Goal: Task Accomplishment & Management: Use online tool/utility

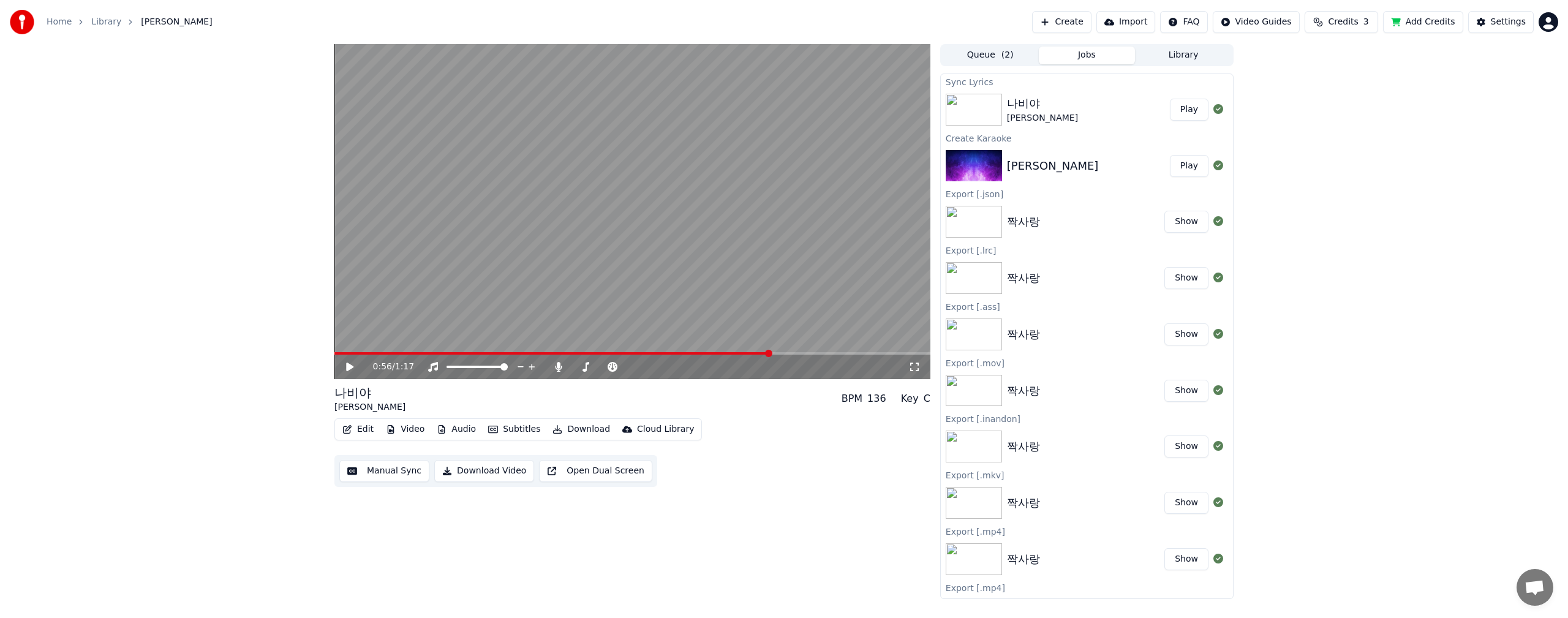
click at [1090, 12] on button "Create" at bounding box center [1061, 21] width 59 height 22
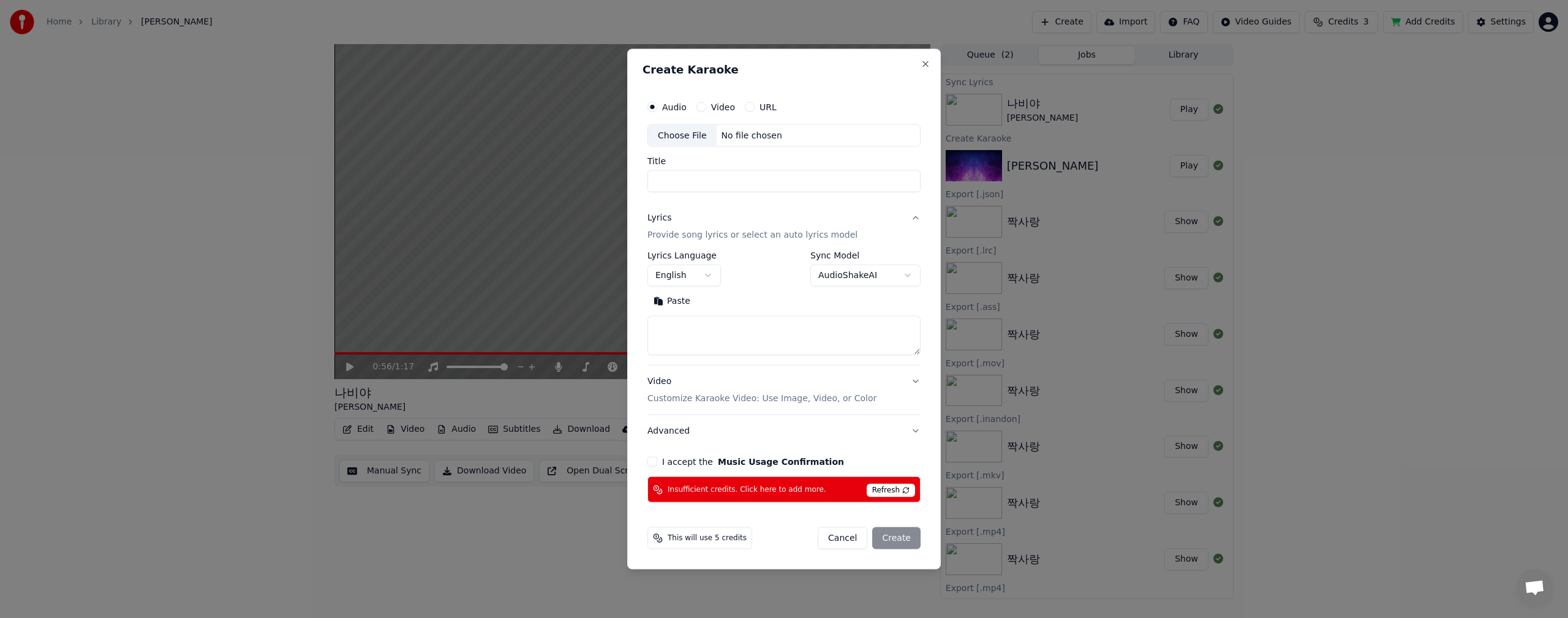
click at [683, 136] on div "Choose File" at bounding box center [682, 135] width 68 height 22
type input "**********"
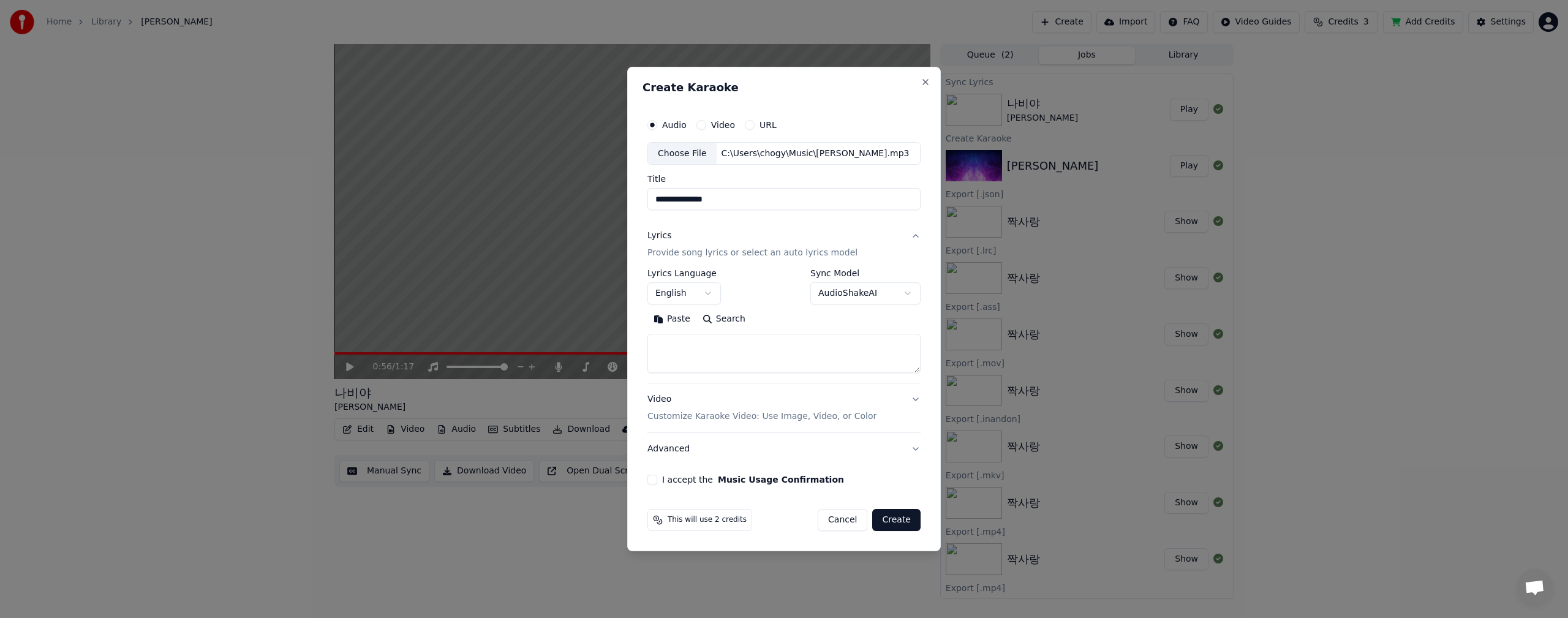
click at [709, 293] on body "**********" at bounding box center [784, 309] width 1568 height 618
click at [746, 286] on body "**********" at bounding box center [784, 309] width 1568 height 618
click at [693, 296] on body "**********" at bounding box center [784, 309] width 1568 height 618
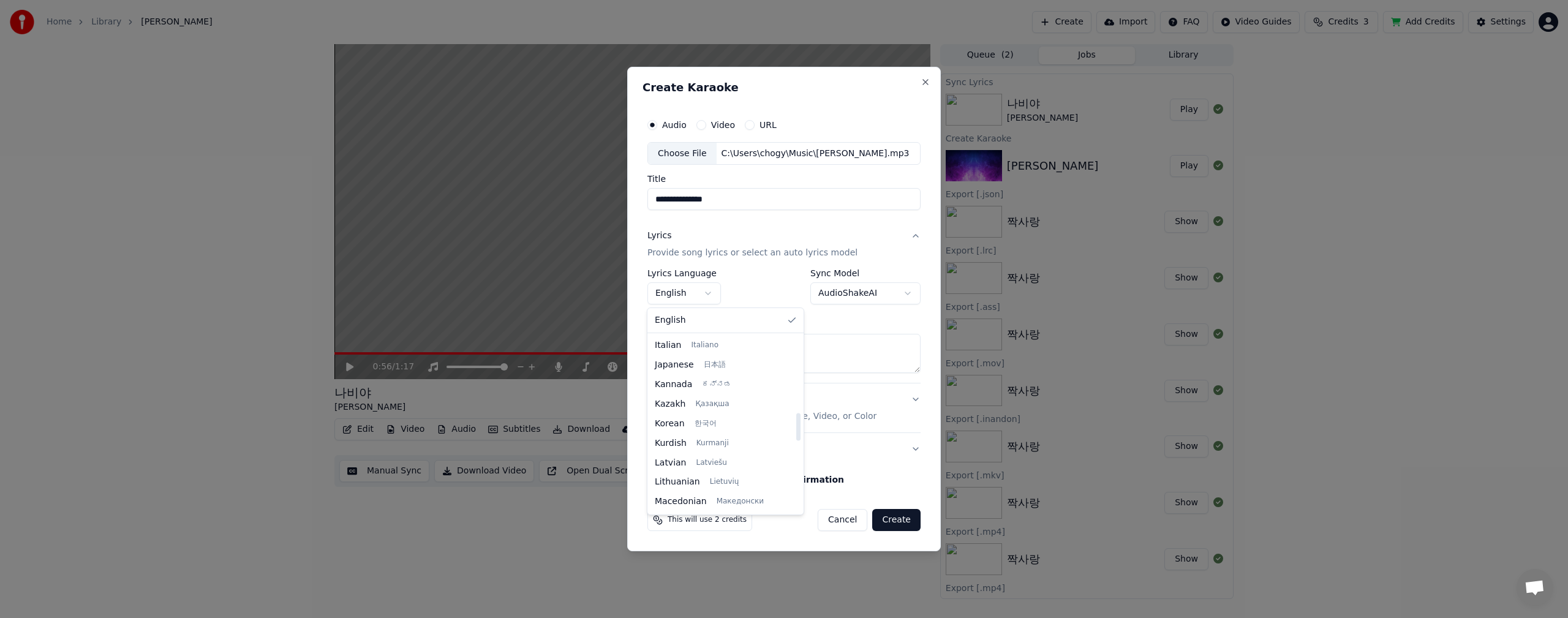
select select "**"
drag, startPoint x: 684, startPoint y: 429, endPoint x: 677, endPoint y: 419, distance: 12.2
click at [908, 293] on body "**********" at bounding box center [784, 309] width 1568 height 618
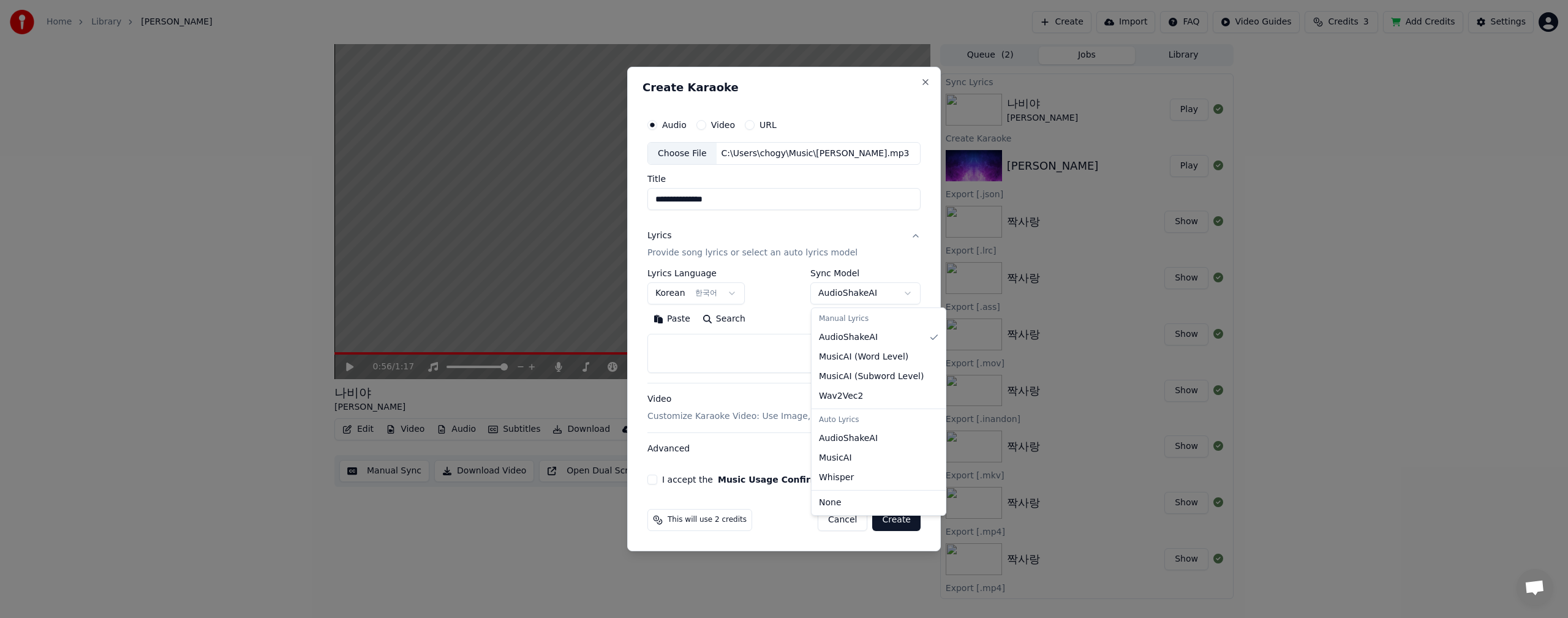
select select "**********"
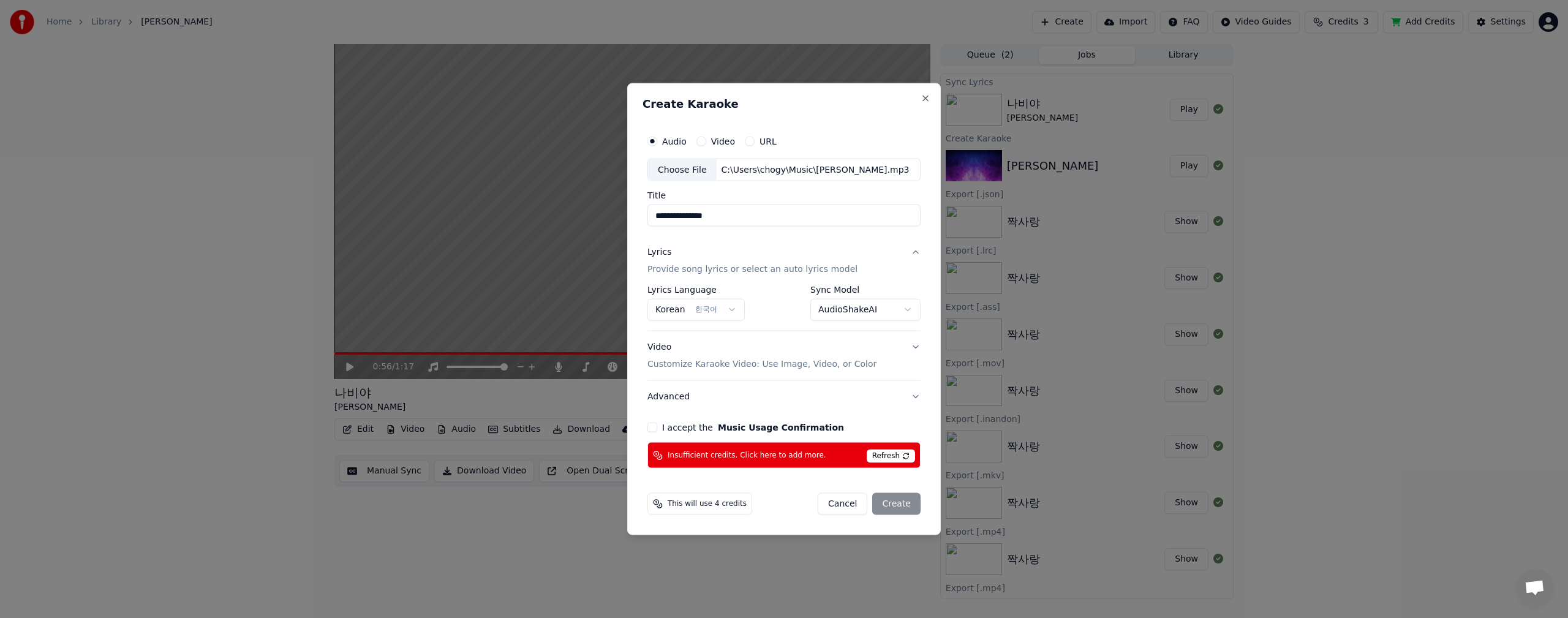
click at [648, 425] on button "I accept the Music Usage Confirmation" at bounding box center [651, 427] width 10 height 10
click at [759, 356] on div "Video Customize Karaoke Video: Use Image, Video, or Color" at bounding box center [761, 356] width 229 height 29
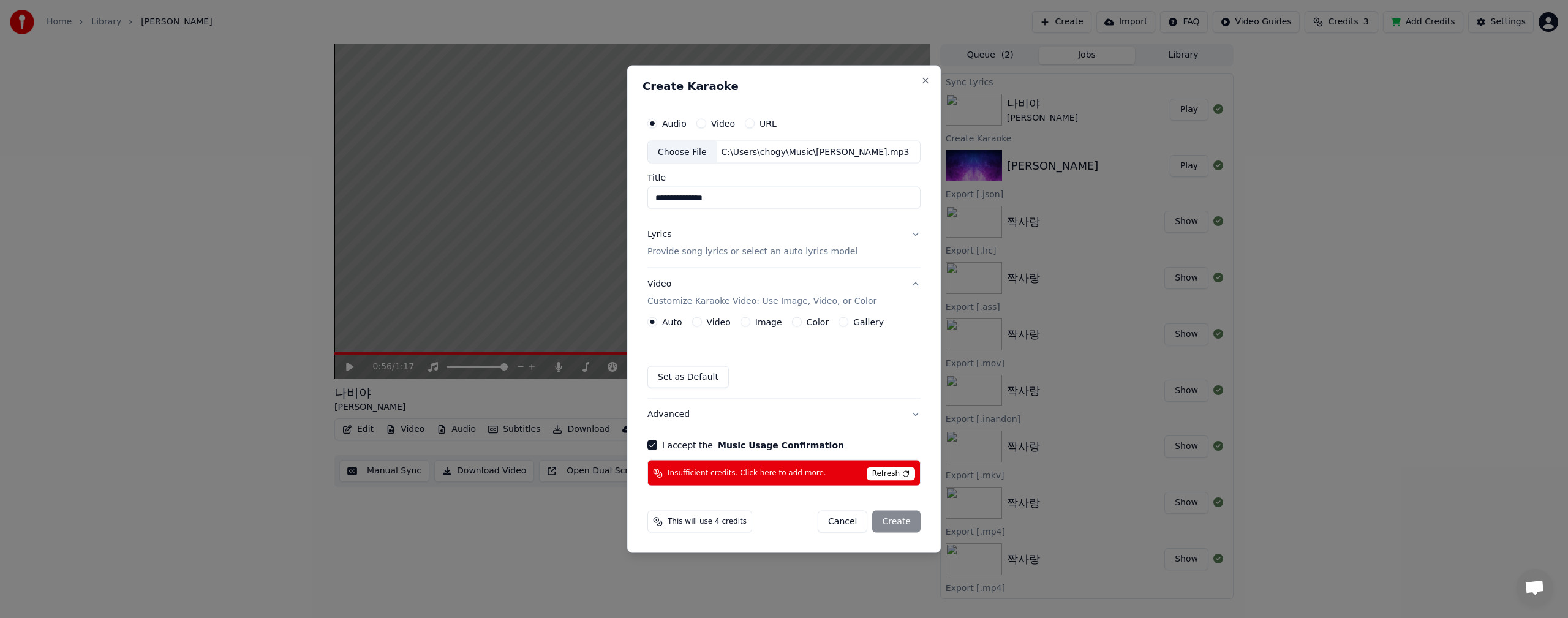
click at [811, 323] on label "Color" at bounding box center [818, 323] width 23 height 9
click at [801, 323] on button "Color" at bounding box center [796, 322] width 10 height 10
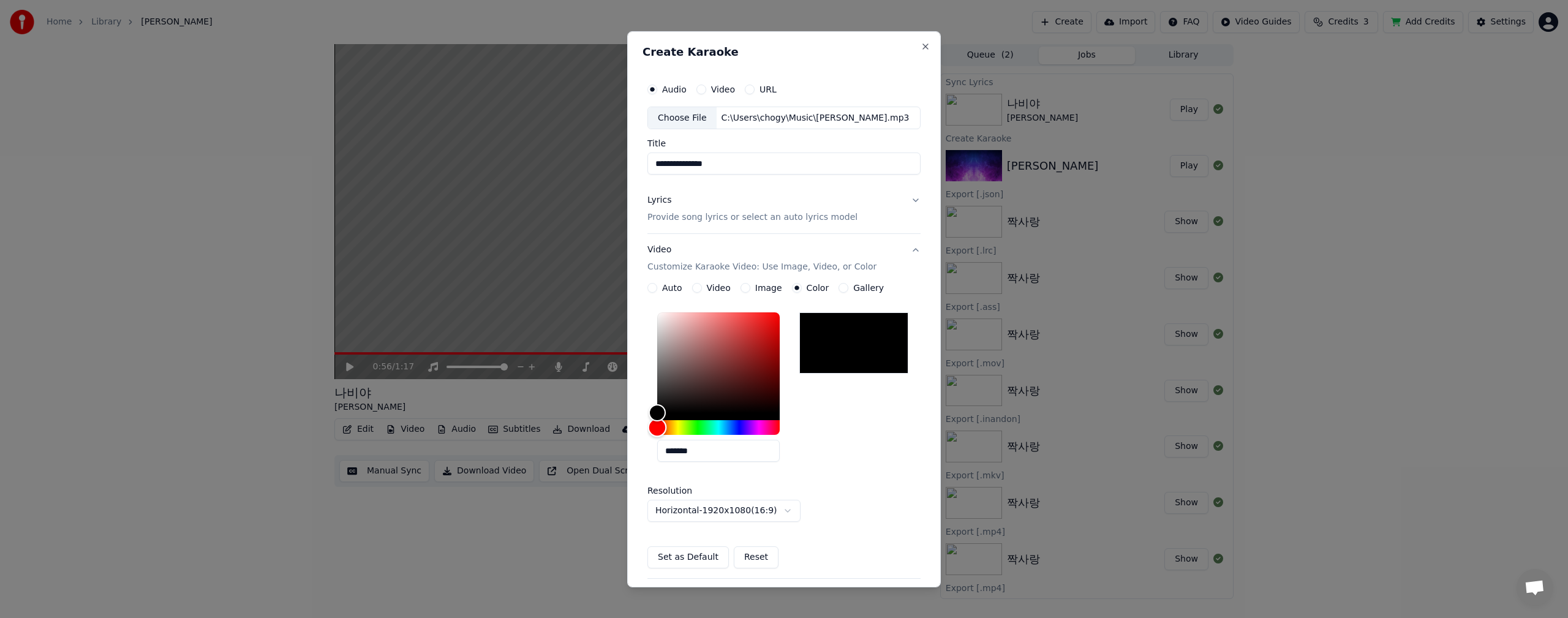
click at [688, 426] on div "Hue" at bounding box center [718, 427] width 122 height 15
type input "*******"
click at [769, 318] on div "Color" at bounding box center [718, 362] width 122 height 100
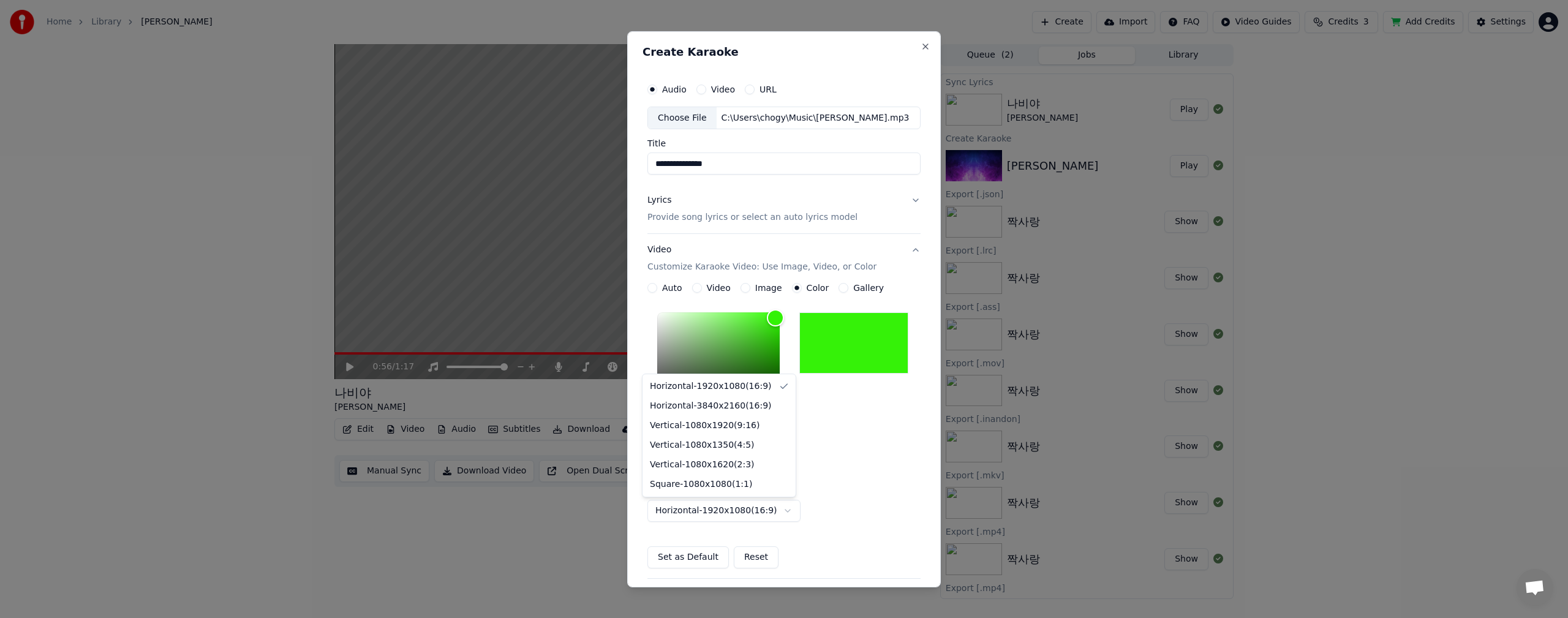
click at [737, 511] on body "**********" at bounding box center [784, 309] width 1568 height 618
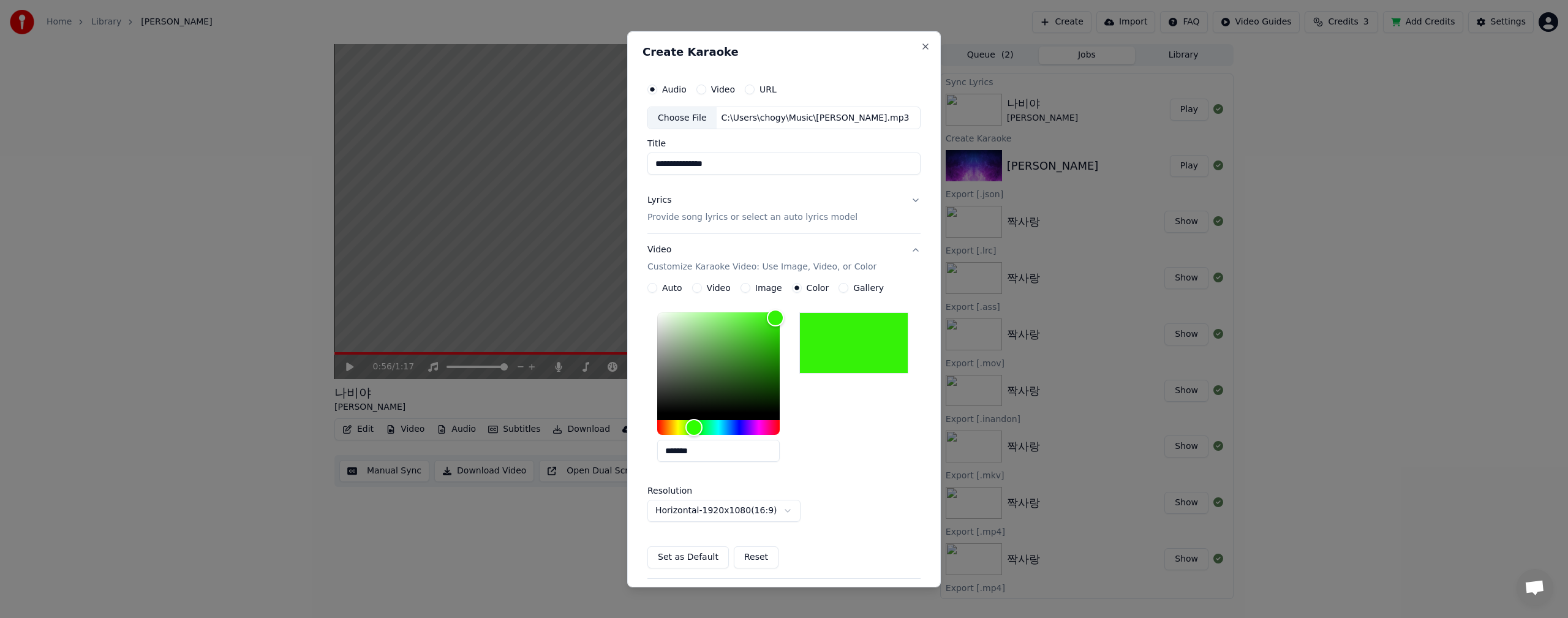
click at [893, 442] on body "**********" at bounding box center [784, 309] width 1568 height 618
click at [886, 447] on div "*******" at bounding box center [784, 389] width 273 height 164
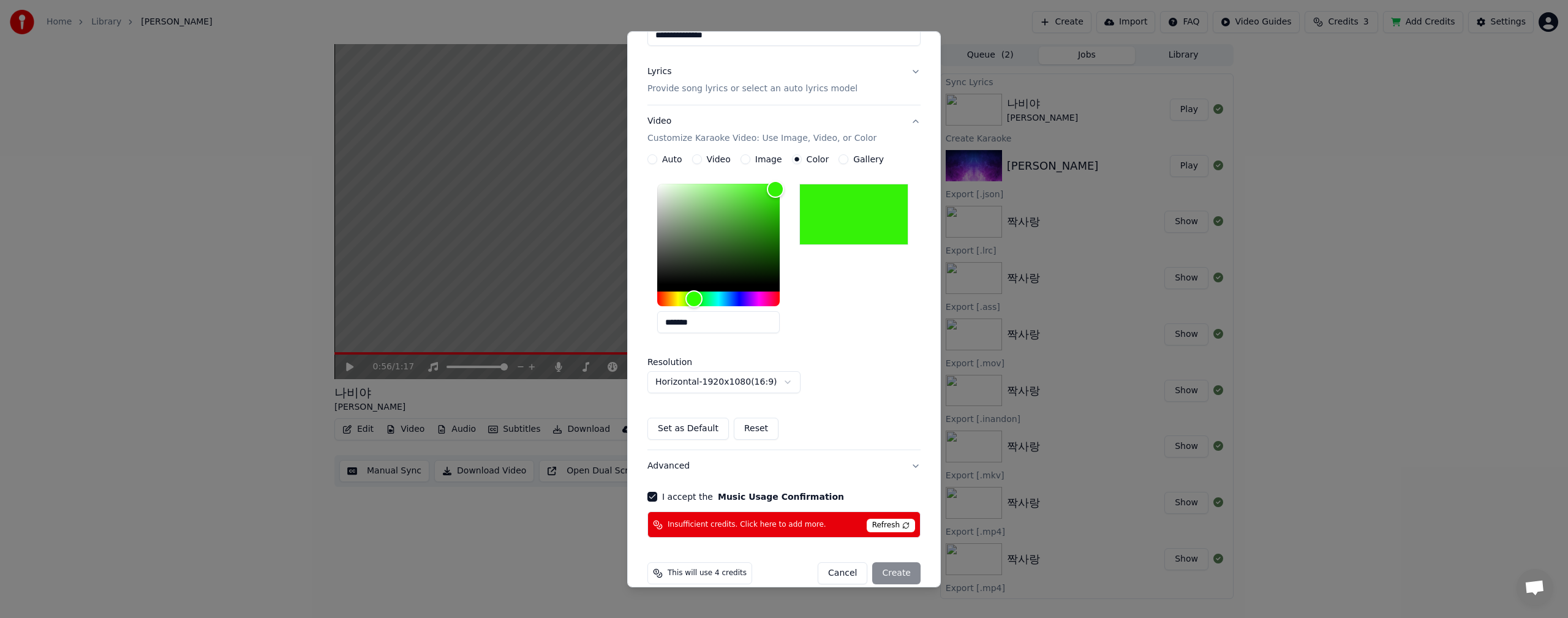
scroll to position [145, 0]
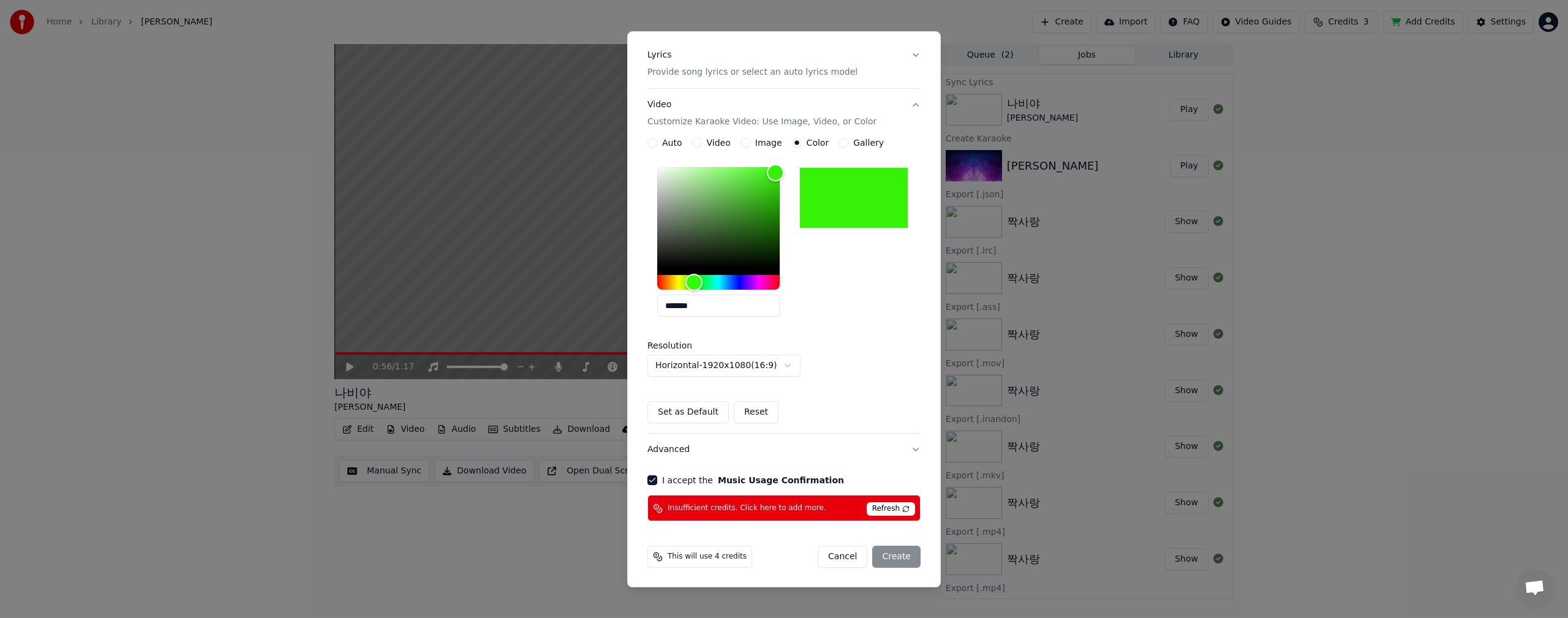
click at [871, 341] on div "**********" at bounding box center [784, 270] width 273 height 215
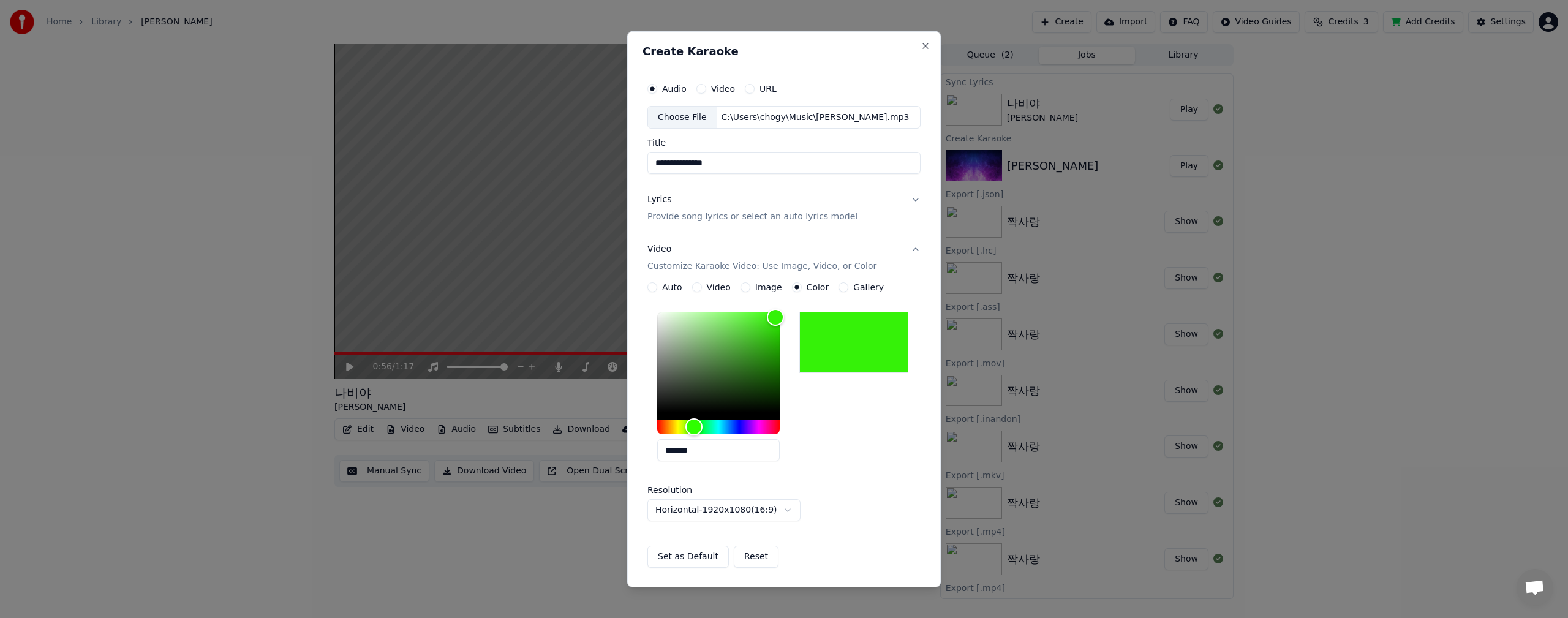
scroll to position [0, 0]
click at [700, 264] on p "Customize Karaoke Video: Use Image, Video, or Color" at bounding box center [761, 267] width 229 height 12
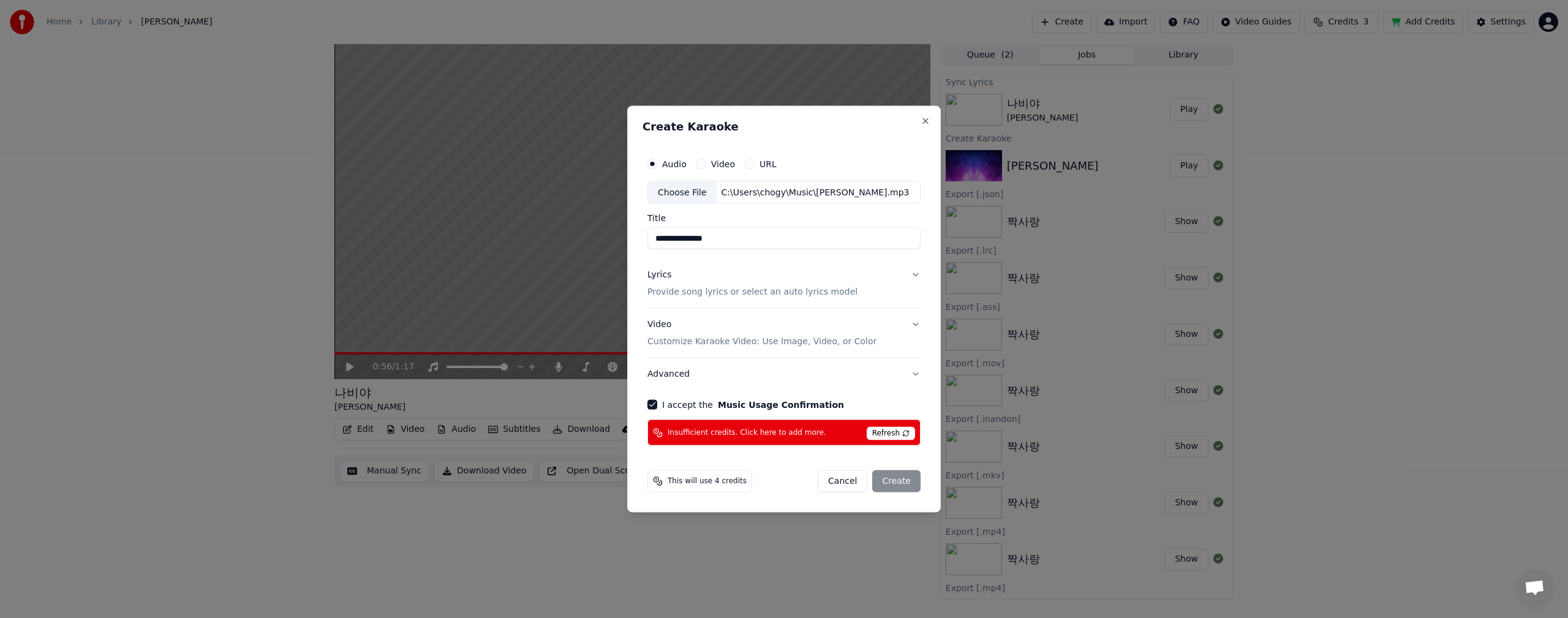
click at [763, 341] on p "Customize Karaoke Video: Use Image, Video, or Color" at bounding box center [761, 342] width 229 height 12
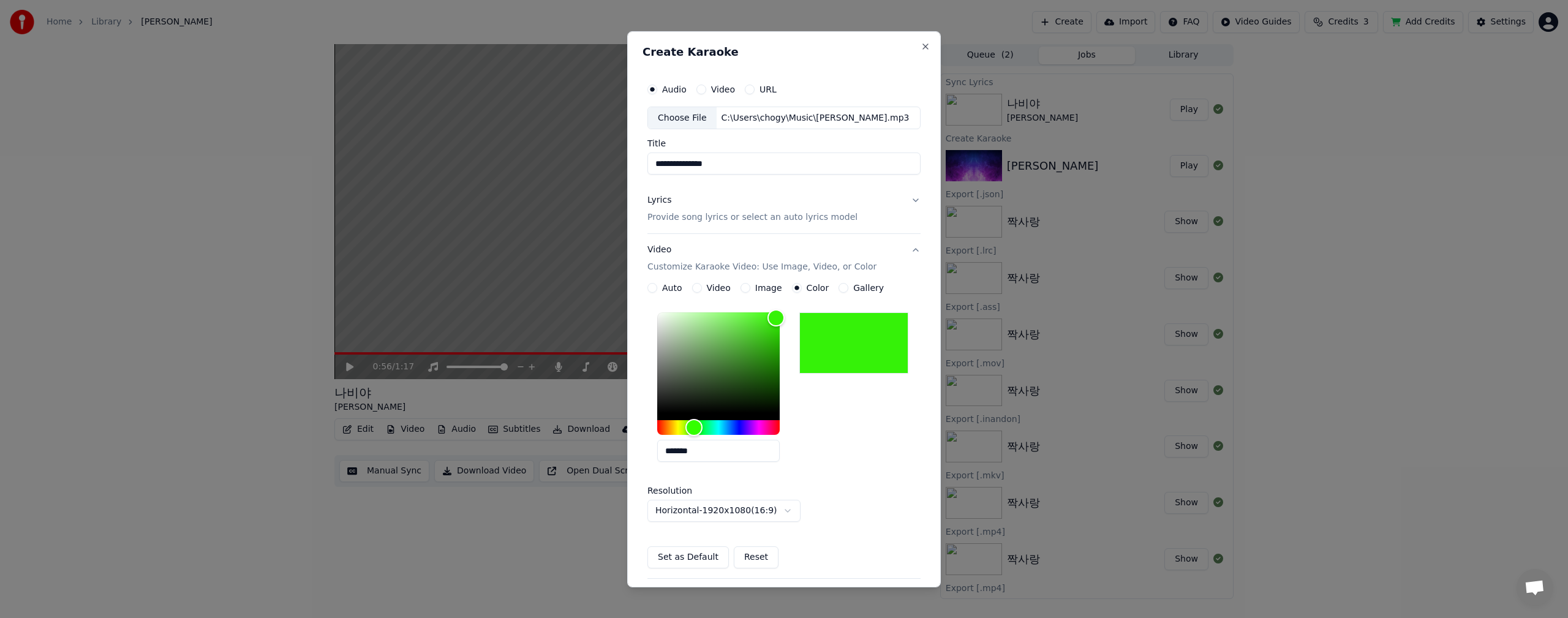
click at [870, 452] on div "*******" at bounding box center [784, 389] width 273 height 164
click at [728, 222] on p "Provide song lyrics or select an auto lyrics model" at bounding box center [752, 217] width 210 height 12
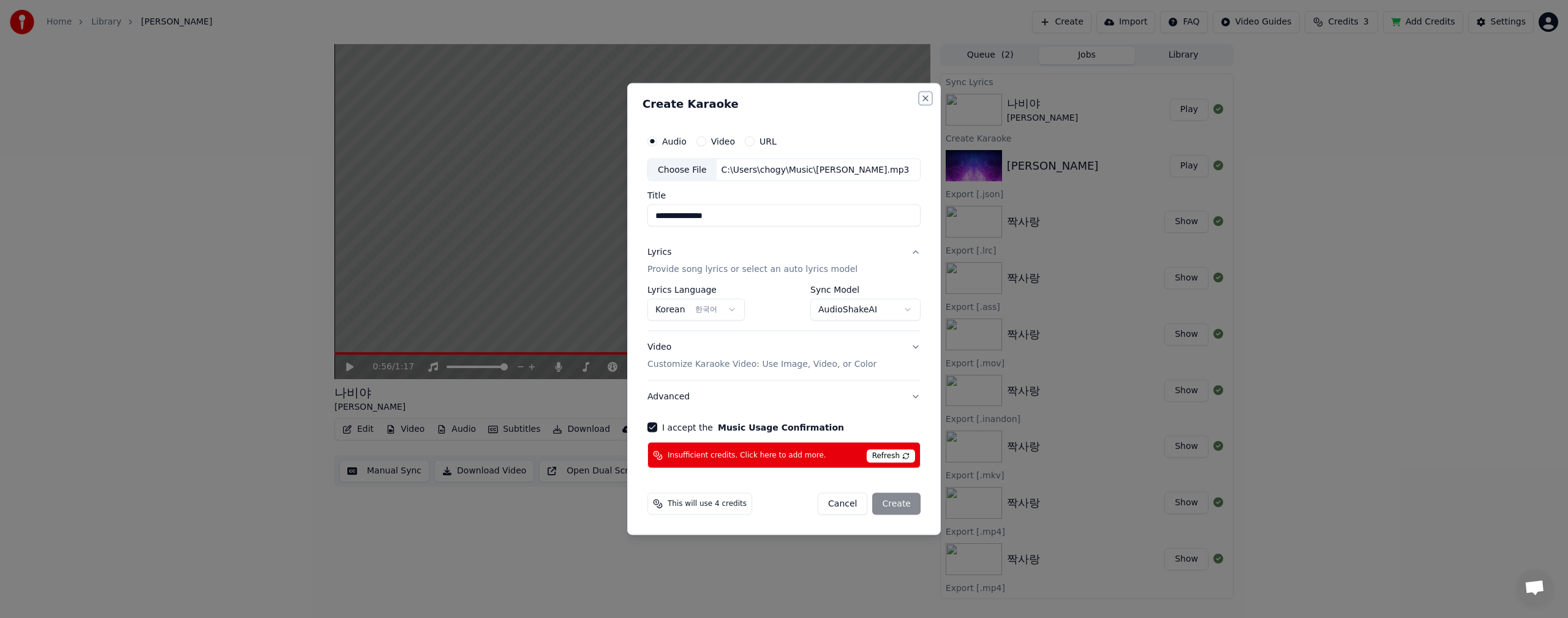
click at [928, 98] on button "Close" at bounding box center [924, 98] width 10 height 10
select select "**********"
select select
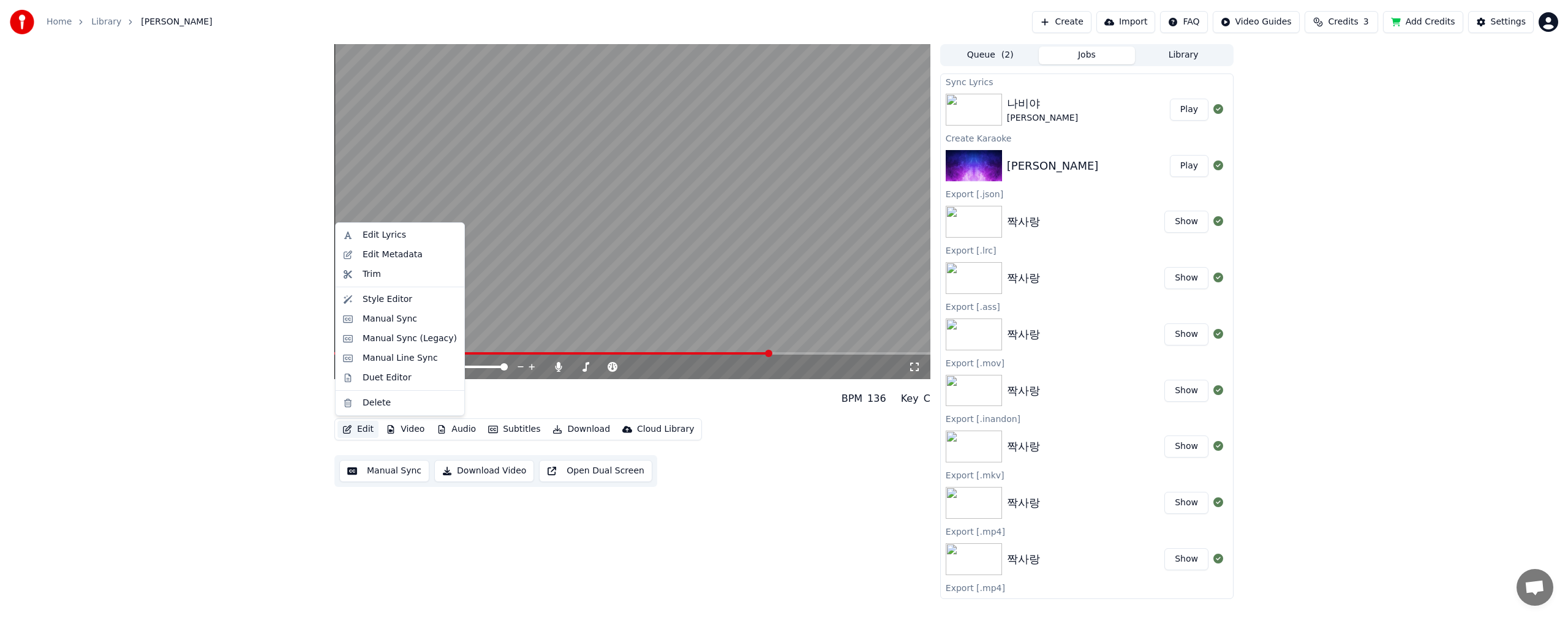
click at [364, 433] on button "Edit" at bounding box center [358, 429] width 41 height 17
click at [392, 302] on div "Style Editor" at bounding box center [387, 300] width 50 height 12
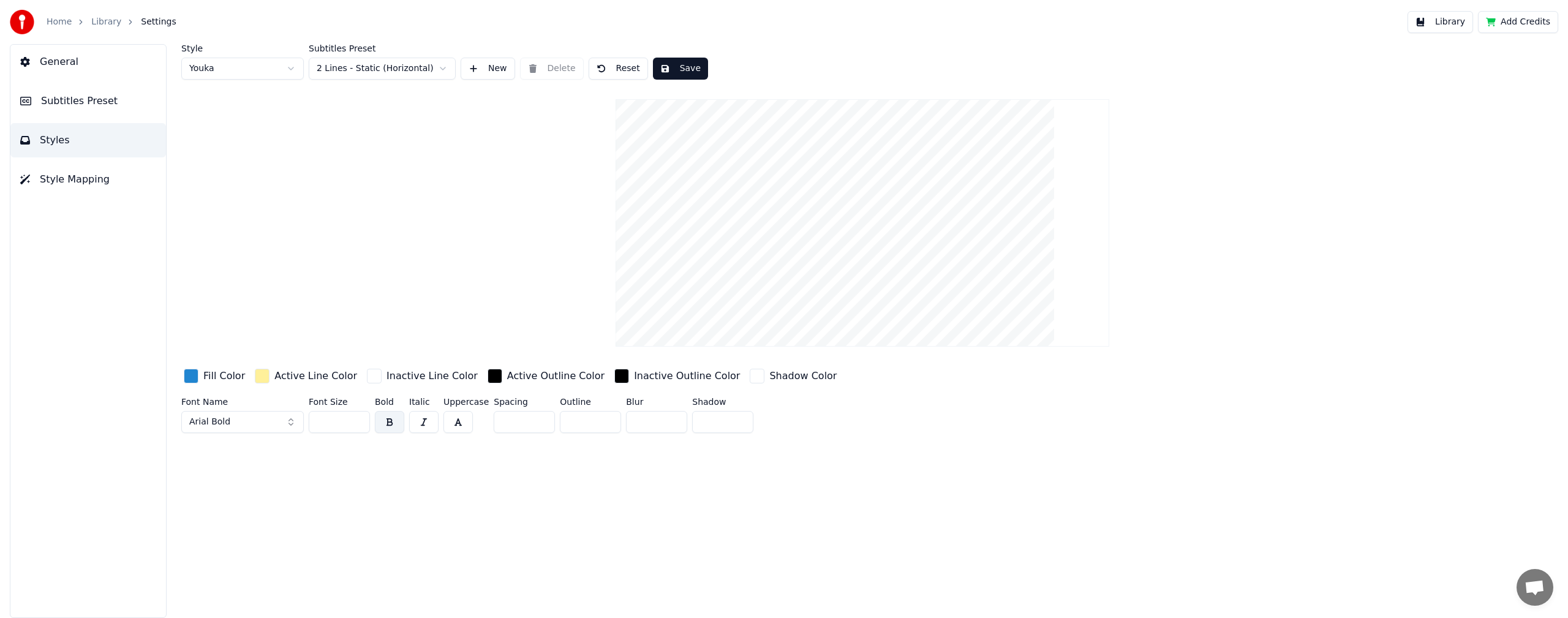
click at [290, 423] on button "Arial Bold" at bounding box center [242, 422] width 122 height 22
click at [224, 421] on span "Arial Bold" at bounding box center [209, 422] width 41 height 12
click at [291, 418] on button "Arial Bold" at bounding box center [242, 422] width 122 height 22
click at [246, 396] on div "Arial Bold Italic" at bounding box center [253, 396] width 87 height 12
click at [224, 421] on span "Arial Bold Italic" at bounding box center [221, 422] width 65 height 12
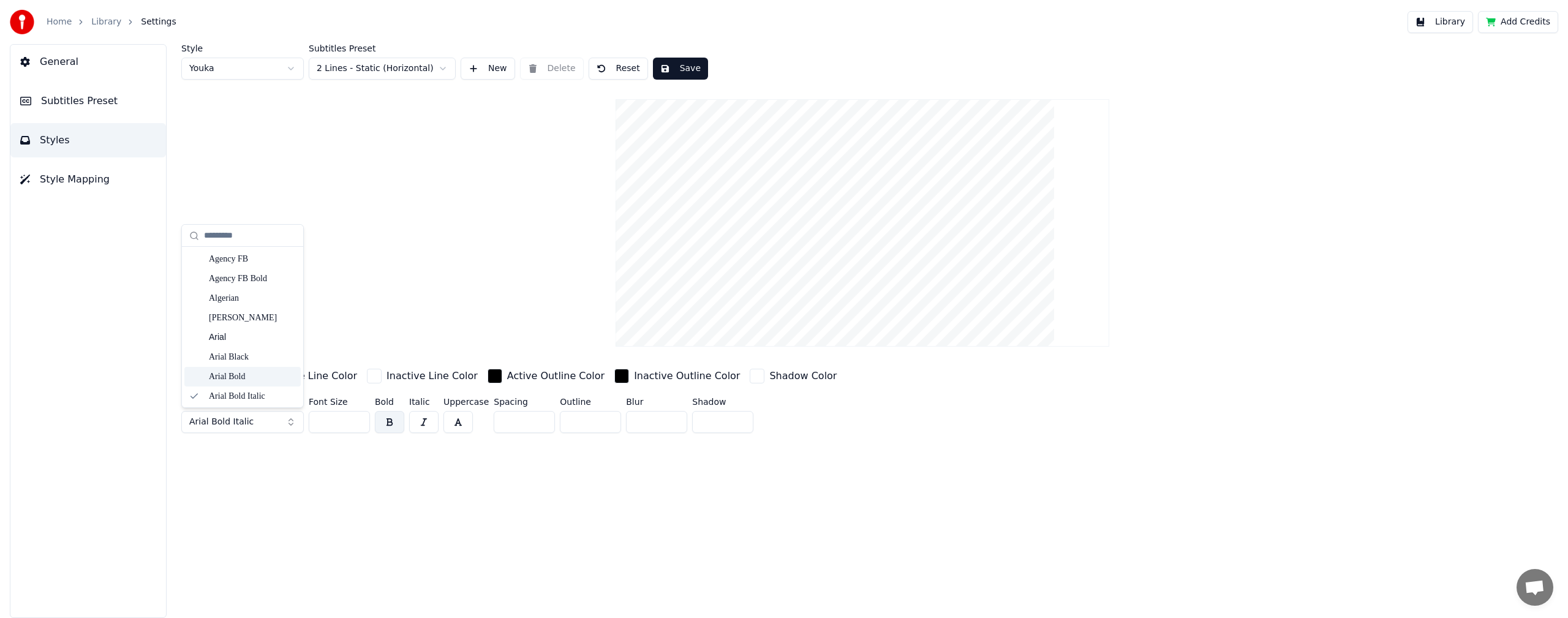
click at [222, 378] on div "Arial Bold" at bounding box center [253, 377] width 87 height 12
click at [735, 418] on input "*" at bounding box center [722, 422] width 61 height 22
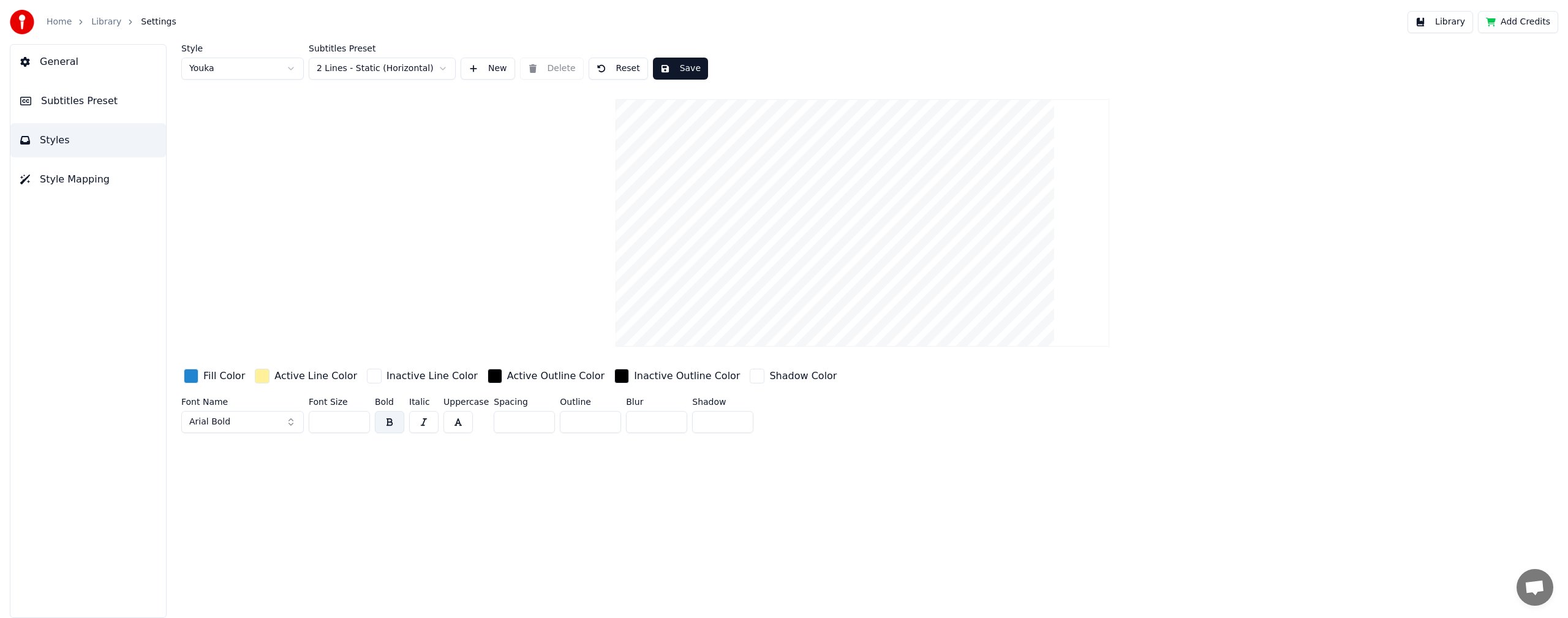
click at [735, 418] on input "*" at bounding box center [722, 422] width 61 height 22
click at [736, 424] on input "*" at bounding box center [722, 422] width 61 height 22
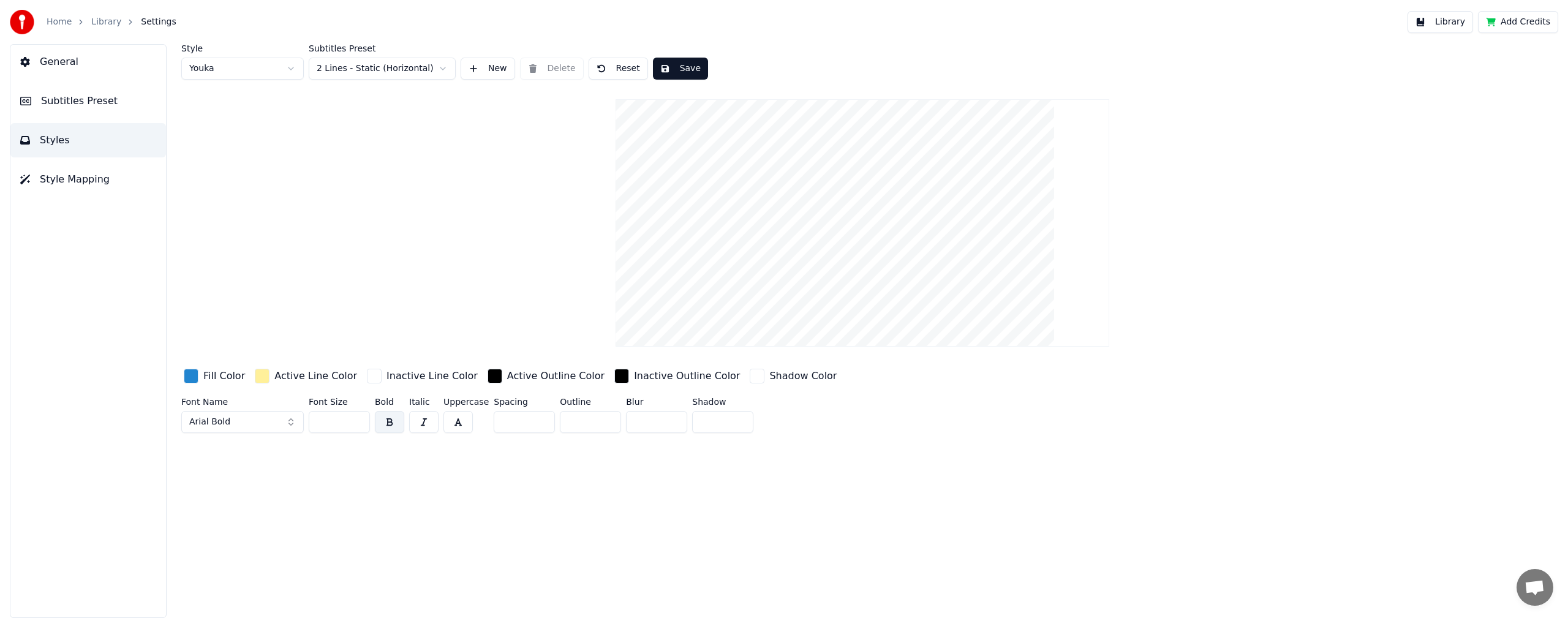
click at [736, 424] on input "*" at bounding box center [722, 422] width 61 height 22
click at [735, 422] on input "*" at bounding box center [722, 422] width 61 height 22
type input "*"
click at [735, 422] on input "*" at bounding box center [722, 422] width 61 height 22
click at [292, 70] on html "Home Library Settings Library Add Credits General Subtitles Preset Styles Style…" at bounding box center [784, 309] width 1568 height 618
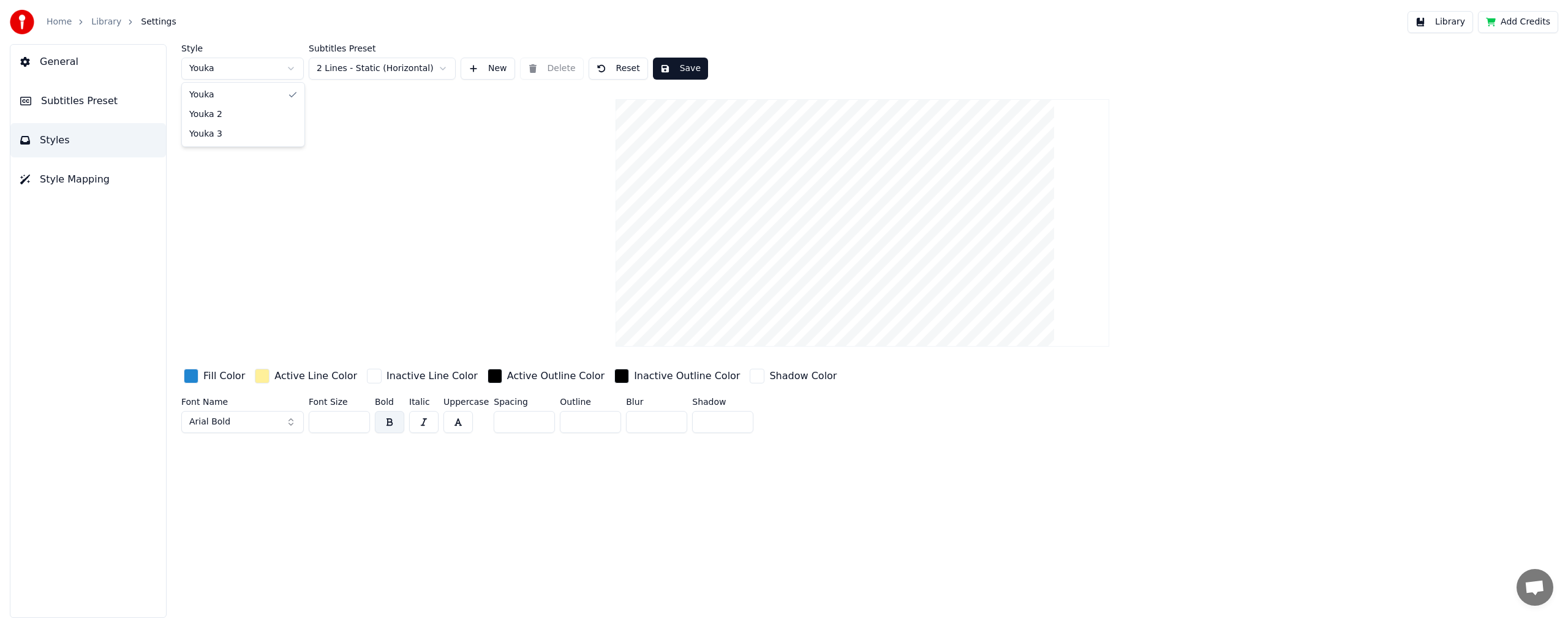
click at [346, 178] on html "Home Library Settings Library Add Credits General Subtitles Preset Styles Style…" at bounding box center [784, 309] width 1568 height 618
click at [405, 66] on html "Home Library Settings Library Add Credits General Subtitles Preset Styles Style…" at bounding box center [784, 309] width 1568 height 618
click at [313, 227] on html "Home Library Settings Library Add Credits General Subtitles Preset Styles Style…" at bounding box center [784, 309] width 1568 height 618
click at [54, 60] on span "General" at bounding box center [59, 61] width 39 height 15
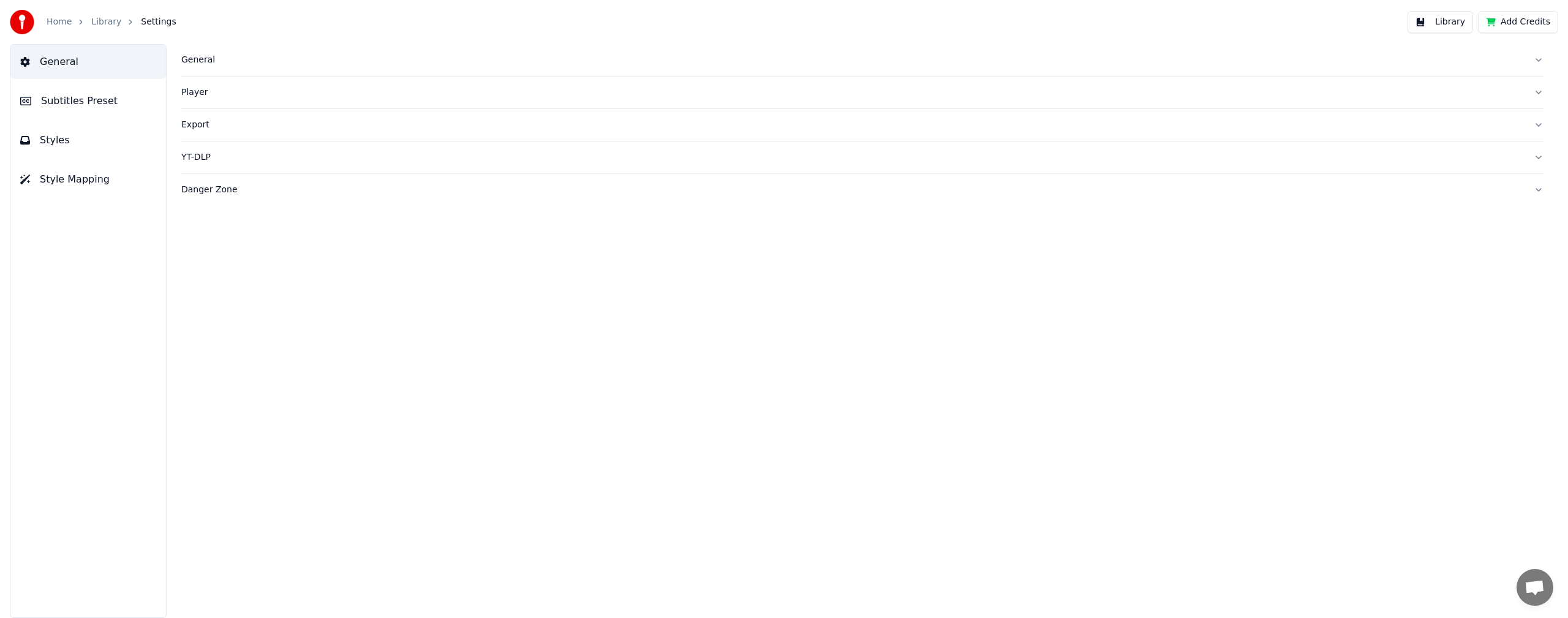
click at [40, 140] on span "Styles" at bounding box center [55, 140] width 30 height 15
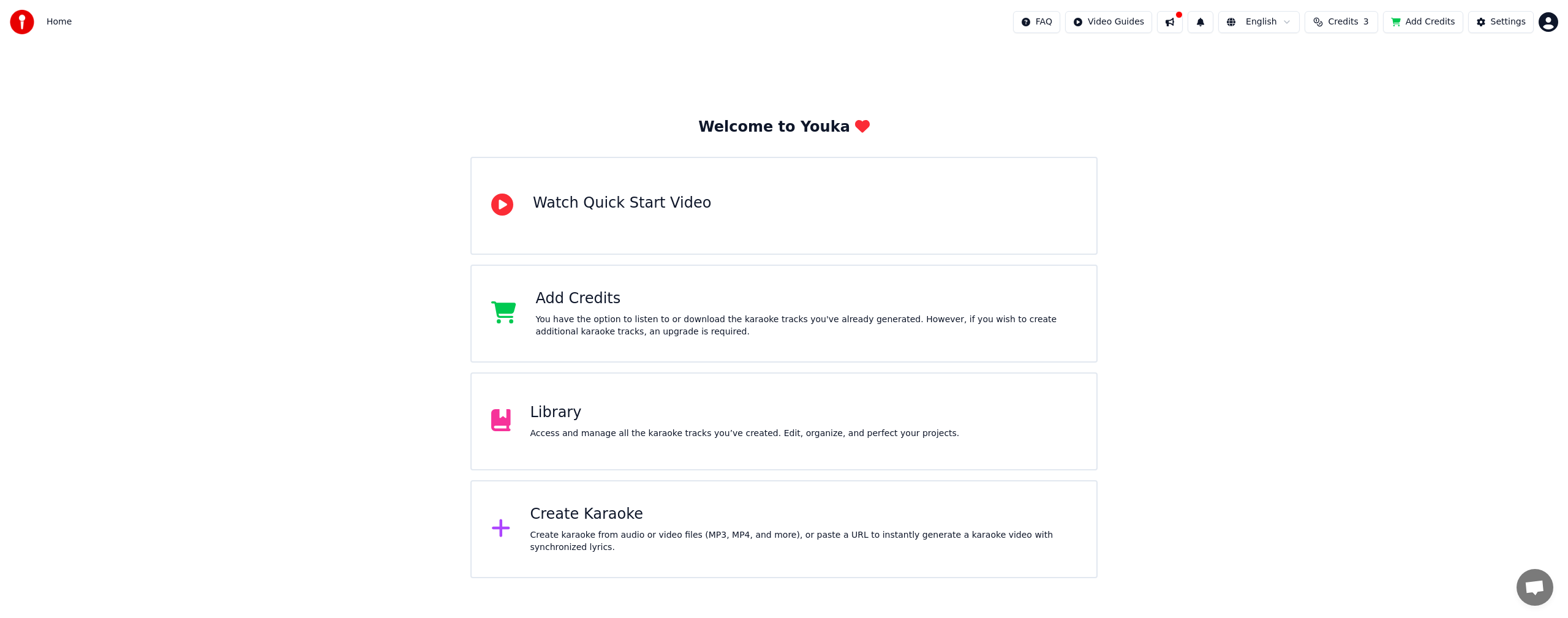
click at [593, 420] on div "Library" at bounding box center [745, 413] width 429 height 20
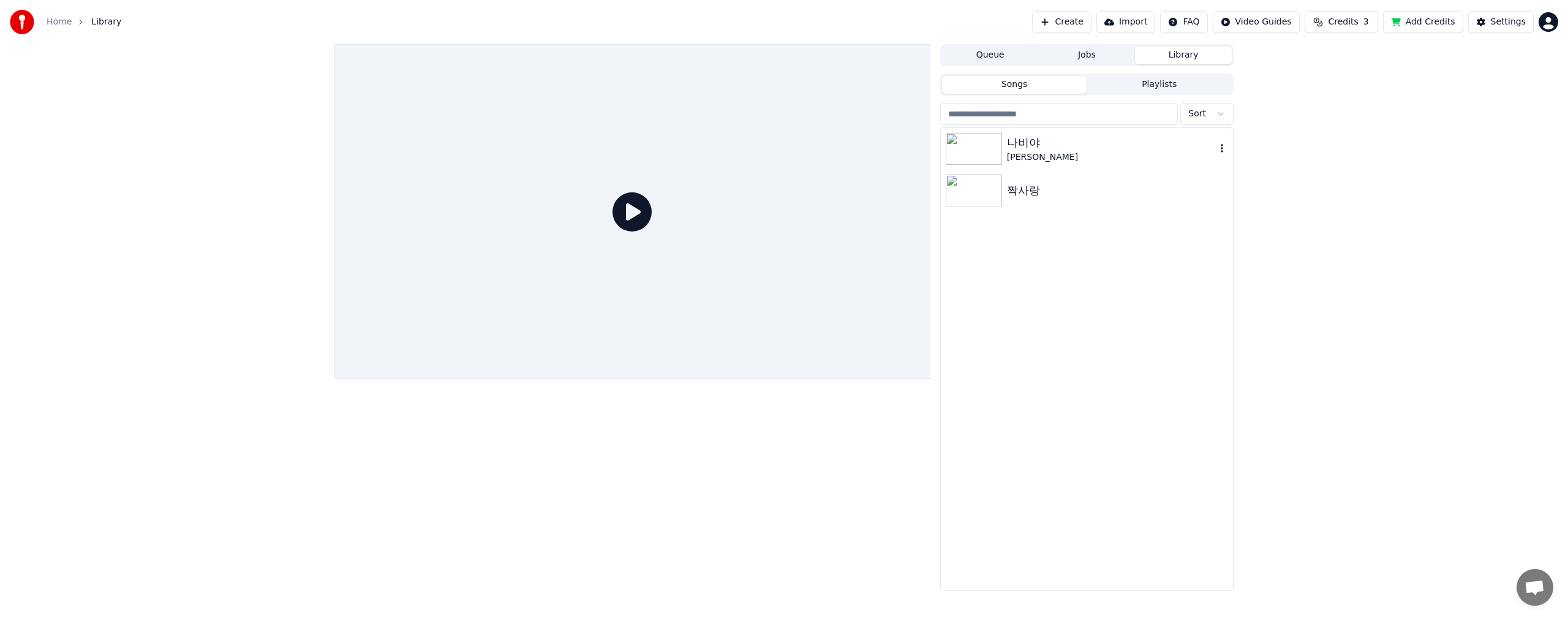
click at [1007, 142] on div "나비야" at bounding box center [1112, 142] width 209 height 17
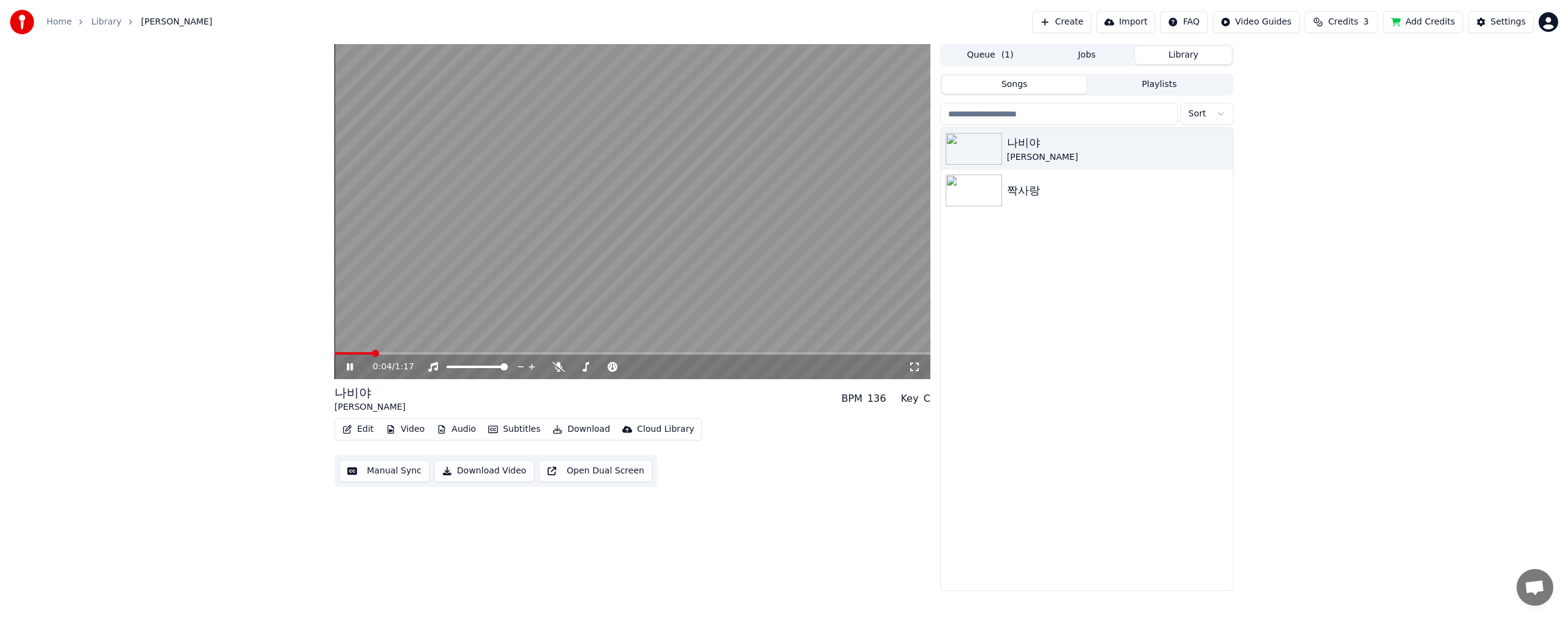
click at [355, 427] on button "Edit" at bounding box center [358, 429] width 41 height 17
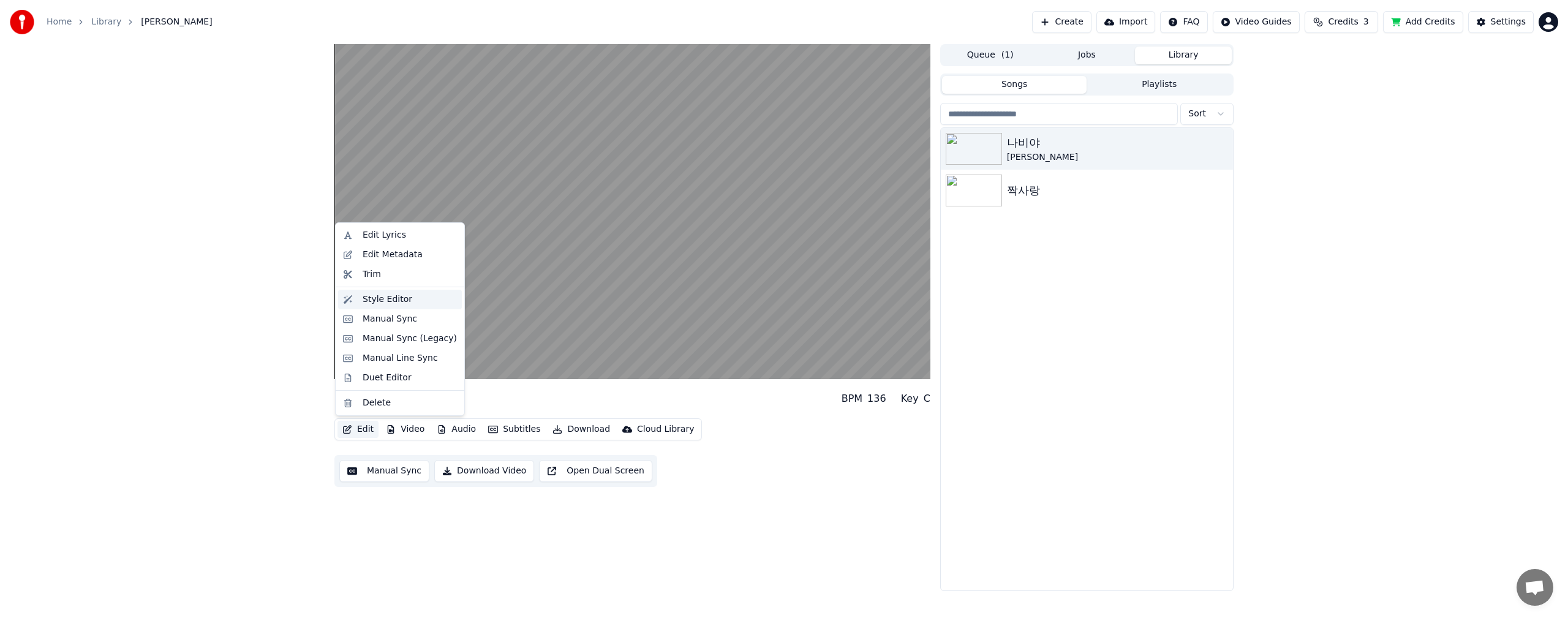
click at [394, 302] on div "Style Editor" at bounding box center [387, 300] width 50 height 12
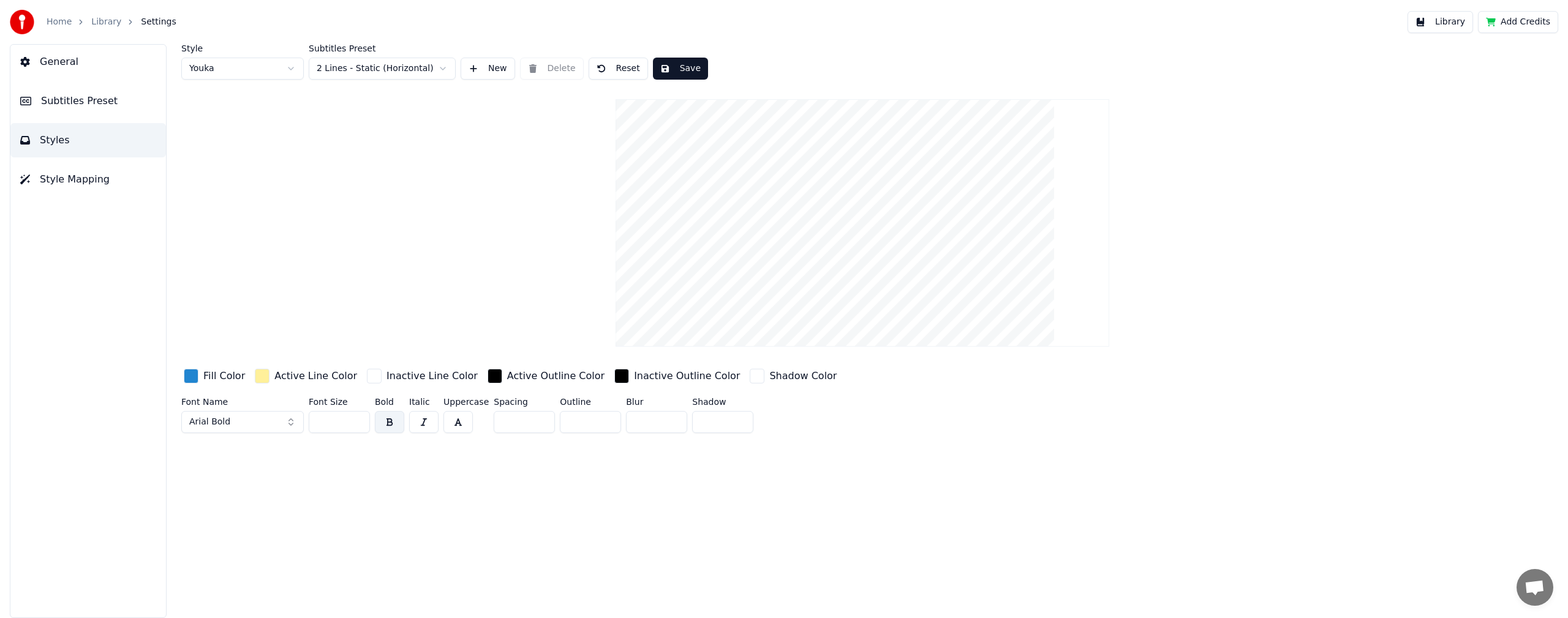
click at [1541, 583] on span "채팅 열기" at bounding box center [1533, 588] width 20 height 17
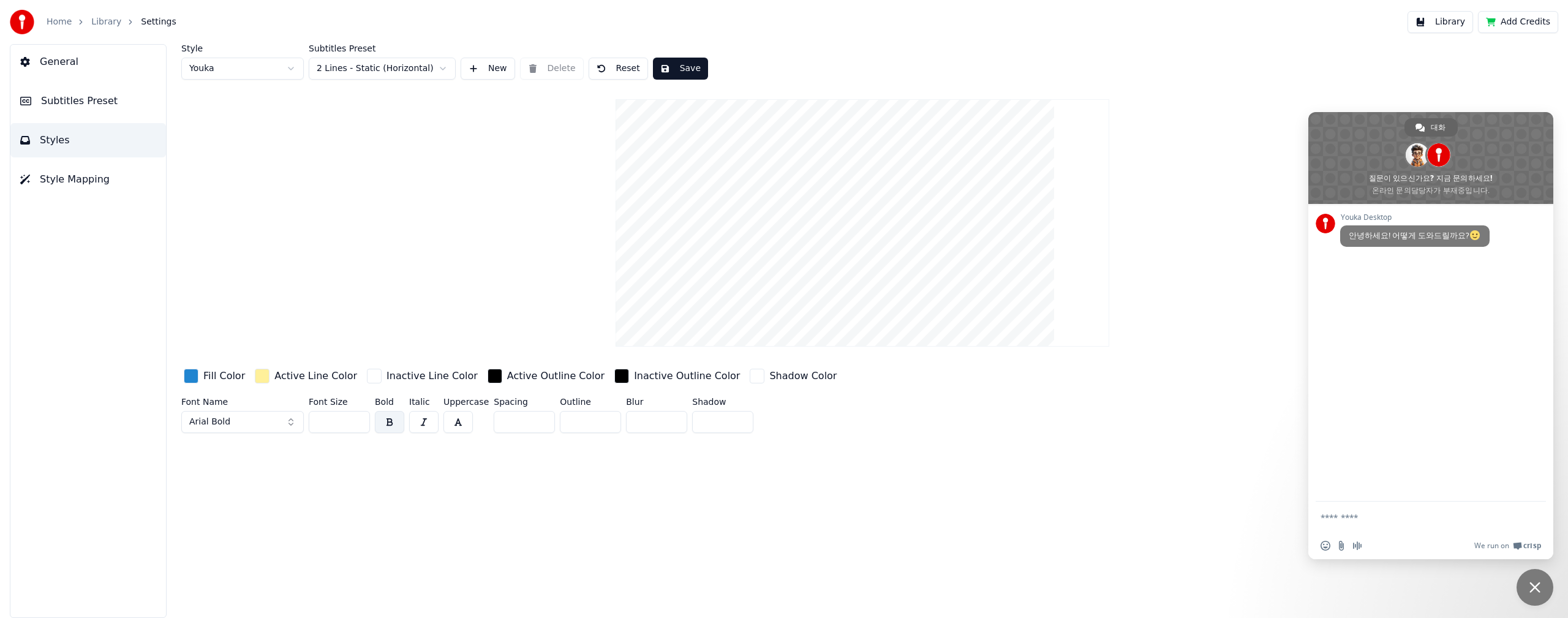
click at [1110, 464] on div "Style Youka Subtitles Preset 2 Lines - Static (Horizontal) New Delete Reset Sav…" at bounding box center [862, 331] width 1411 height 574
click at [1117, 426] on div "Font Name Arial Bold Font Size ** Bold Italic Uppercase Spacing * Outline * Blu…" at bounding box center [729, 418] width 1097 height 41
click at [1541, 595] on span "채팅 닫기" at bounding box center [1533, 587] width 36 height 36
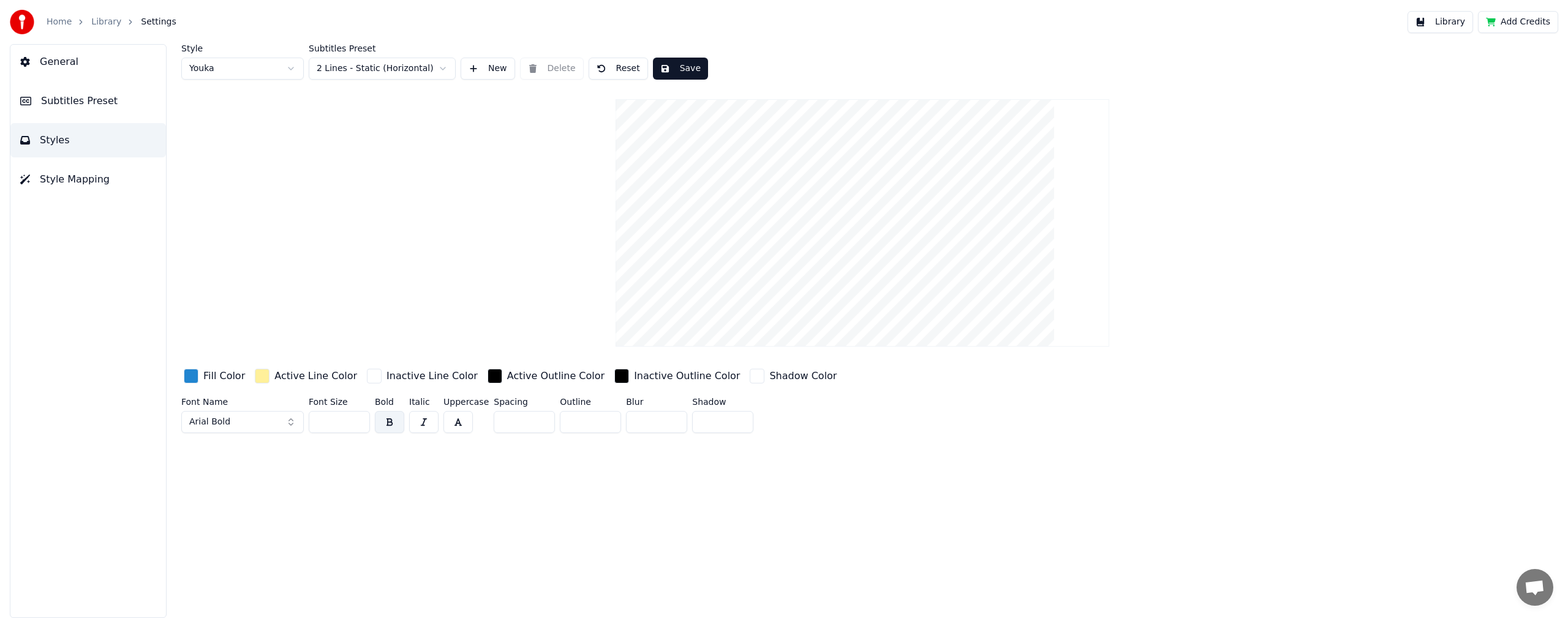
click at [750, 378] on div "button" at bounding box center [757, 376] width 15 height 15
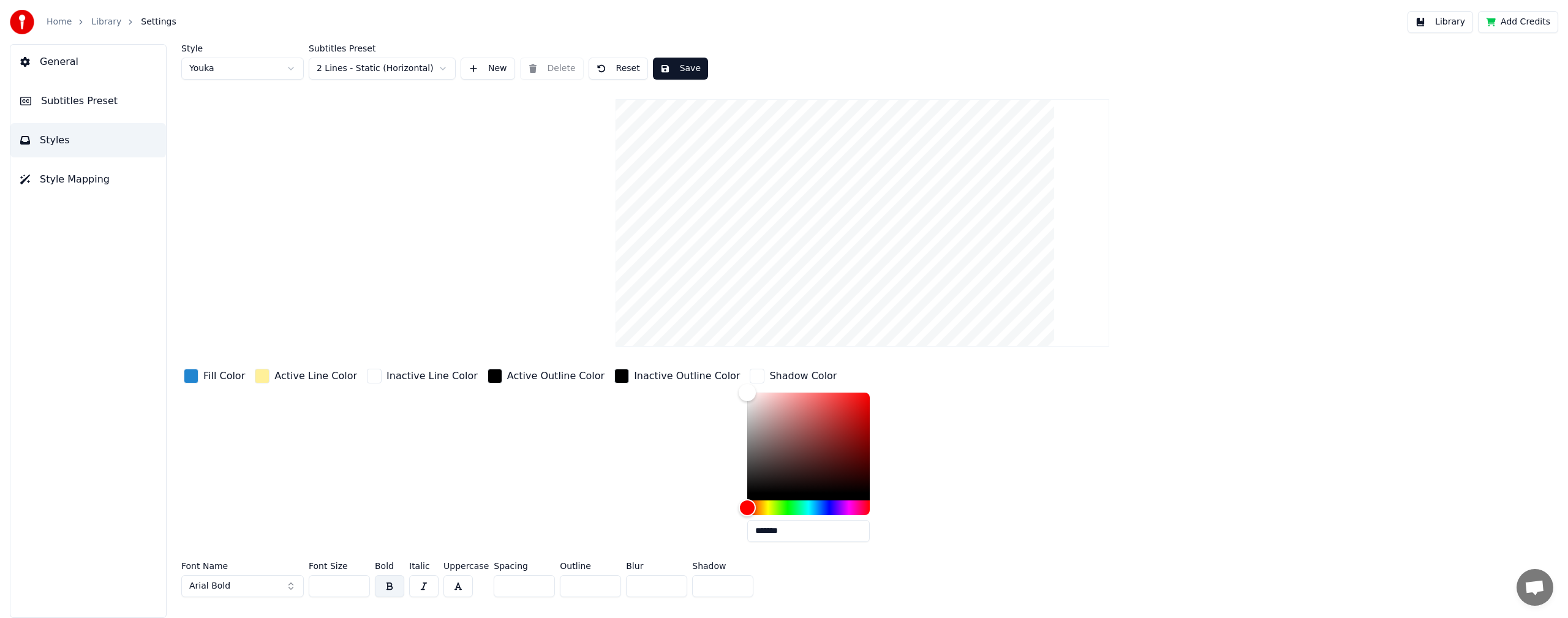
click at [572, 458] on div "Active Outline Color" at bounding box center [545, 458] width 121 height 185
click at [239, 254] on div "Style Youka Subtitles Preset 2 Lines - Static (Horizontal) New Delete Reset Sav…" at bounding box center [862, 323] width 1361 height 558
click at [612, 71] on button "Reset" at bounding box center [618, 68] width 59 height 22
click at [1451, 27] on button "Library" at bounding box center [1440, 21] width 66 height 22
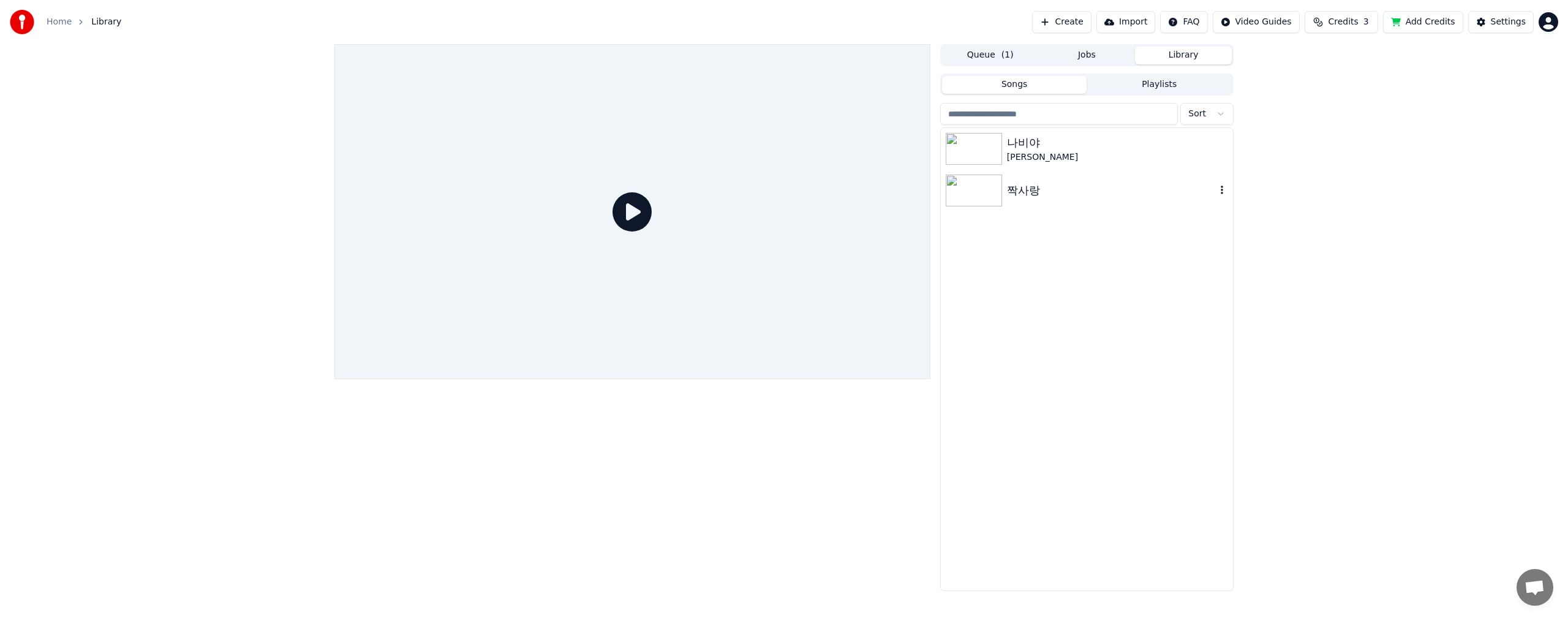
click at [1018, 203] on div "짝사랑" at bounding box center [1087, 190] width 293 height 42
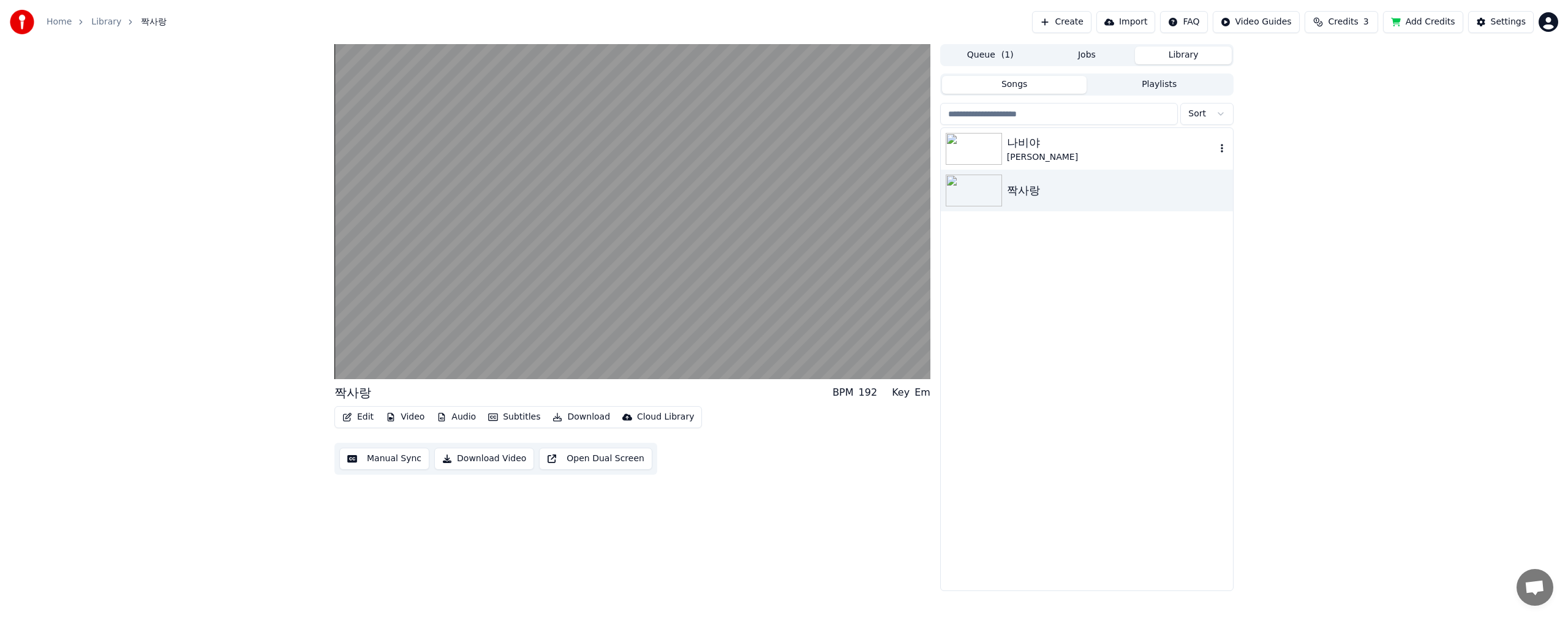
click at [985, 139] on img at bounding box center [974, 149] width 57 height 32
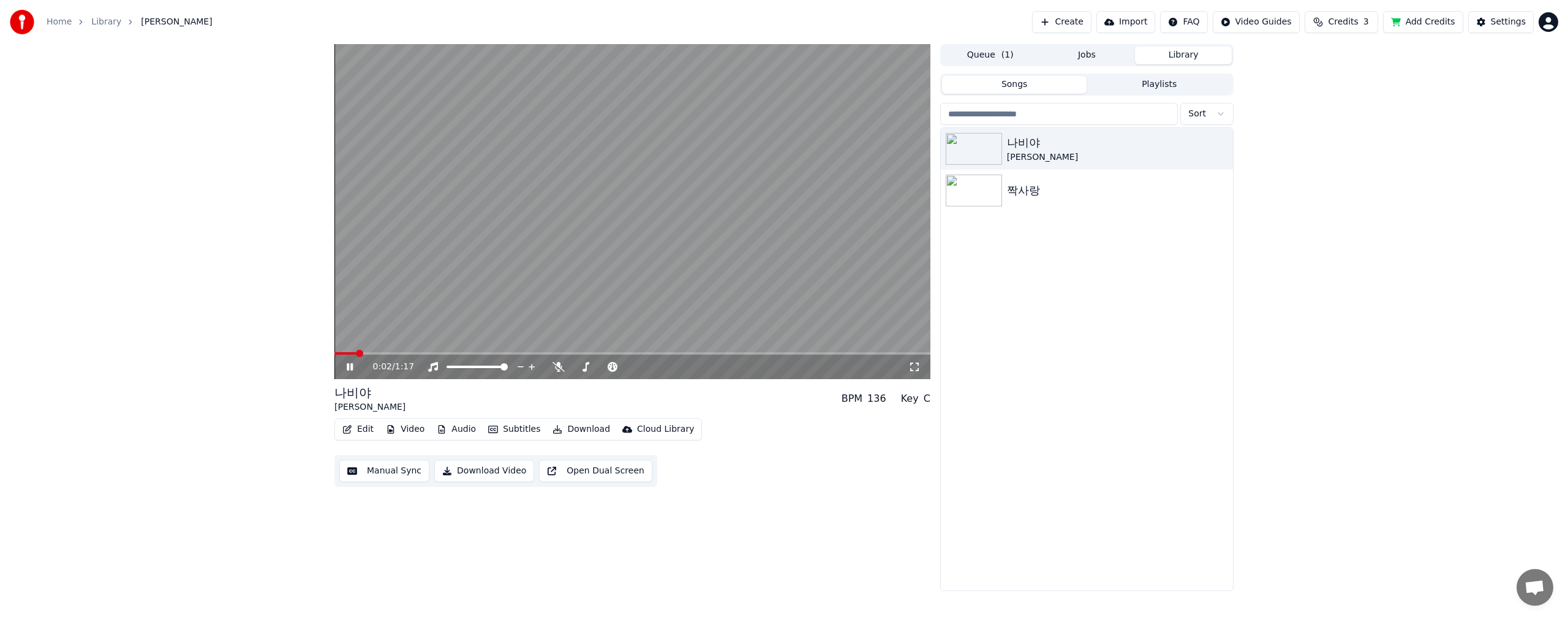
click at [599, 155] on video at bounding box center [632, 212] width 596 height 335
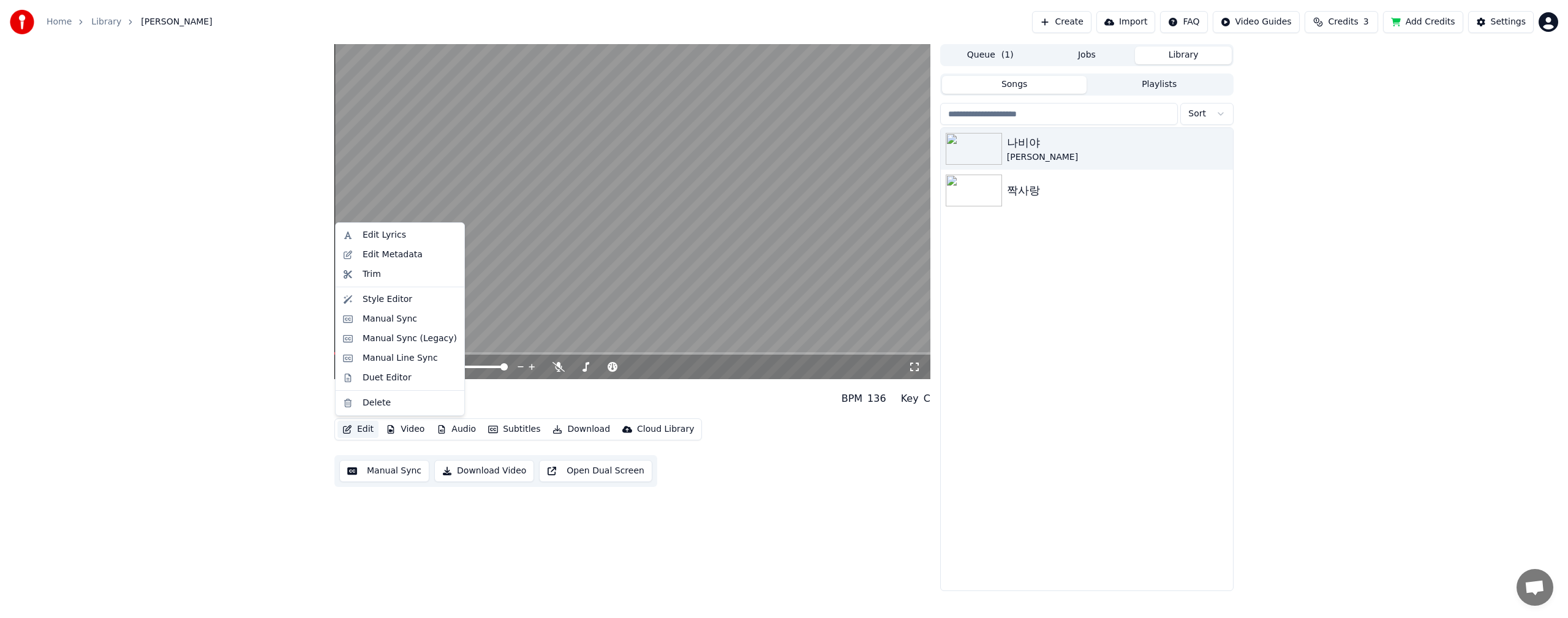
click at [370, 427] on button "Edit" at bounding box center [358, 429] width 41 height 17
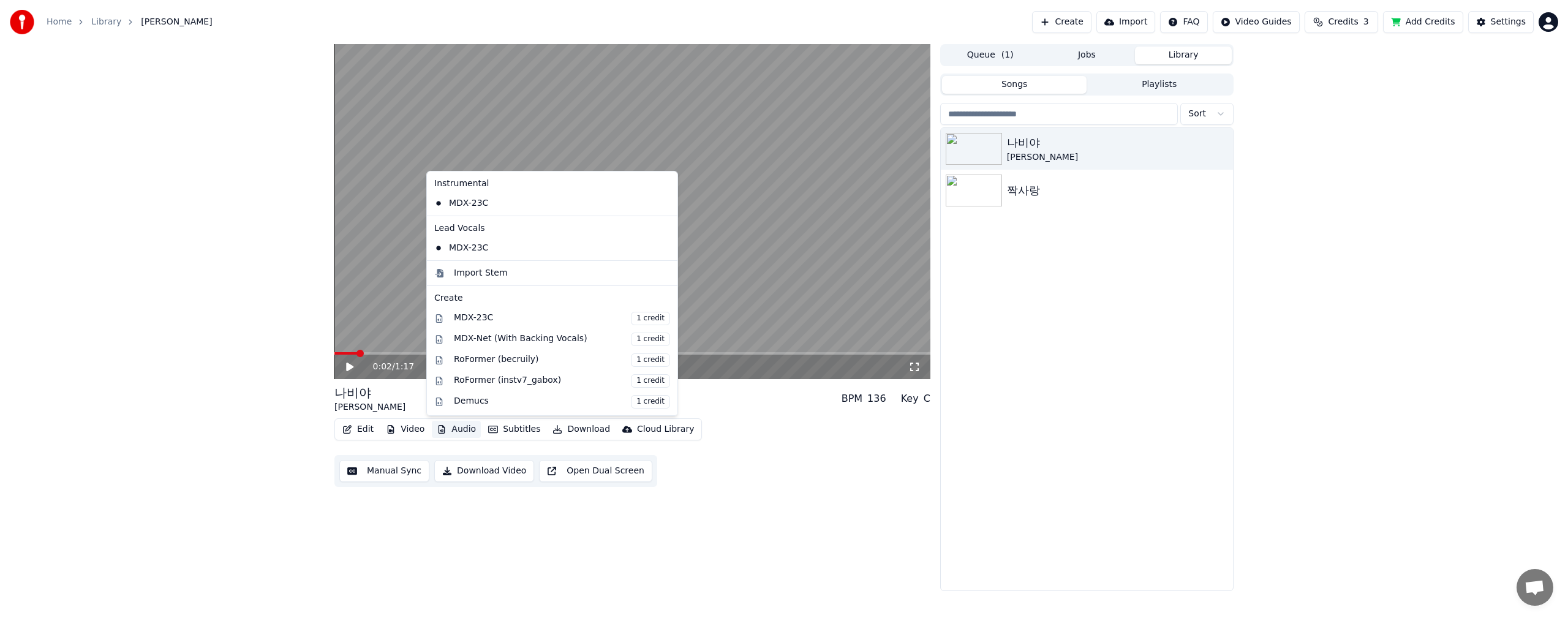
click at [201, 393] on div "0:02 / 1:17 나비야 YOONJU BPM 136 Key C Edit Video Audio Subtitles Download Cloud …" at bounding box center [784, 317] width 1568 height 547
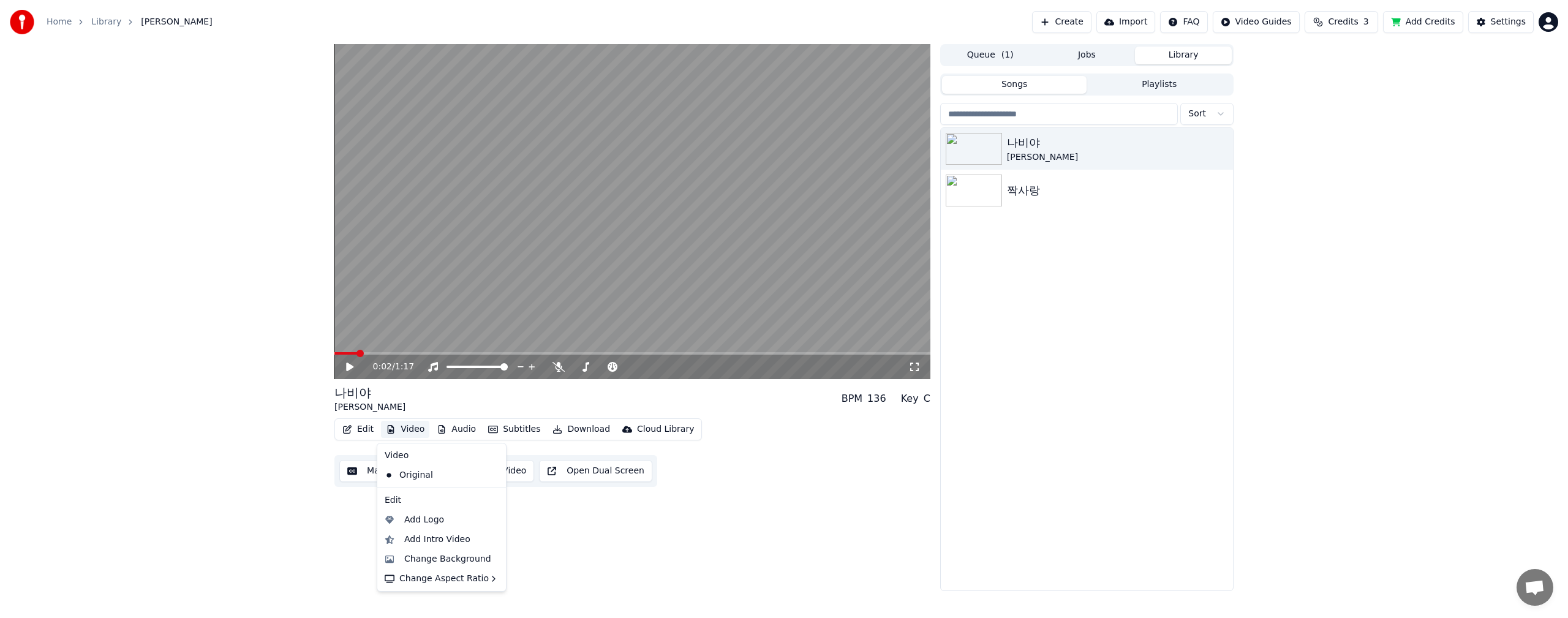
click at [417, 434] on button "Video" at bounding box center [405, 429] width 49 height 17
click at [434, 520] on div "Add Logo" at bounding box center [424, 520] width 40 height 12
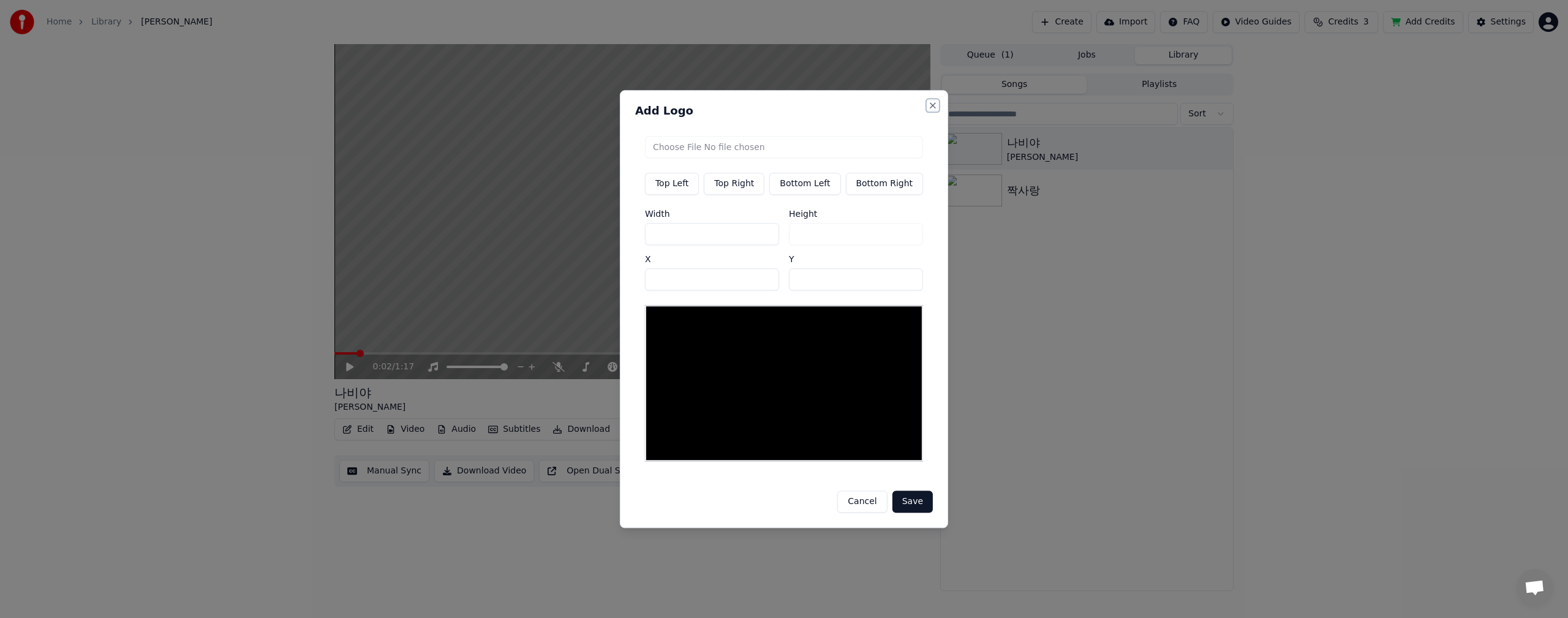
click at [928, 110] on button "Close" at bounding box center [932, 105] width 10 height 10
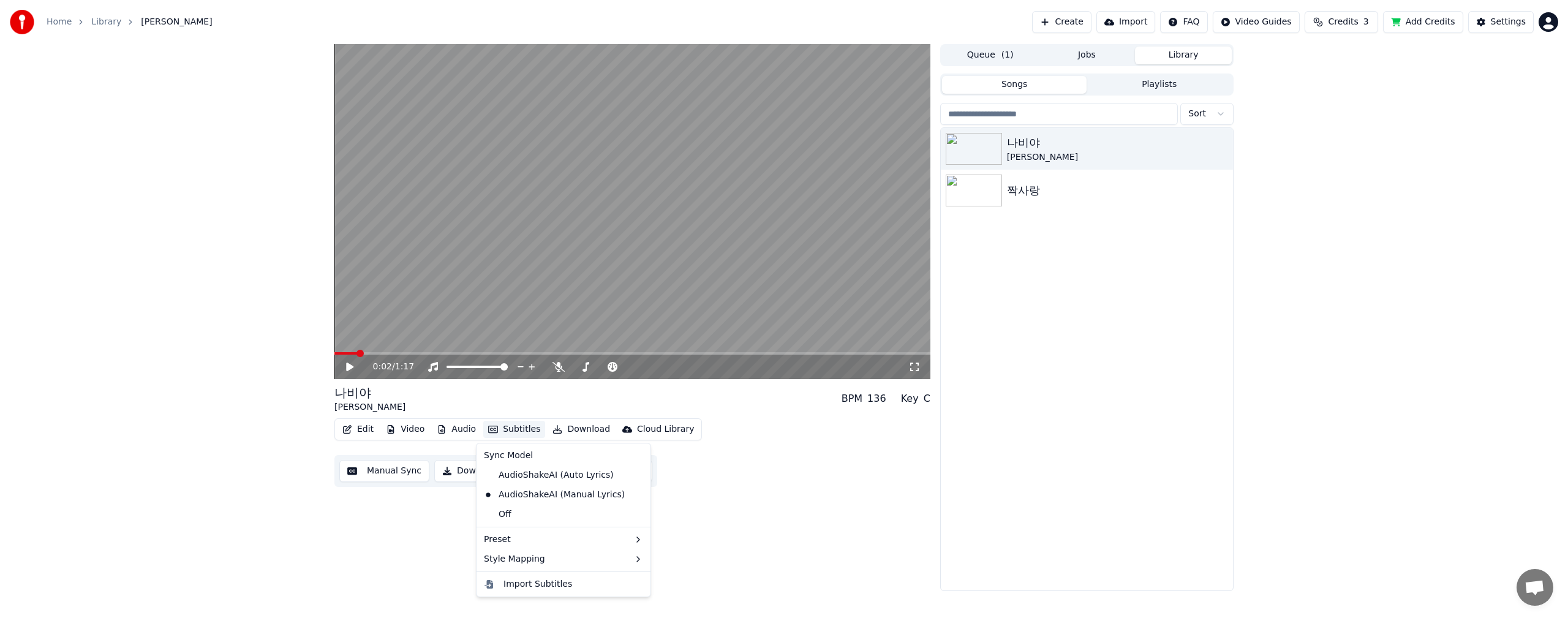
click at [507, 431] on button "Subtitles" at bounding box center [514, 429] width 62 height 17
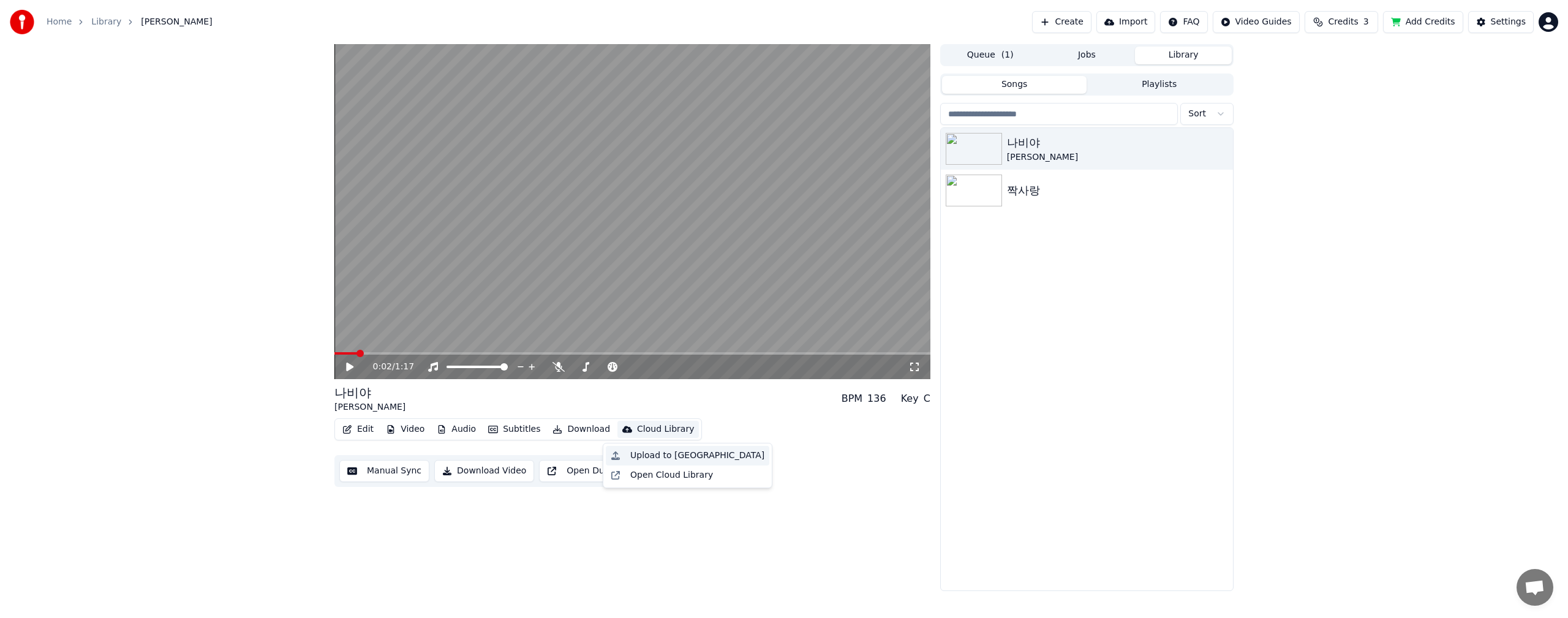
click at [651, 453] on div "Upload to Cloud Library" at bounding box center [697, 456] width 134 height 12
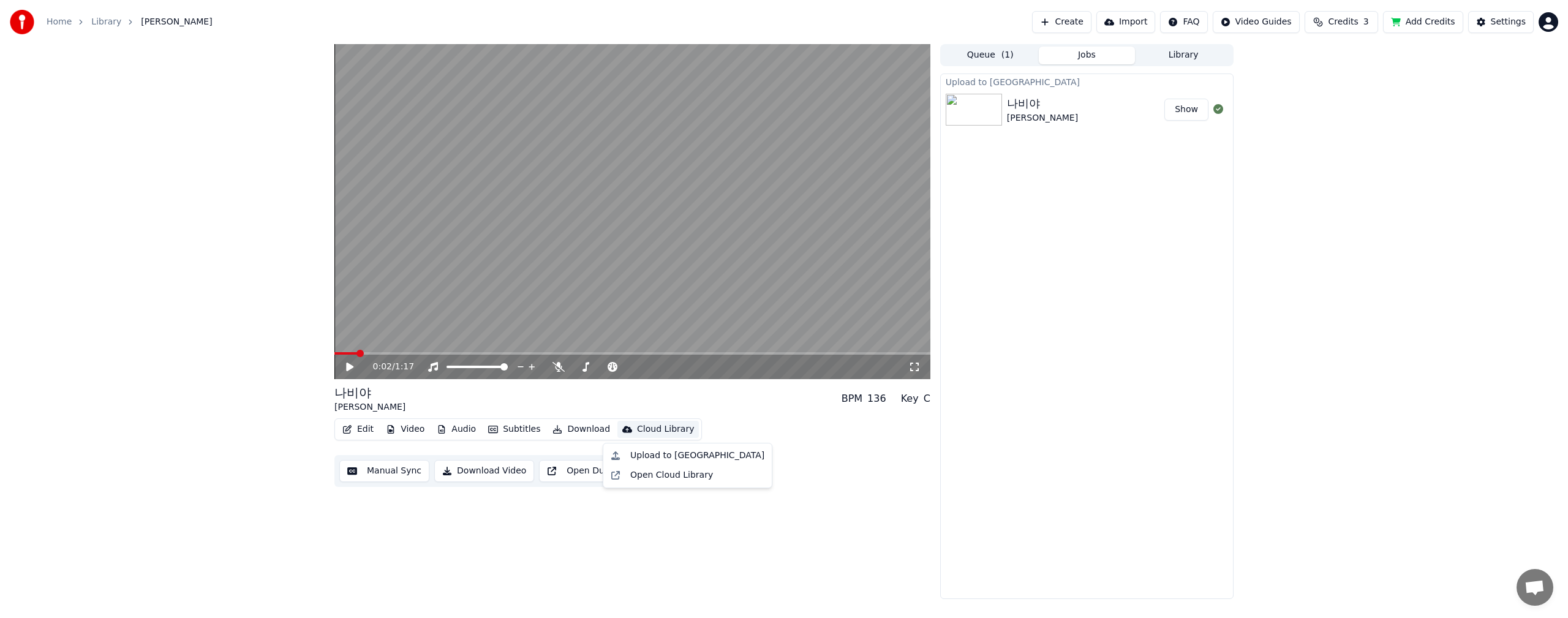
click at [636, 428] on div "Cloud Library" at bounding box center [665, 429] width 57 height 12
click at [667, 477] on div "Open Cloud Library" at bounding box center [671, 475] width 82 height 12
click at [129, 188] on div "0:02 / 1:17 나비야 YOONJU BPM 136 Key C Edit Video Audio Subtitles Download Cloud …" at bounding box center [784, 322] width 1568 height 555
click at [367, 429] on button "Edit" at bounding box center [358, 429] width 41 height 17
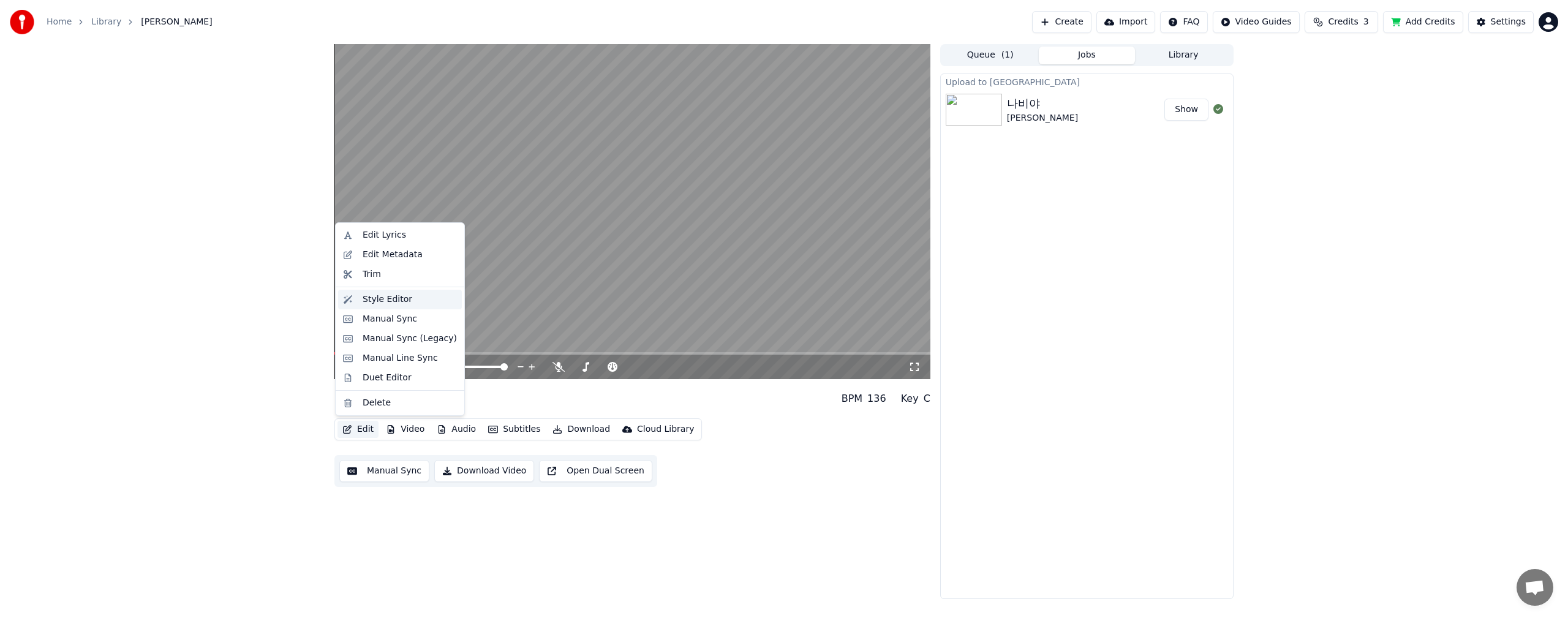
click at [389, 301] on div "Style Editor" at bounding box center [387, 300] width 50 height 12
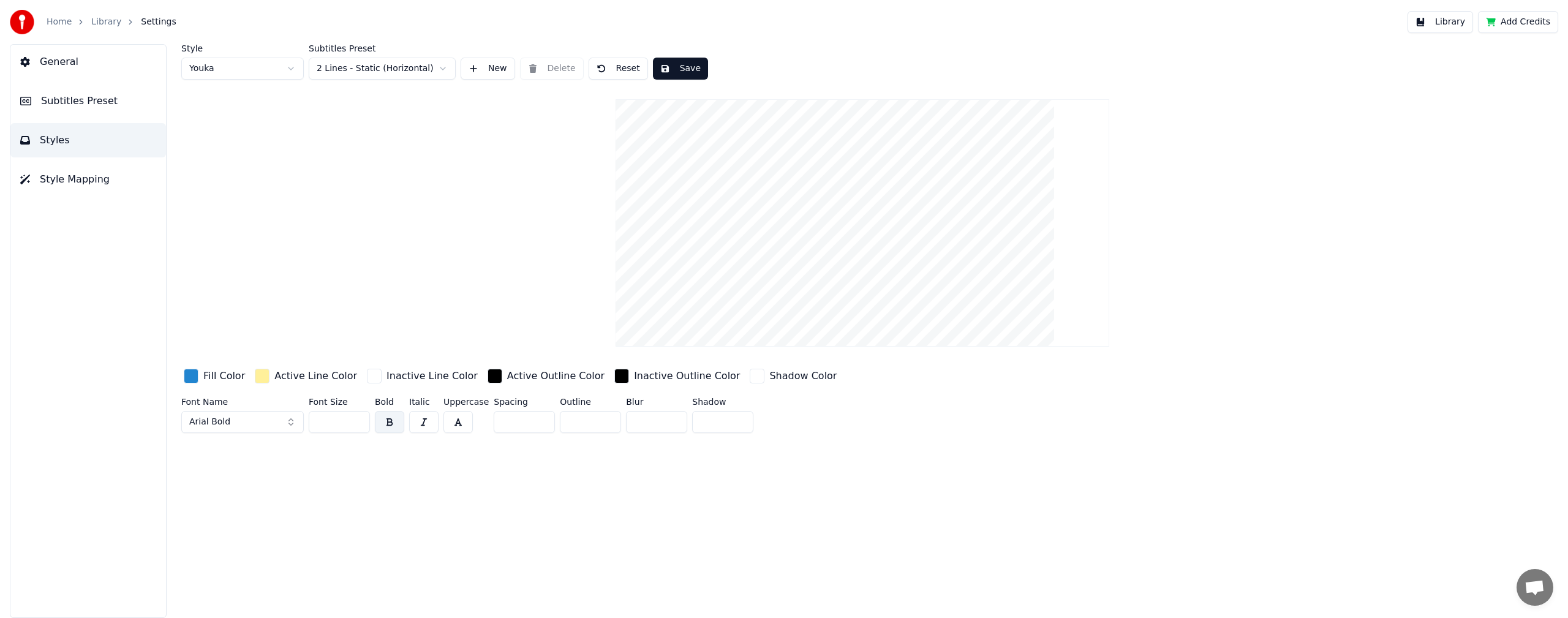
click at [23, 23] on img at bounding box center [22, 22] width 25 height 25
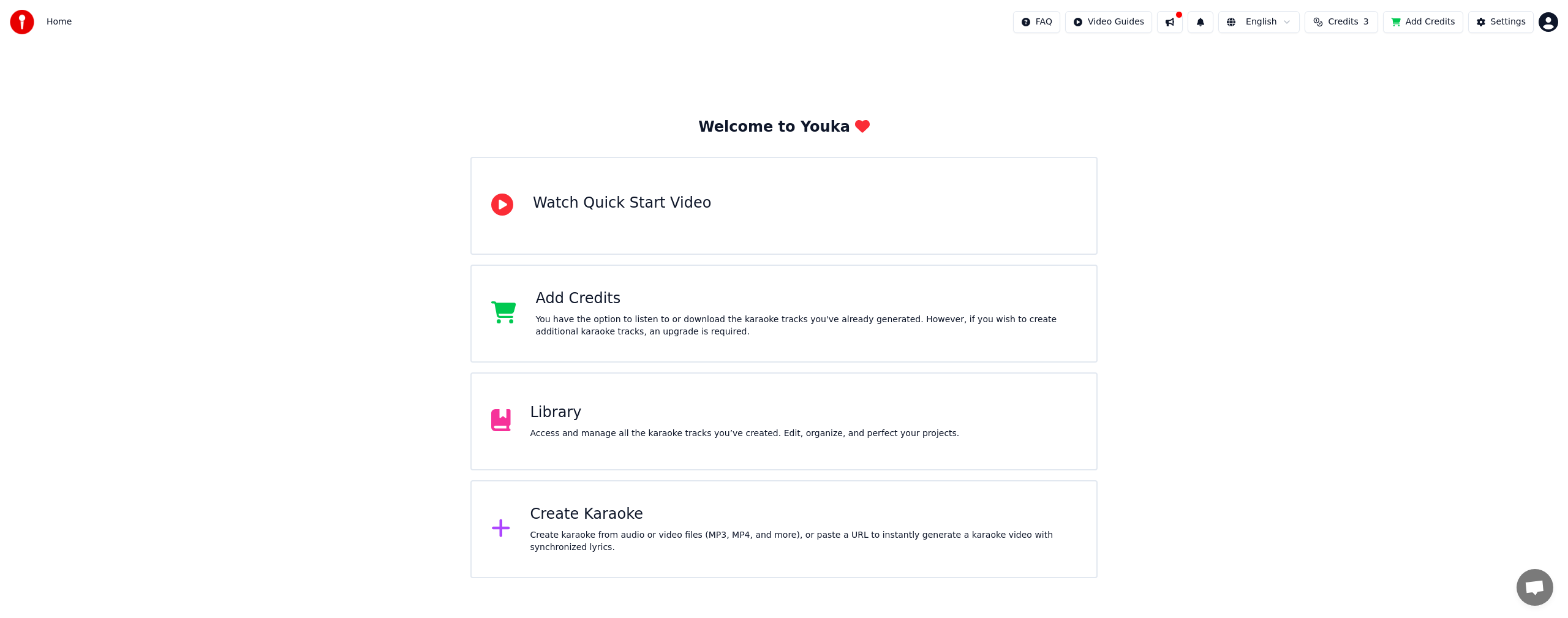
click at [558, 421] on div "Library" at bounding box center [745, 413] width 429 height 20
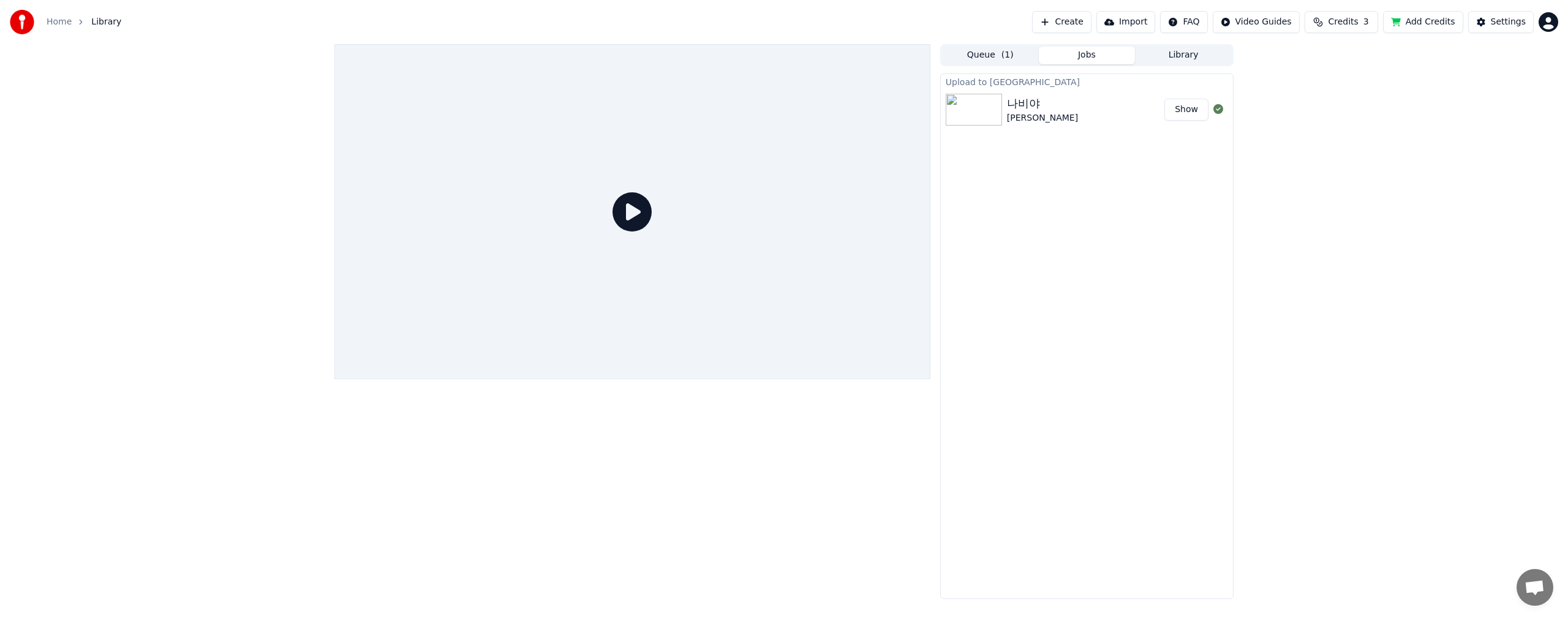
click at [986, 114] on img at bounding box center [974, 110] width 57 height 32
click at [57, 25] on link "Home" at bounding box center [59, 22] width 25 height 12
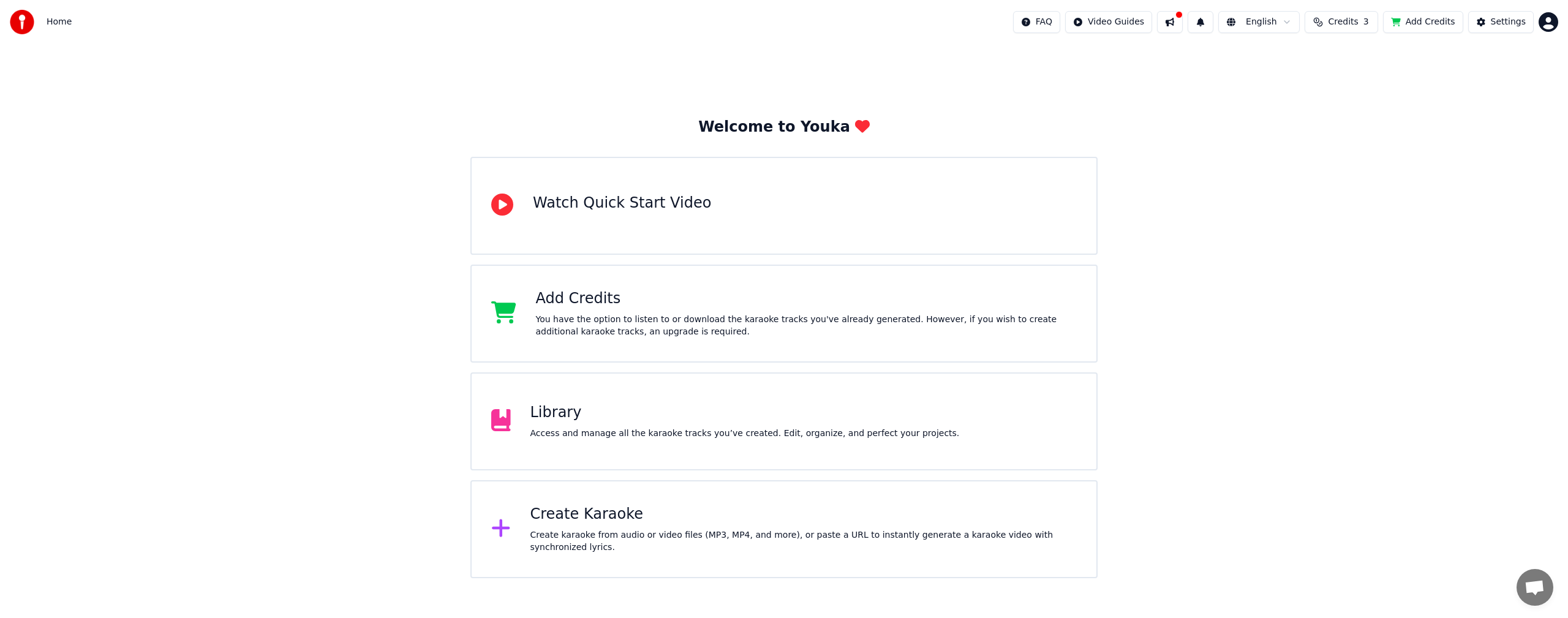
click at [623, 419] on div "Library" at bounding box center [745, 413] width 429 height 20
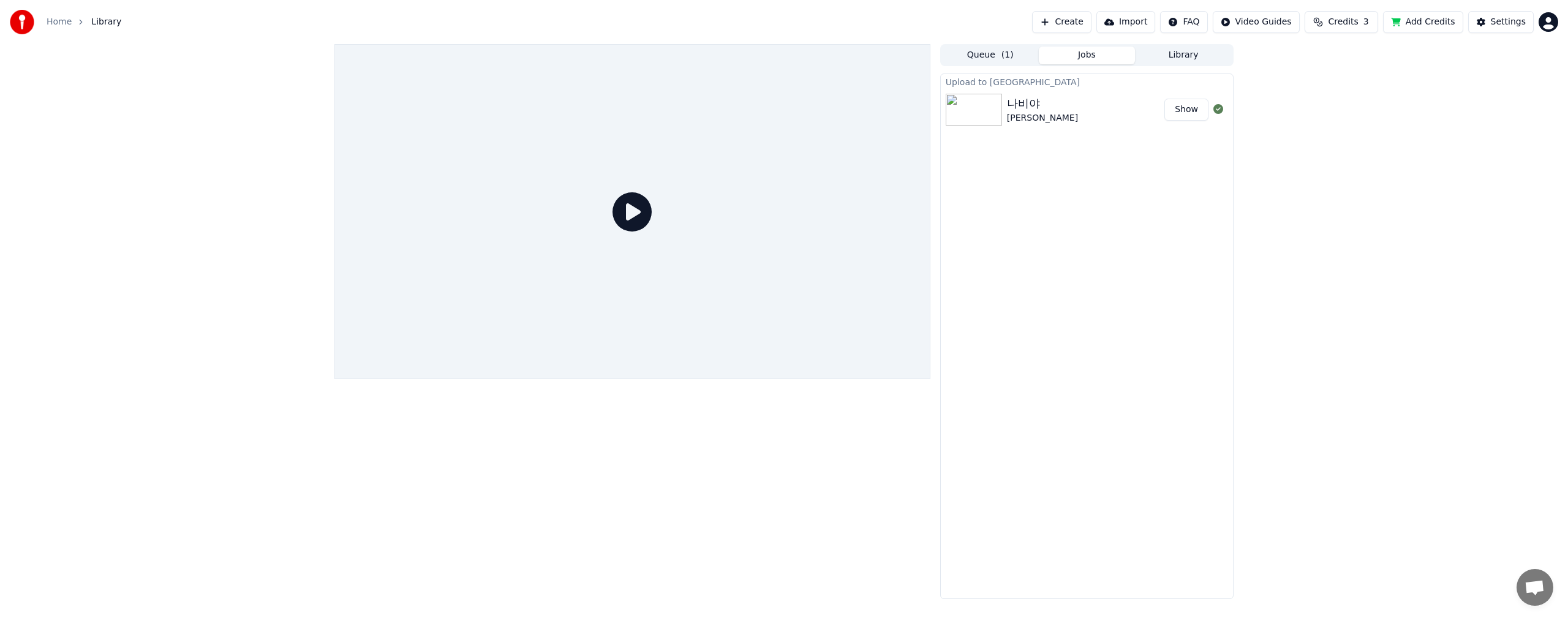
click at [631, 213] on icon at bounding box center [632, 212] width 39 height 39
click at [998, 101] on img at bounding box center [974, 110] width 57 height 32
click at [972, 57] on button "Queue ( 1 )" at bounding box center [989, 56] width 97 height 18
click at [1075, 51] on button "Jobs" at bounding box center [1087, 56] width 97 height 18
click at [1190, 52] on button "Library" at bounding box center [1182, 56] width 97 height 18
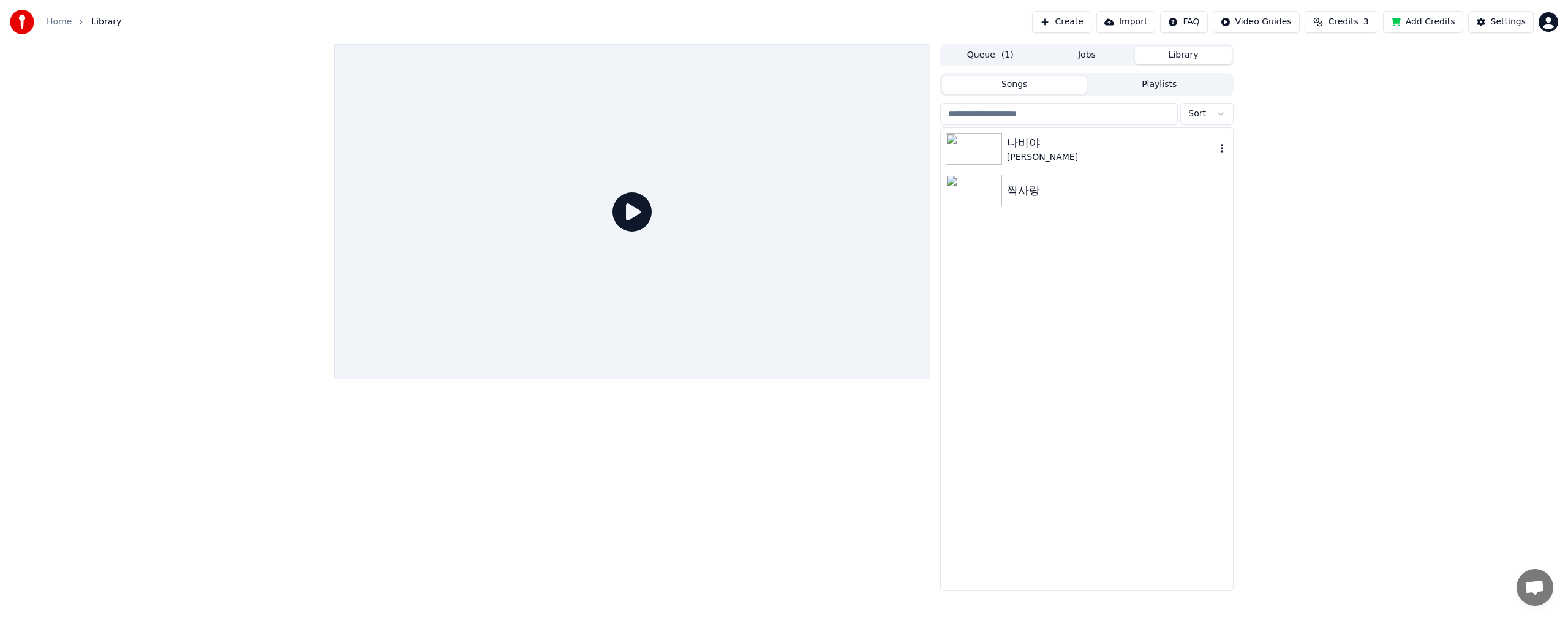
click at [987, 152] on img at bounding box center [974, 149] width 57 height 32
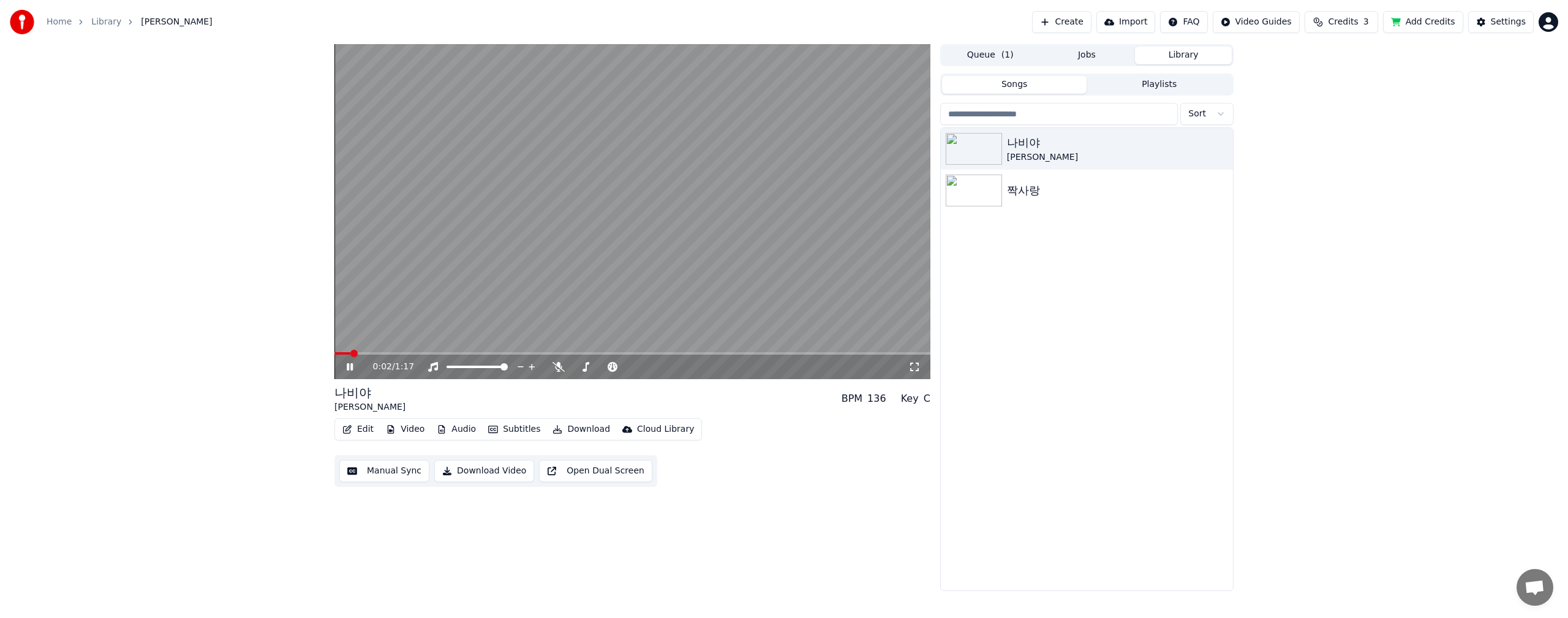
click at [609, 235] on video at bounding box center [632, 212] width 596 height 335
click at [366, 429] on button "Edit" at bounding box center [358, 429] width 41 height 17
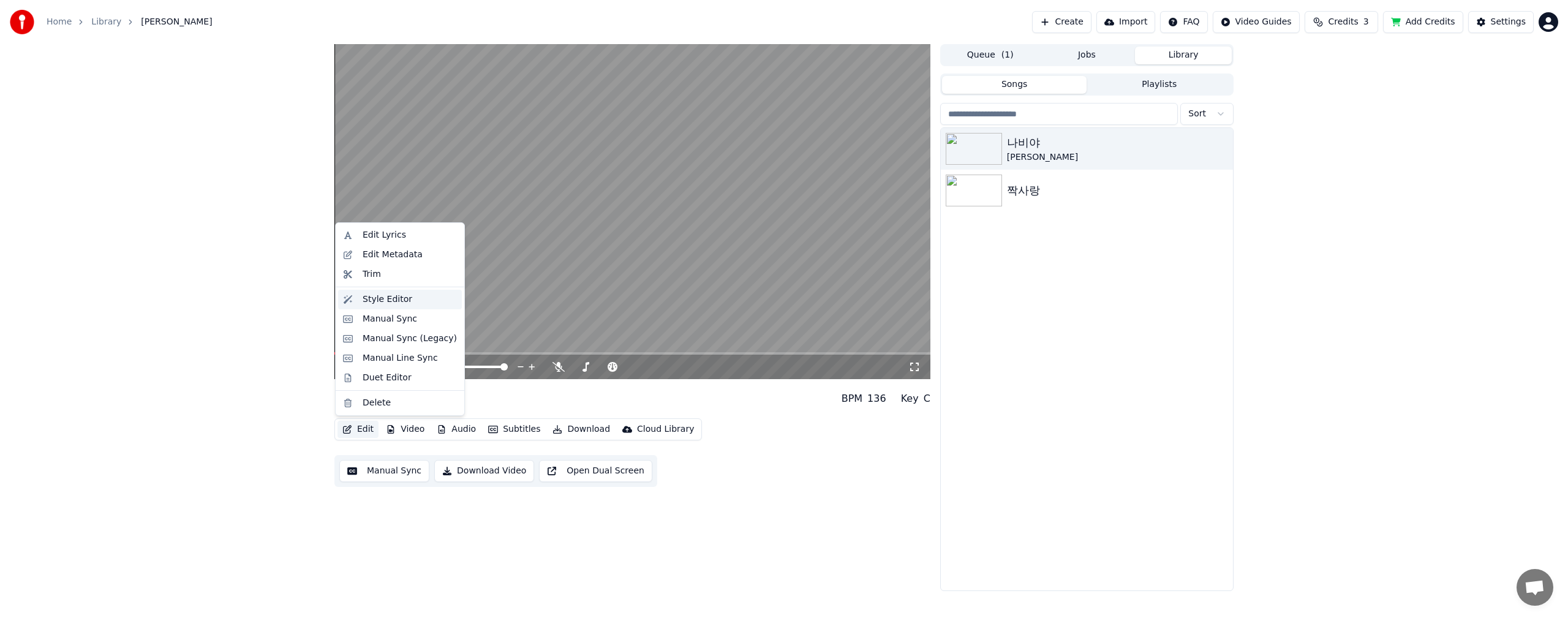
click at [386, 302] on div "Style Editor" at bounding box center [387, 300] width 50 height 12
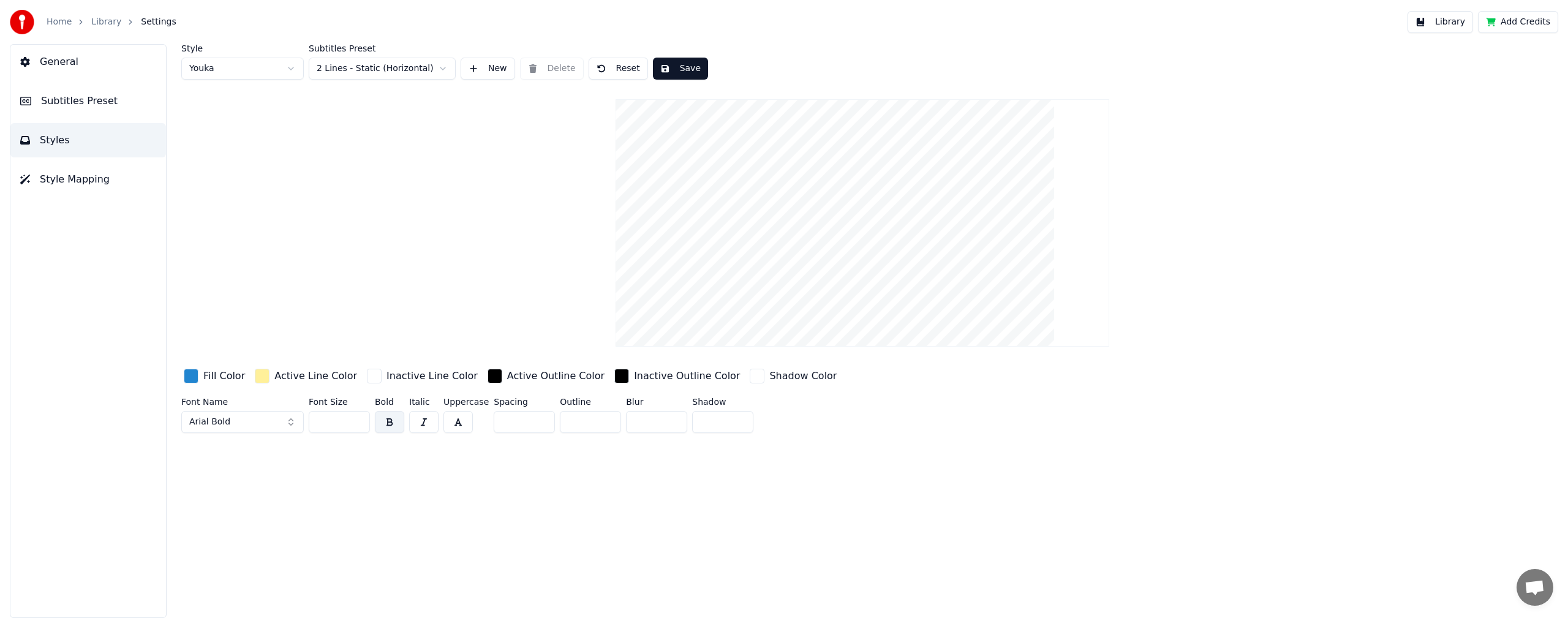
click at [221, 424] on span "Arial Bold" at bounding box center [209, 422] width 41 height 12
click at [229, 259] on div "Agency FB" at bounding box center [253, 259] width 87 height 12
click at [223, 426] on span "Agency FB" at bounding box center [211, 422] width 45 height 12
click at [237, 376] on div "Arial Bold" at bounding box center [253, 377] width 87 height 12
click at [114, 20] on link "Library" at bounding box center [106, 22] width 30 height 12
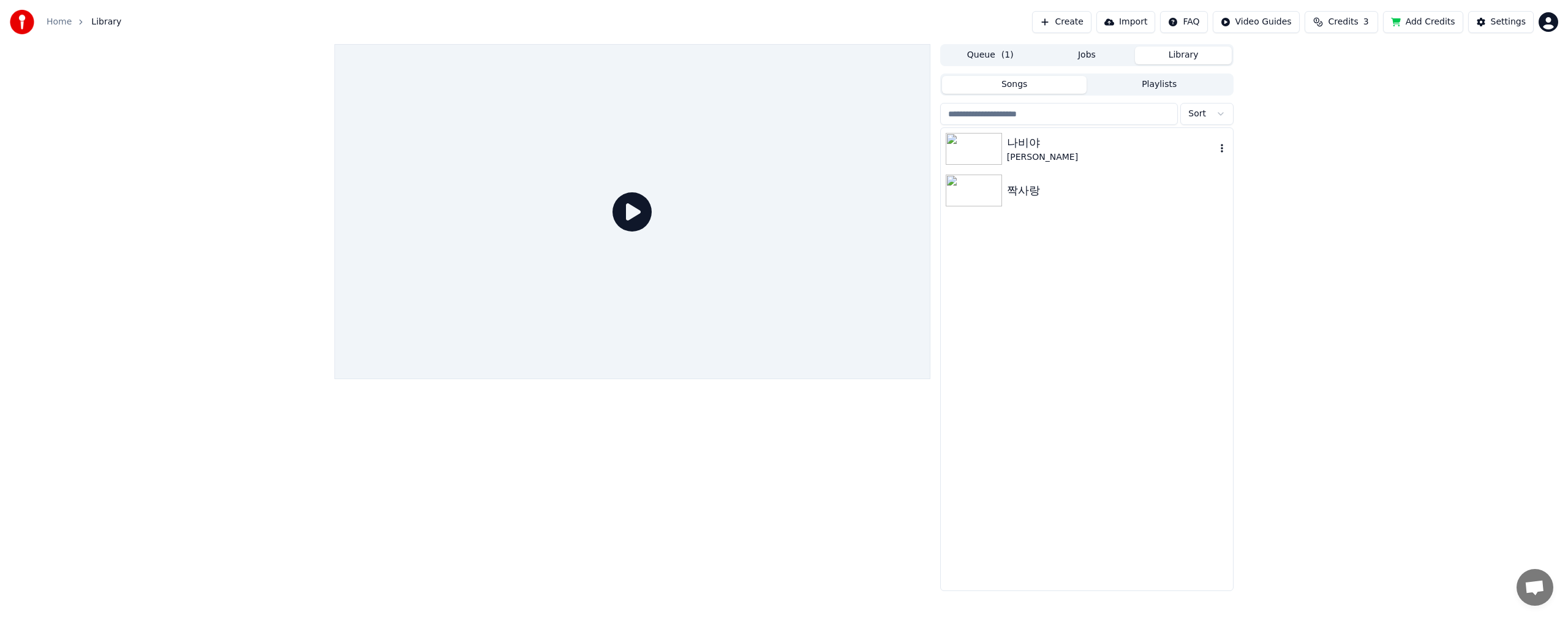
click at [983, 151] on img at bounding box center [974, 149] width 57 height 32
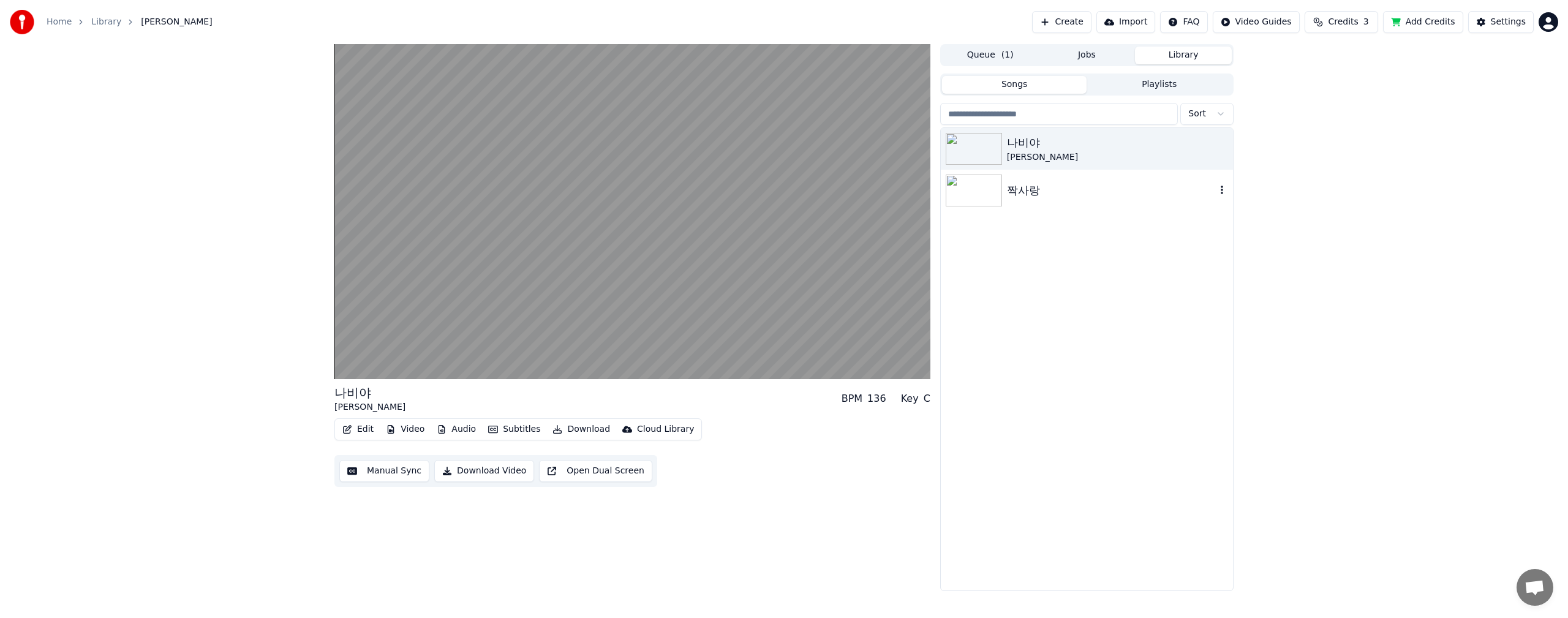
click at [965, 184] on img at bounding box center [974, 191] width 57 height 32
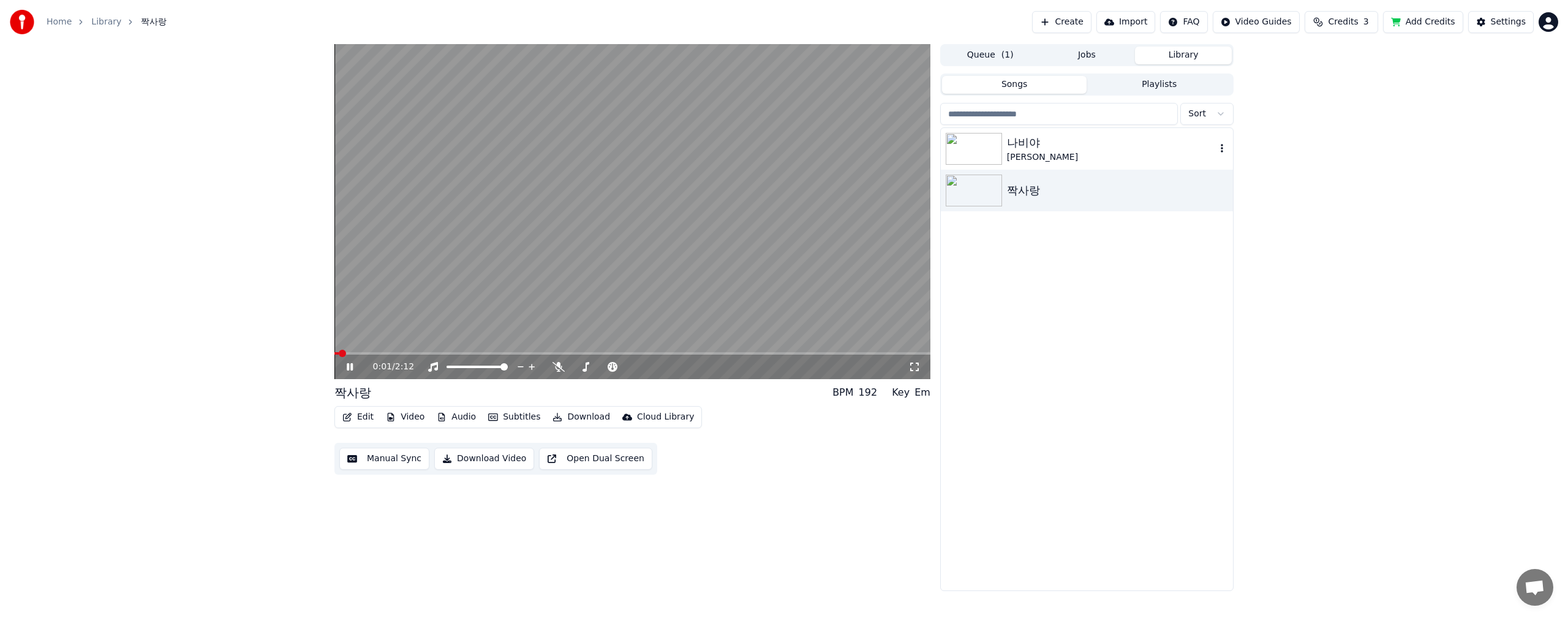
click at [958, 140] on img at bounding box center [974, 149] width 57 height 32
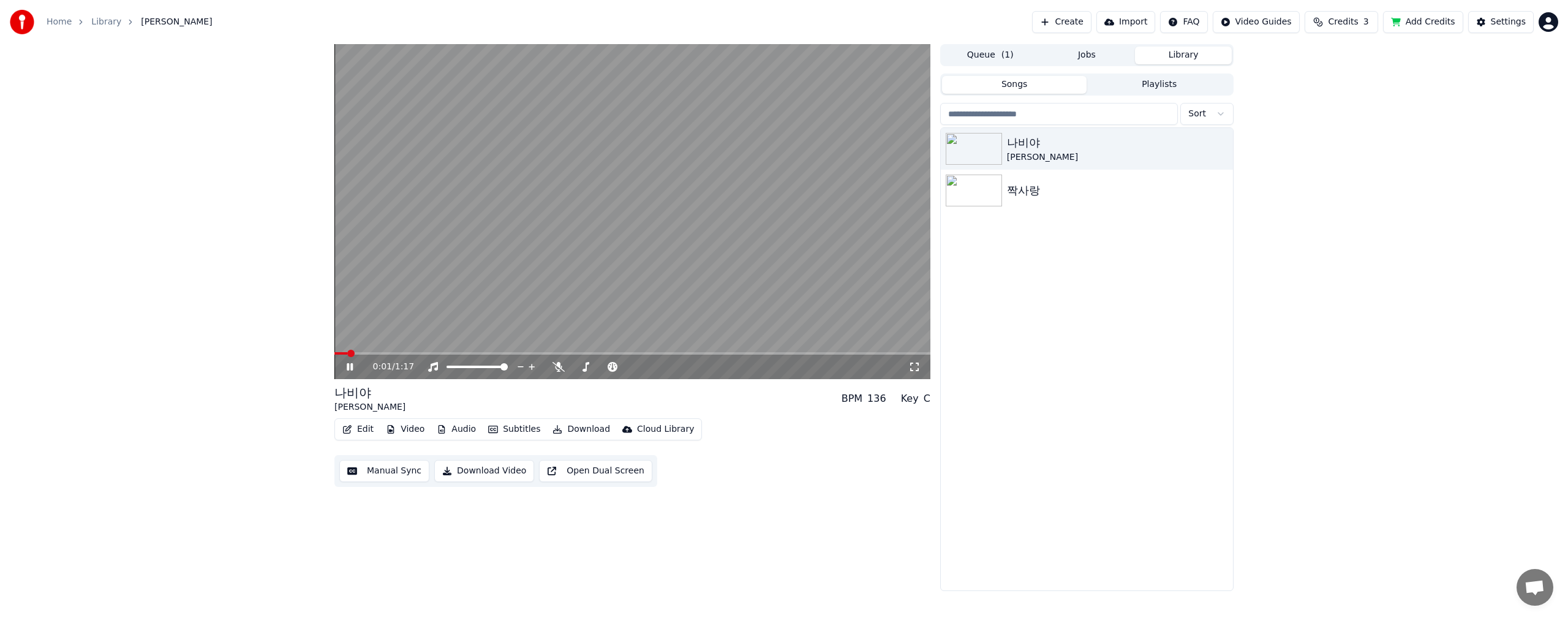
drag, startPoint x: 566, startPoint y: 201, endPoint x: 698, endPoint y: 192, distance: 132.3
click at [573, 197] on video at bounding box center [632, 212] width 596 height 335
click at [363, 433] on button "Edit" at bounding box center [358, 429] width 41 height 17
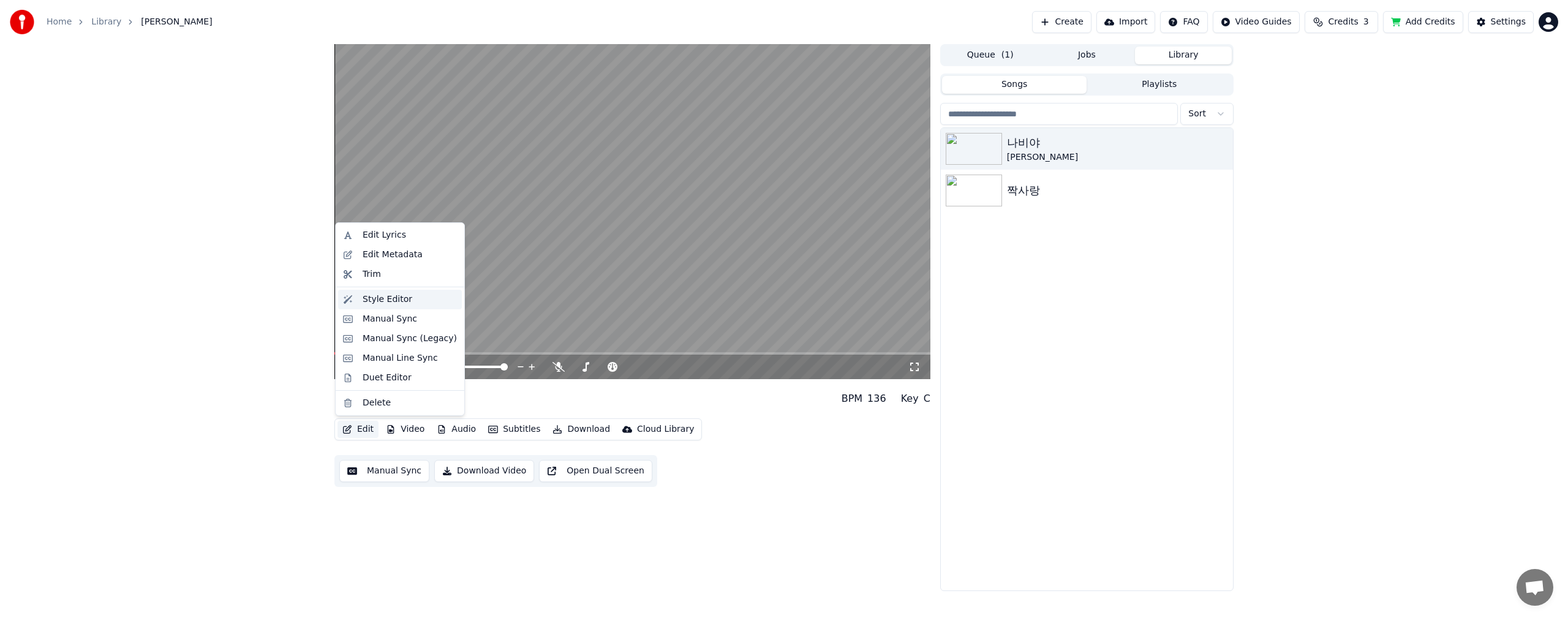
click at [365, 300] on div "Style Editor" at bounding box center [387, 300] width 50 height 12
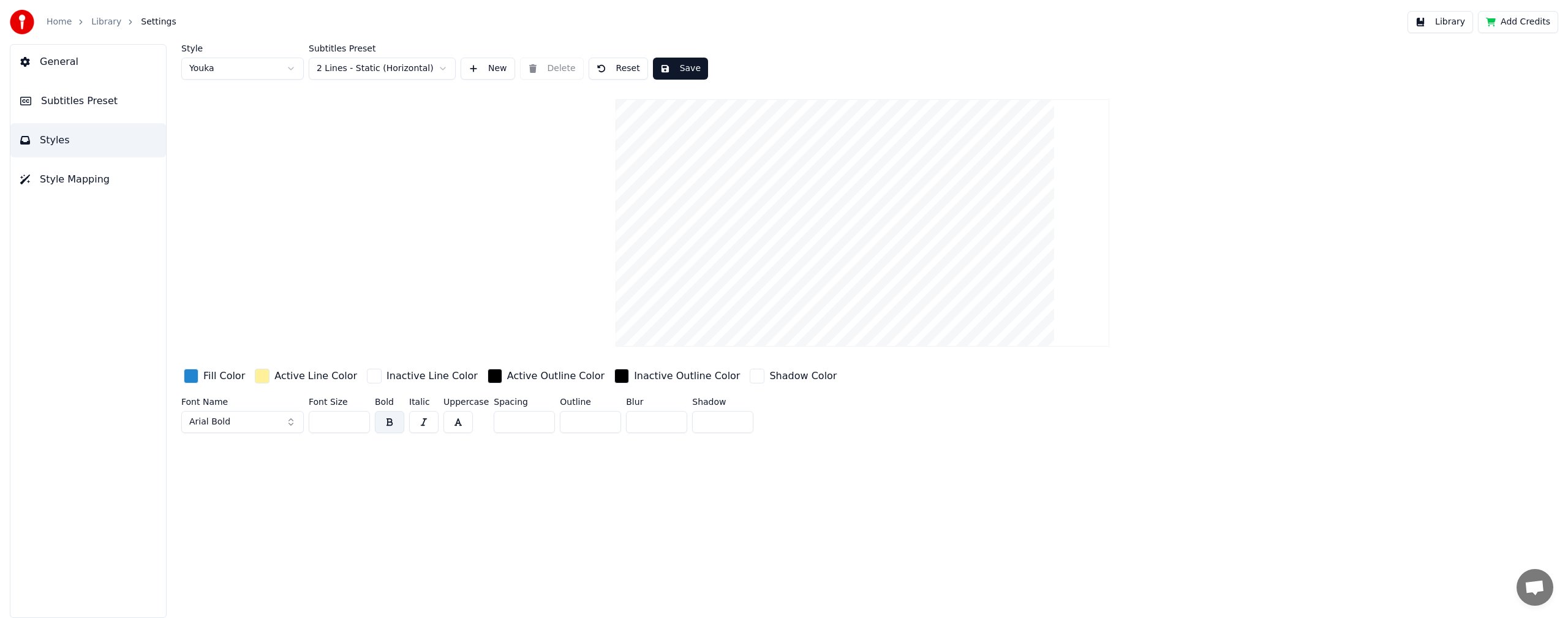
click at [238, 421] on button "Arial Bold" at bounding box center [242, 422] width 122 height 22
type input "****"
click at [230, 262] on div "[GEOGRAPHIC_DATA]" at bounding box center [253, 259] width 87 height 12
click at [681, 68] on button "Save" at bounding box center [680, 68] width 55 height 22
click at [104, 24] on link "Library" at bounding box center [106, 22] width 30 height 12
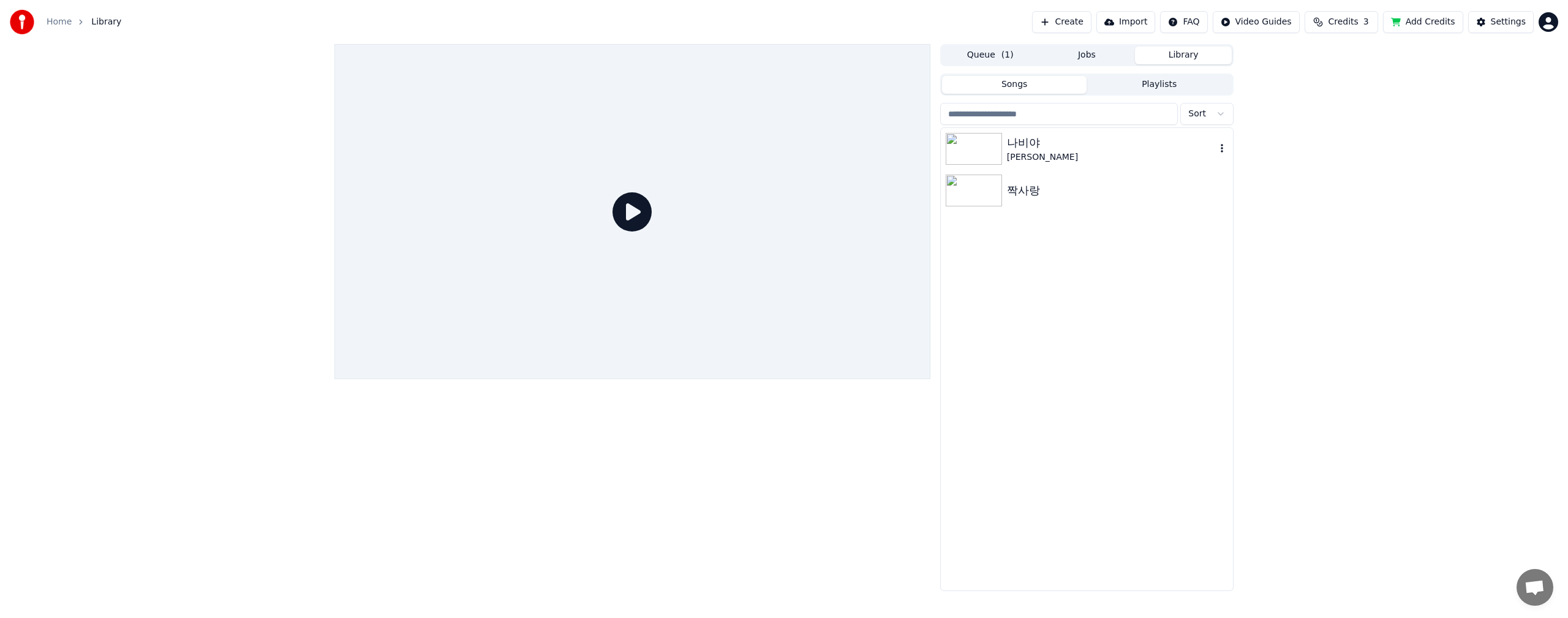
click at [990, 160] on img at bounding box center [974, 149] width 57 height 32
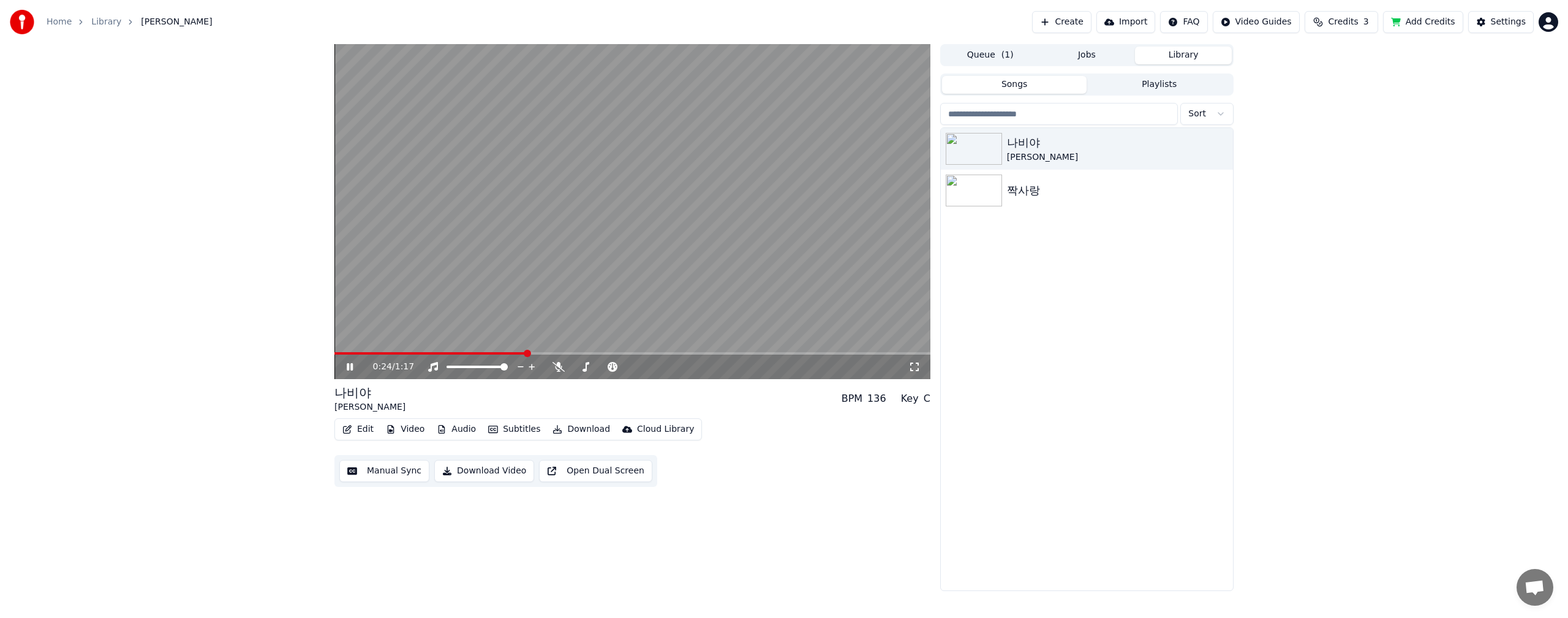
click at [633, 212] on video at bounding box center [632, 212] width 596 height 335
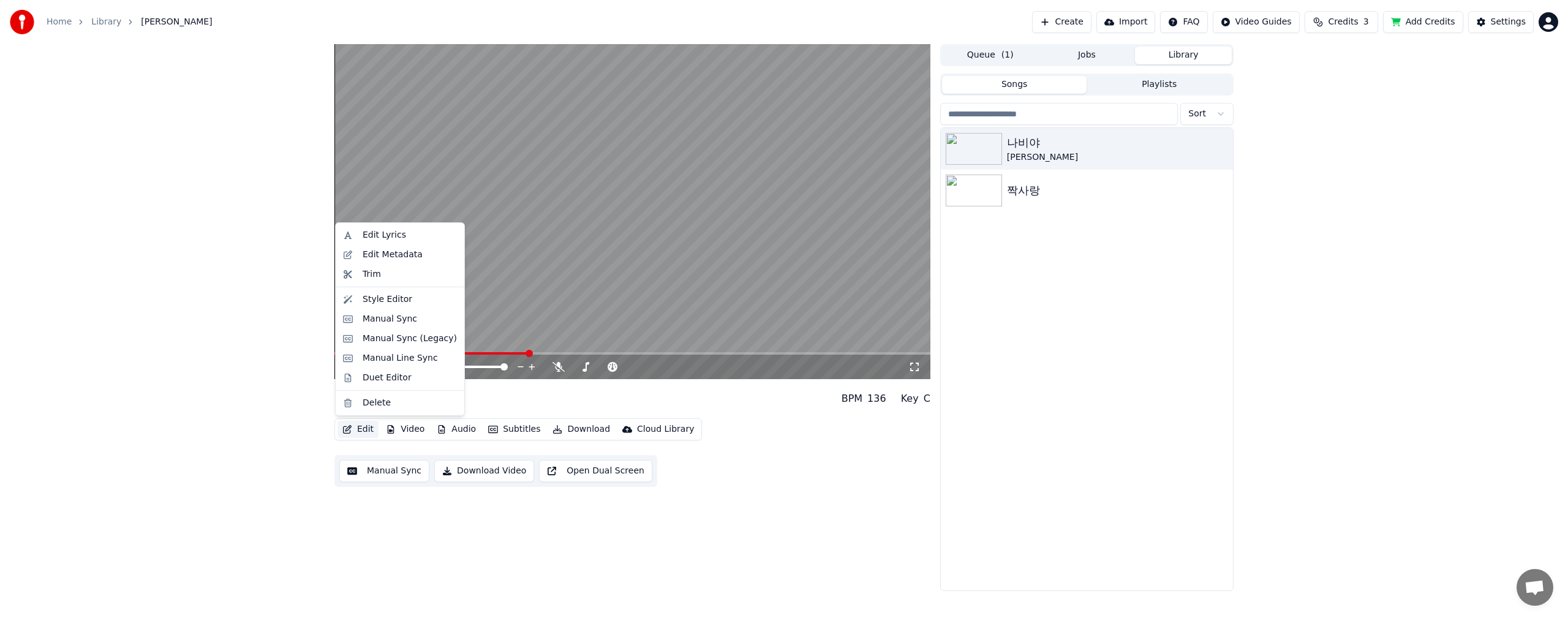
click at [363, 431] on button "Edit" at bounding box center [358, 429] width 41 height 17
click at [394, 296] on div "Style Editor" at bounding box center [387, 300] width 50 height 12
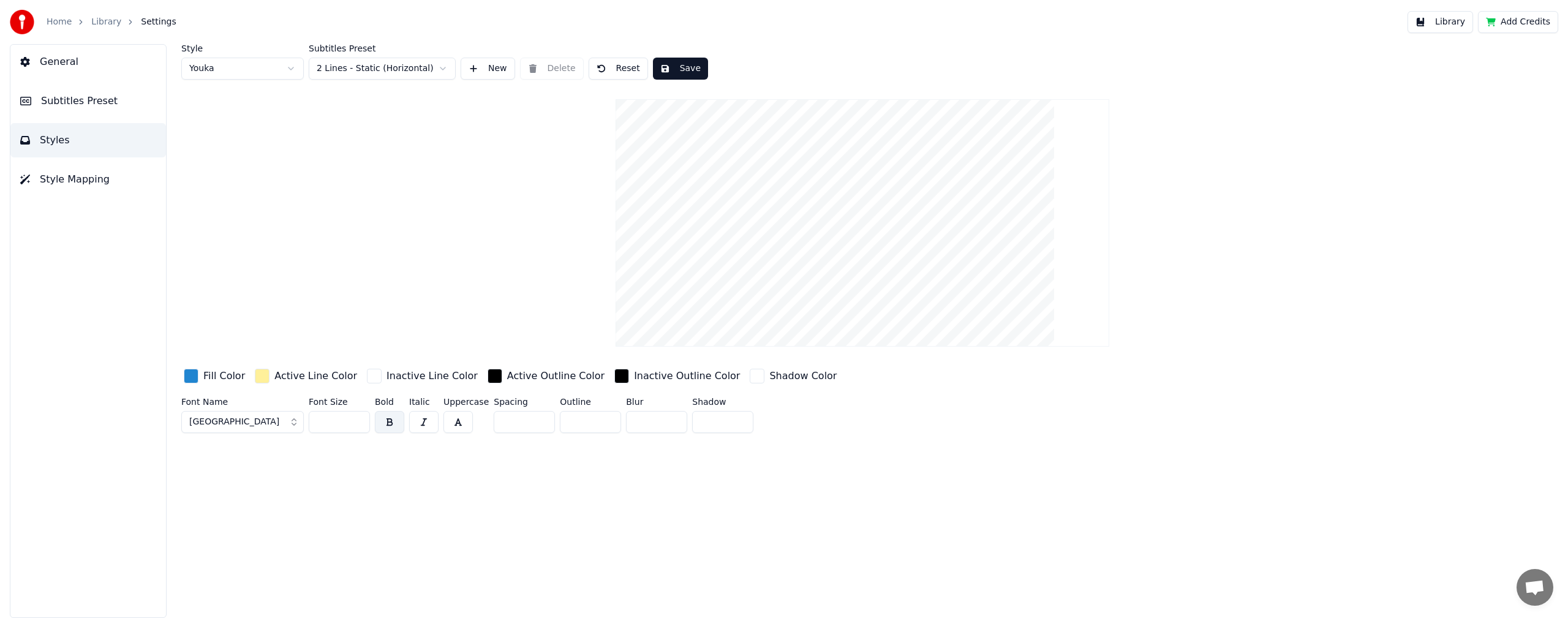
click at [104, 22] on link "Library" at bounding box center [106, 22] width 30 height 12
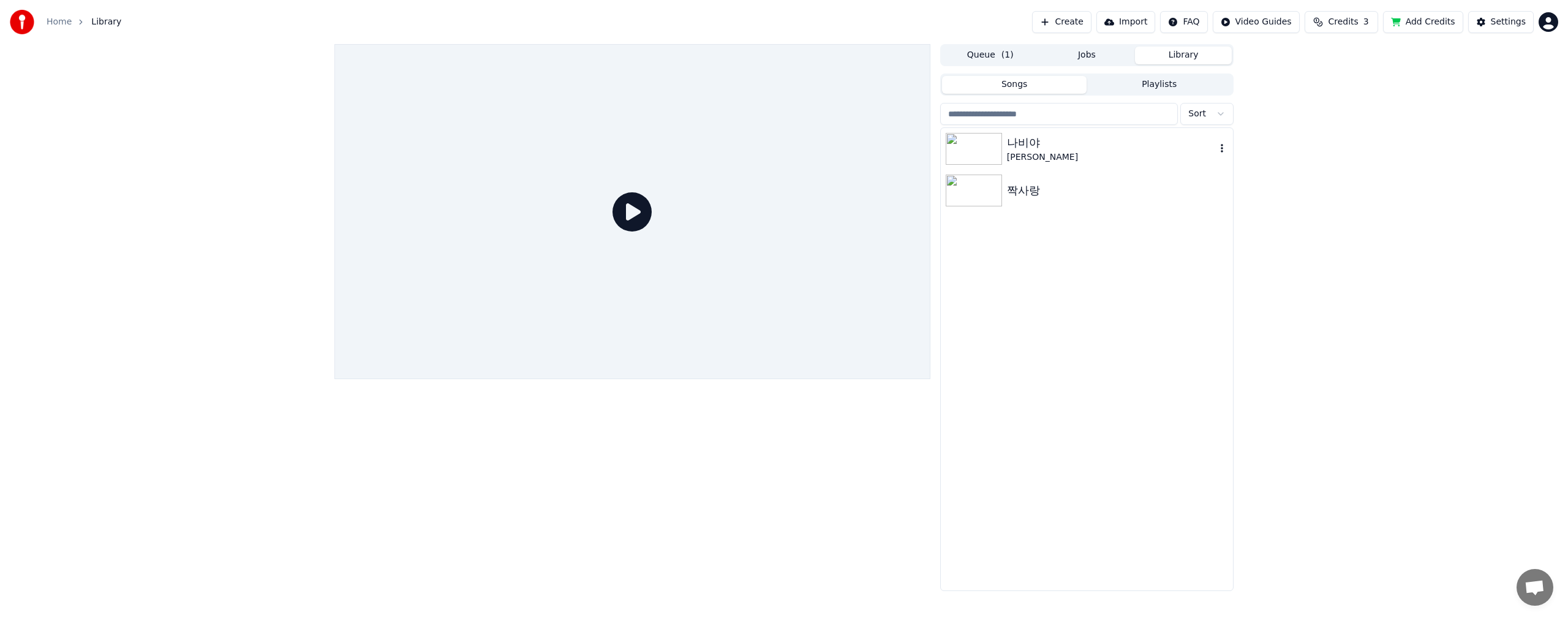
click at [980, 152] on img at bounding box center [974, 149] width 57 height 32
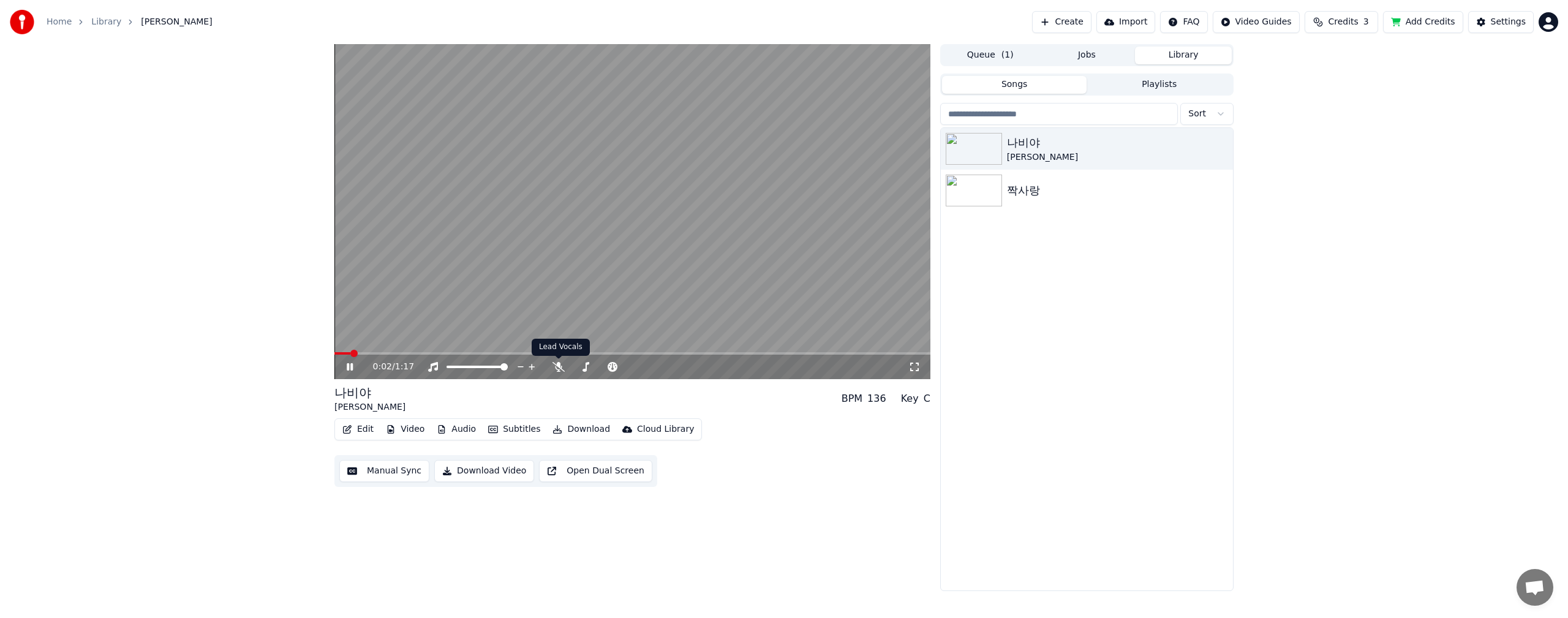
click at [591, 256] on video at bounding box center [632, 212] width 596 height 335
click at [407, 431] on button "Video" at bounding box center [405, 429] width 49 height 17
click at [463, 277] on video at bounding box center [632, 212] width 596 height 335
click at [463, 246] on video at bounding box center [632, 212] width 596 height 335
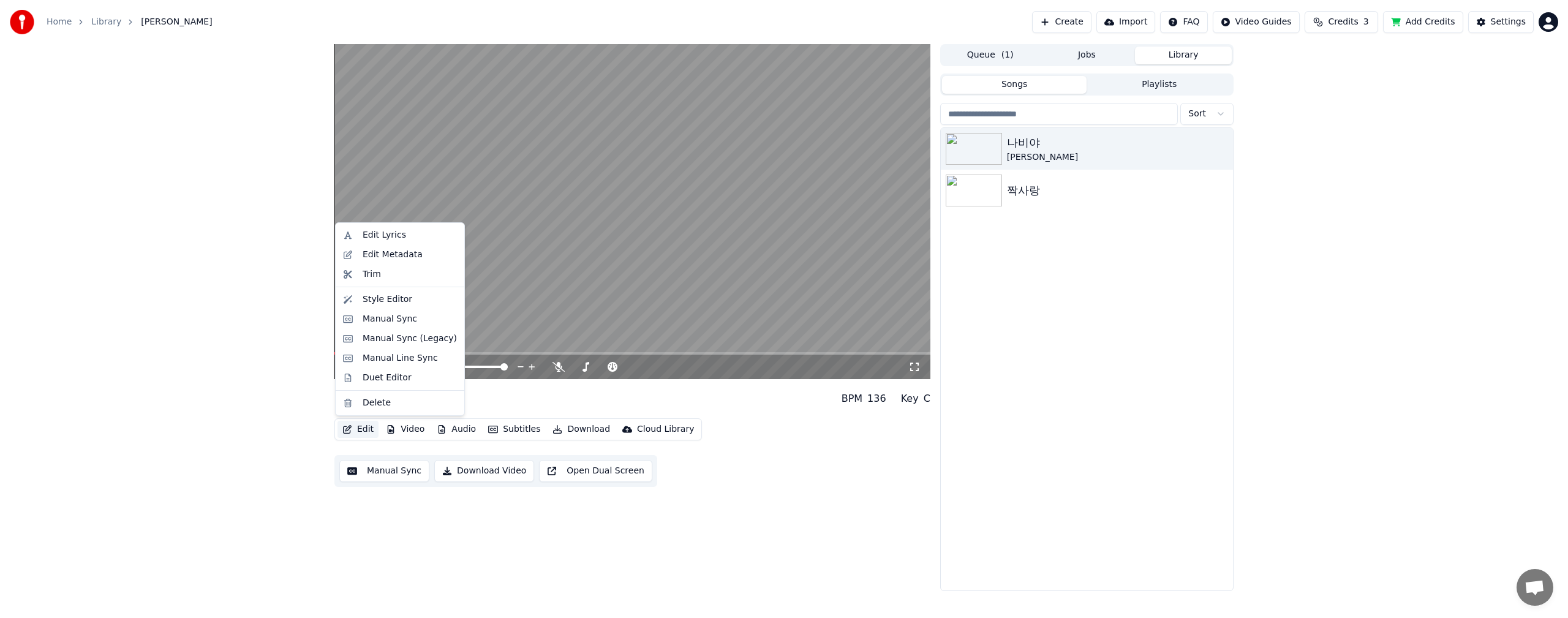
click at [356, 428] on button "Edit" at bounding box center [358, 429] width 41 height 17
click at [383, 302] on div "Style Editor" at bounding box center [387, 300] width 50 height 12
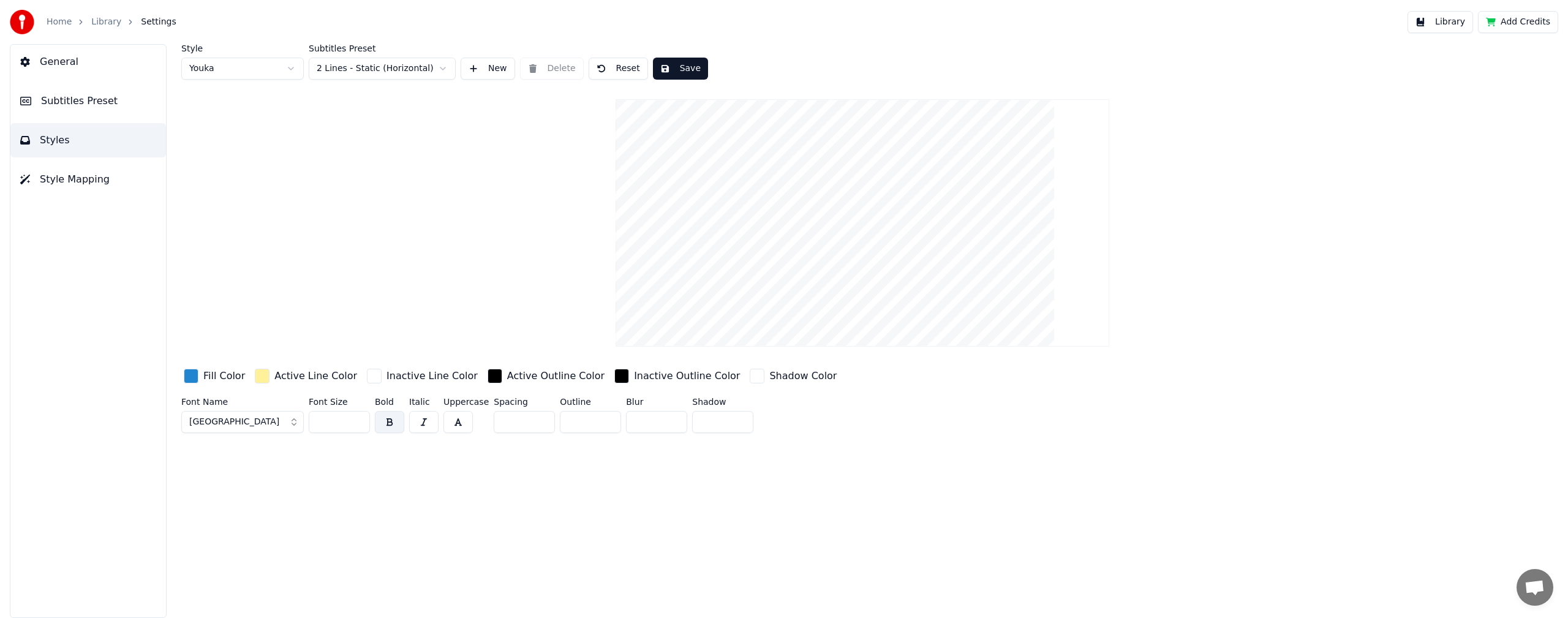
click at [216, 426] on span "[GEOGRAPHIC_DATA]" at bounding box center [234, 422] width 90 height 12
click at [550, 214] on div "Style Youka Subtitles Preset 2 Lines - Static (Horizontal) New Delete Reset Sav…" at bounding box center [862, 241] width 1361 height 394
click at [356, 75] on html "Home Library Settings Library Add Credits General Subtitles Preset Styles Style…" at bounding box center [784, 309] width 1568 height 618
click at [256, 199] on html "Home Library Settings Library Add Credits General Subtitles Preset Styles Style…" at bounding box center [784, 309] width 1568 height 618
click at [55, 22] on link "Home" at bounding box center [59, 22] width 25 height 12
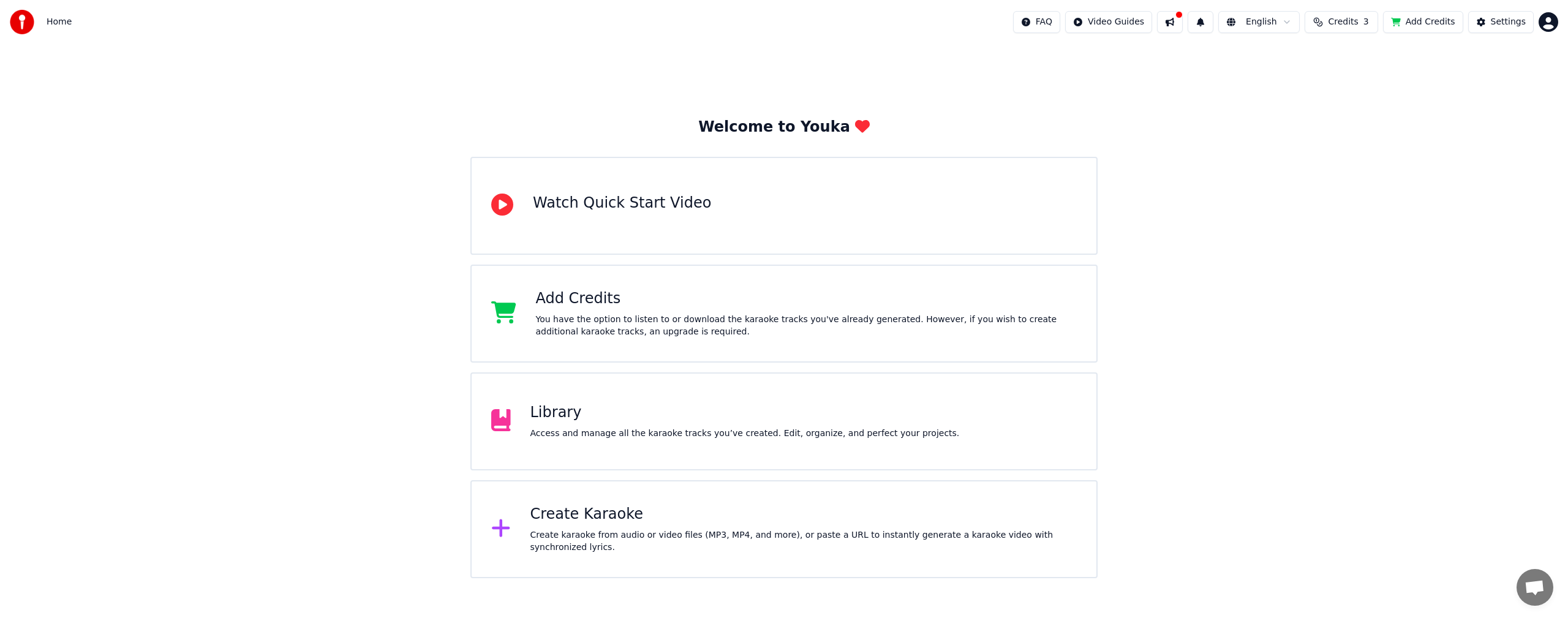
click at [580, 427] on div "Access and manage all the karaoke tracks you’ve created. Edit, organize, and pe…" at bounding box center [745, 434] width 429 height 12
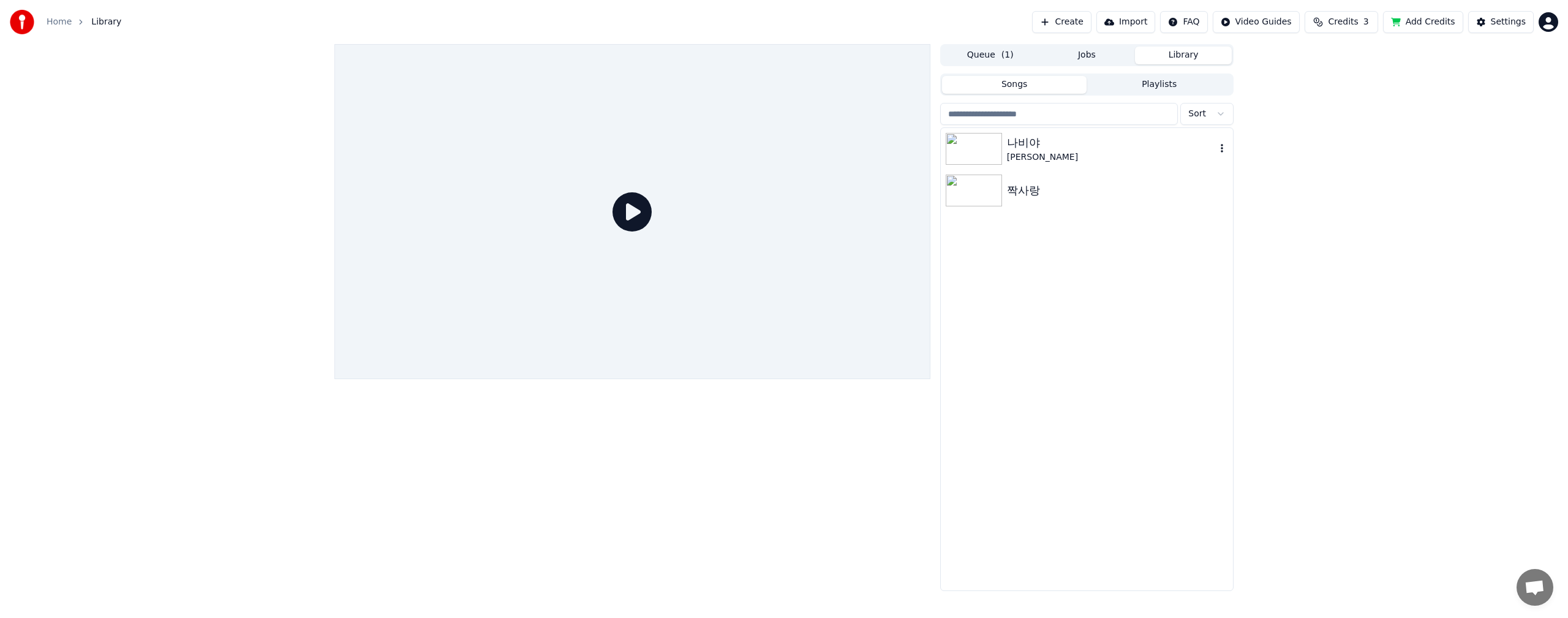
click at [975, 142] on img at bounding box center [974, 149] width 57 height 32
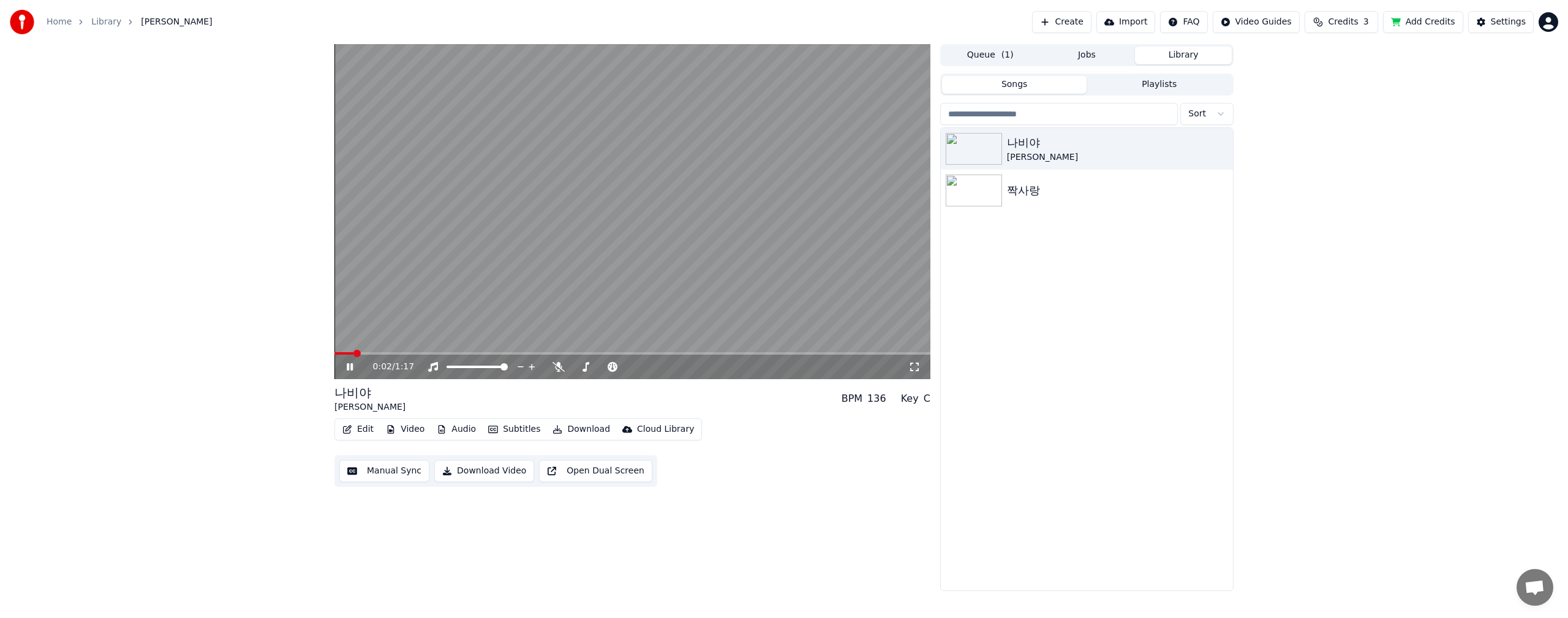
click at [574, 257] on video at bounding box center [632, 212] width 596 height 335
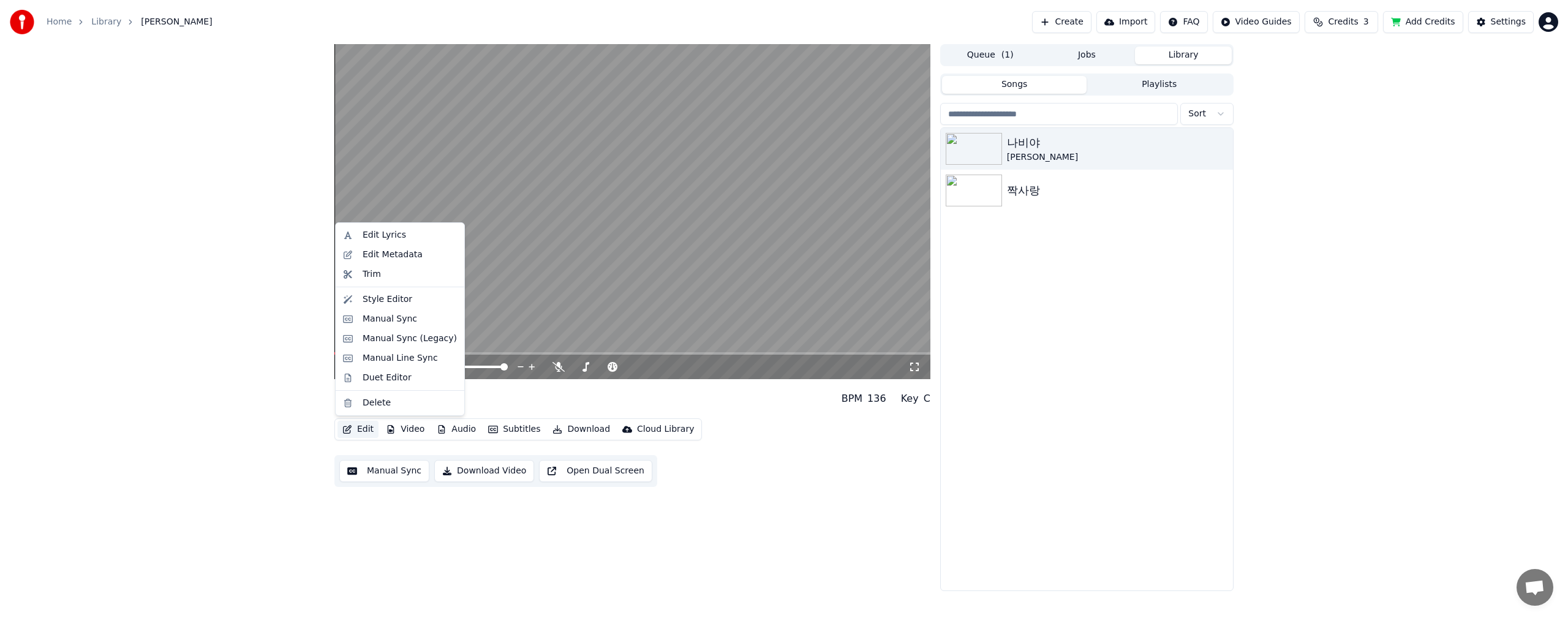
click at [370, 434] on button "Edit" at bounding box center [358, 429] width 41 height 17
click at [386, 304] on div "Style Editor" at bounding box center [387, 300] width 50 height 12
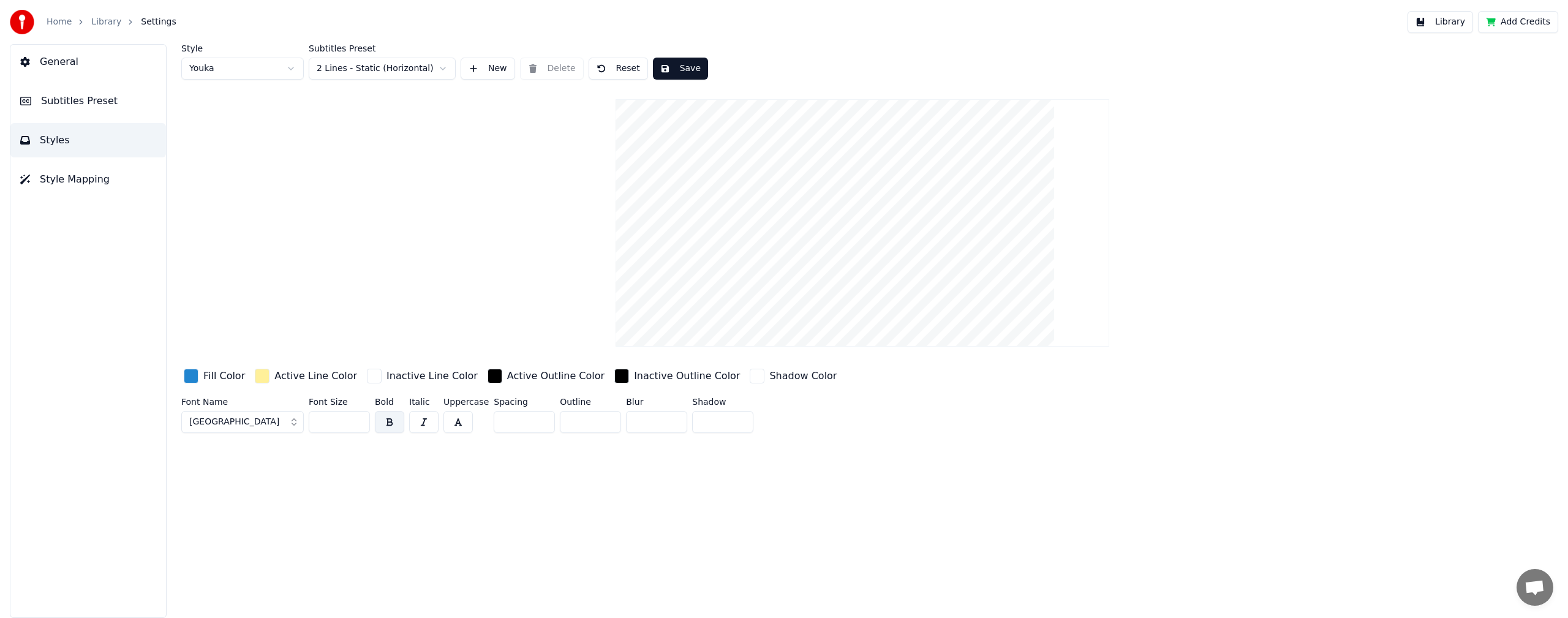
click at [230, 419] on button "[GEOGRAPHIC_DATA]" at bounding box center [242, 422] width 122 height 22
click at [246, 235] on input "text" at bounding box center [250, 236] width 92 height 25
click at [231, 235] on input "***" at bounding box center [250, 236] width 92 height 25
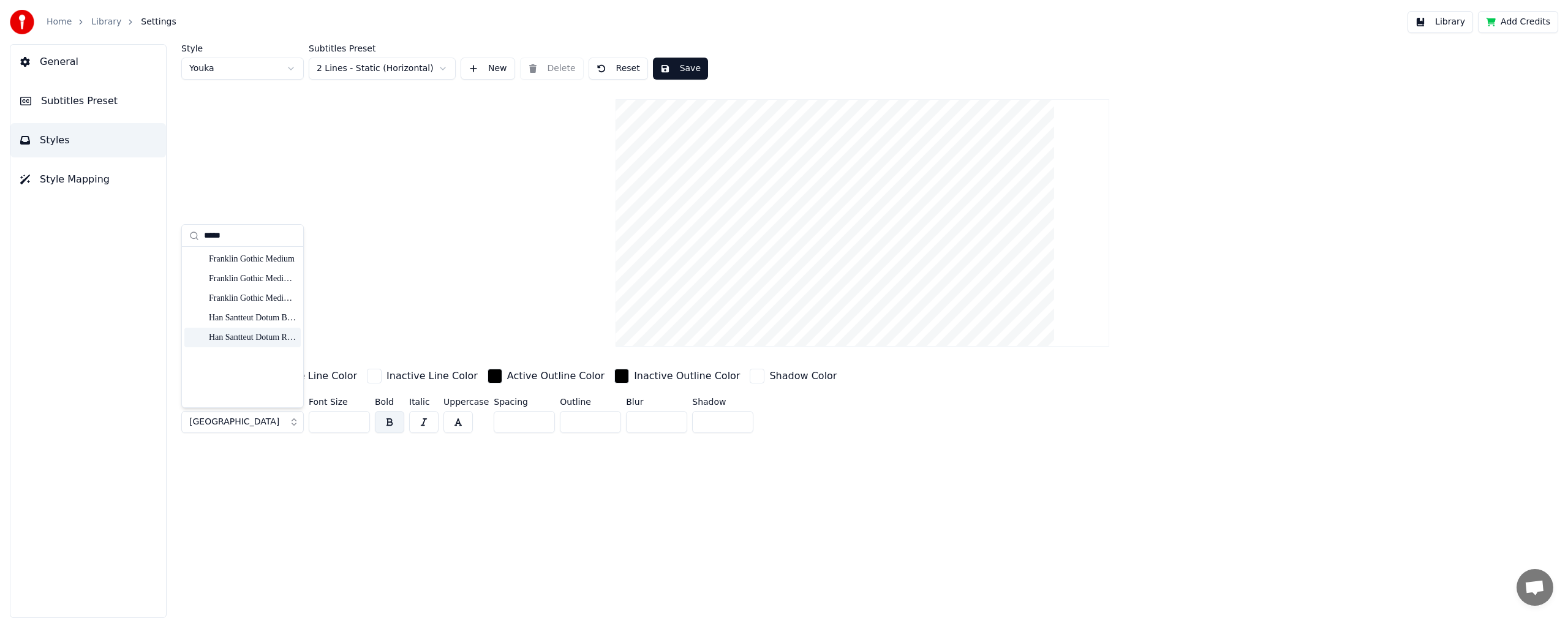
type input "*****"
click at [332, 564] on div "Style Youka Subtitles Preset 2 Lines - Static (Horizontal) New Delete Reset Sav…" at bounding box center [862, 331] width 1411 height 574
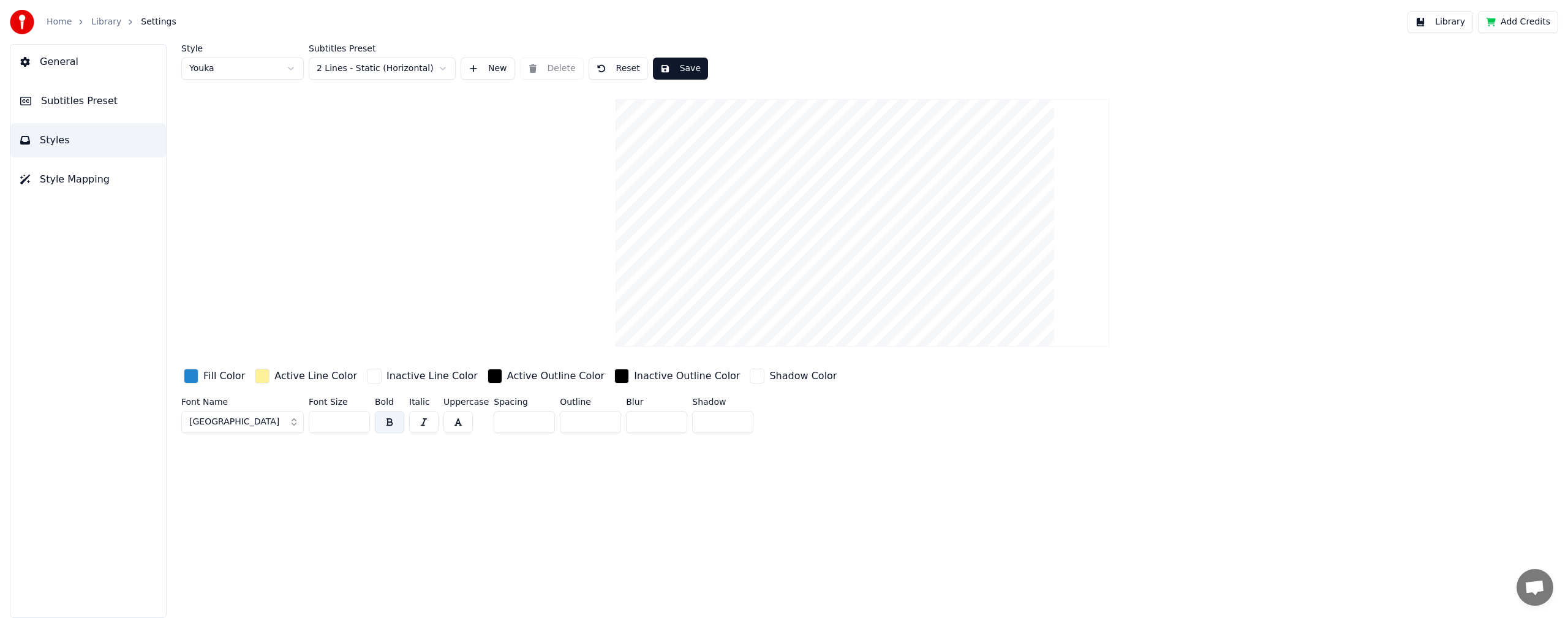
click at [225, 426] on button "[GEOGRAPHIC_DATA]" at bounding box center [242, 422] width 122 height 22
click at [238, 259] on div "Arial Bold" at bounding box center [253, 254] width 87 height 12
click at [205, 423] on span "Arial Bold" at bounding box center [209, 422] width 41 height 12
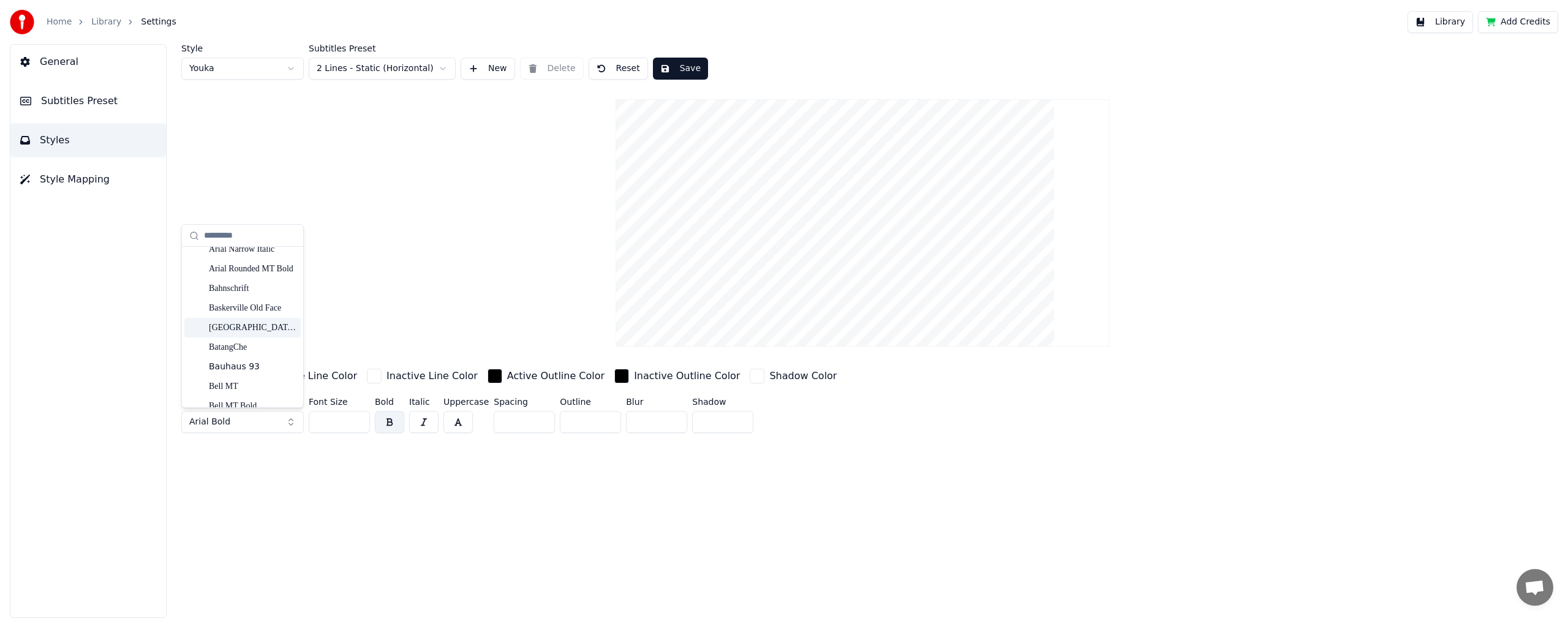
click at [225, 332] on div "[GEOGRAPHIC_DATA]" at bounding box center [253, 328] width 87 height 12
click at [211, 423] on span "[GEOGRAPHIC_DATA]" at bounding box center [234, 422] width 90 height 12
click at [238, 378] on div "Arial Bold" at bounding box center [253, 377] width 87 height 12
click at [52, 27] on link "Home" at bounding box center [59, 22] width 25 height 12
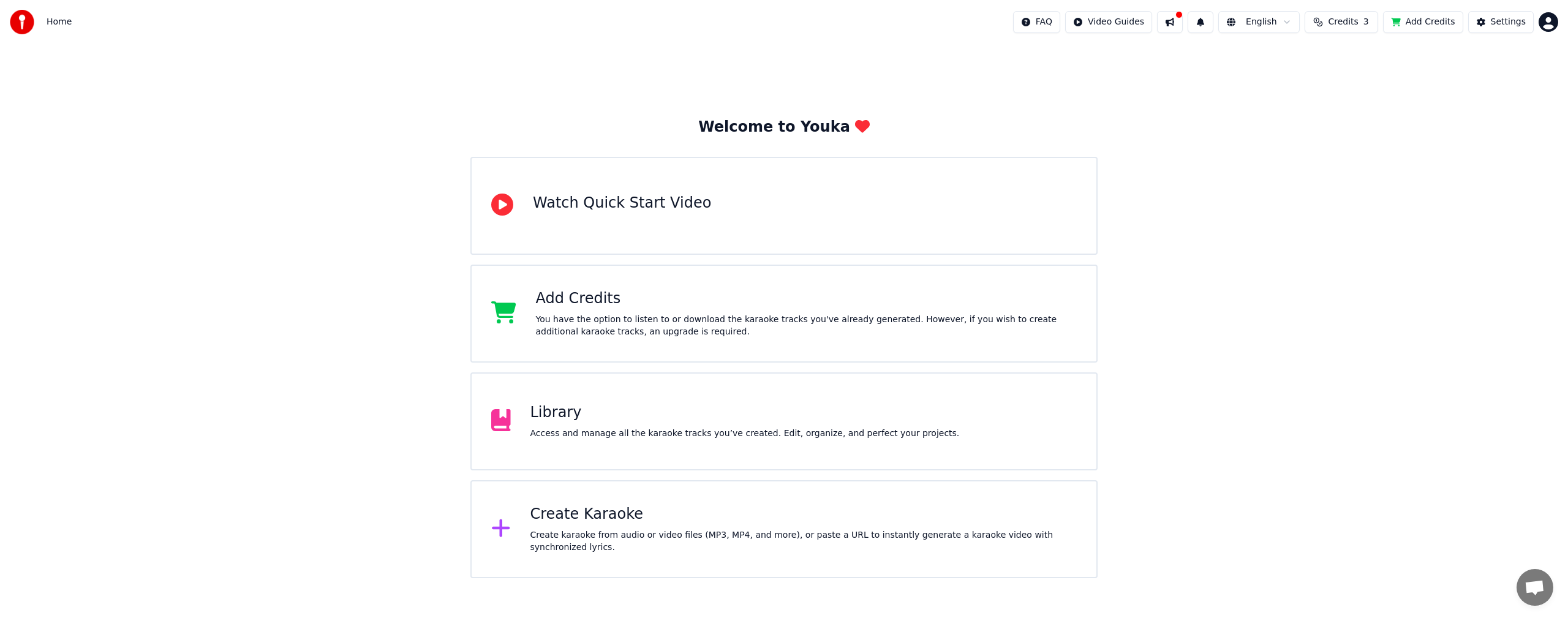
click at [567, 417] on div "Library" at bounding box center [745, 413] width 429 height 20
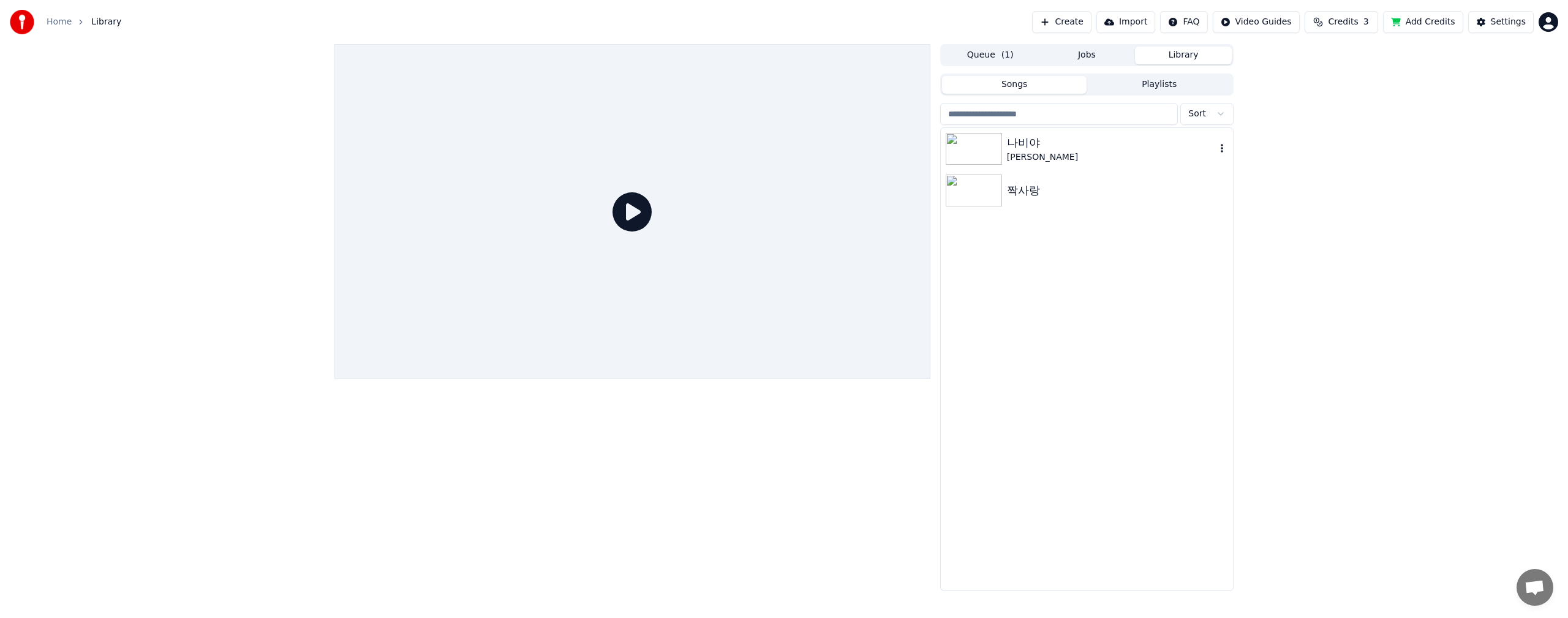
click at [949, 145] on img at bounding box center [974, 149] width 57 height 32
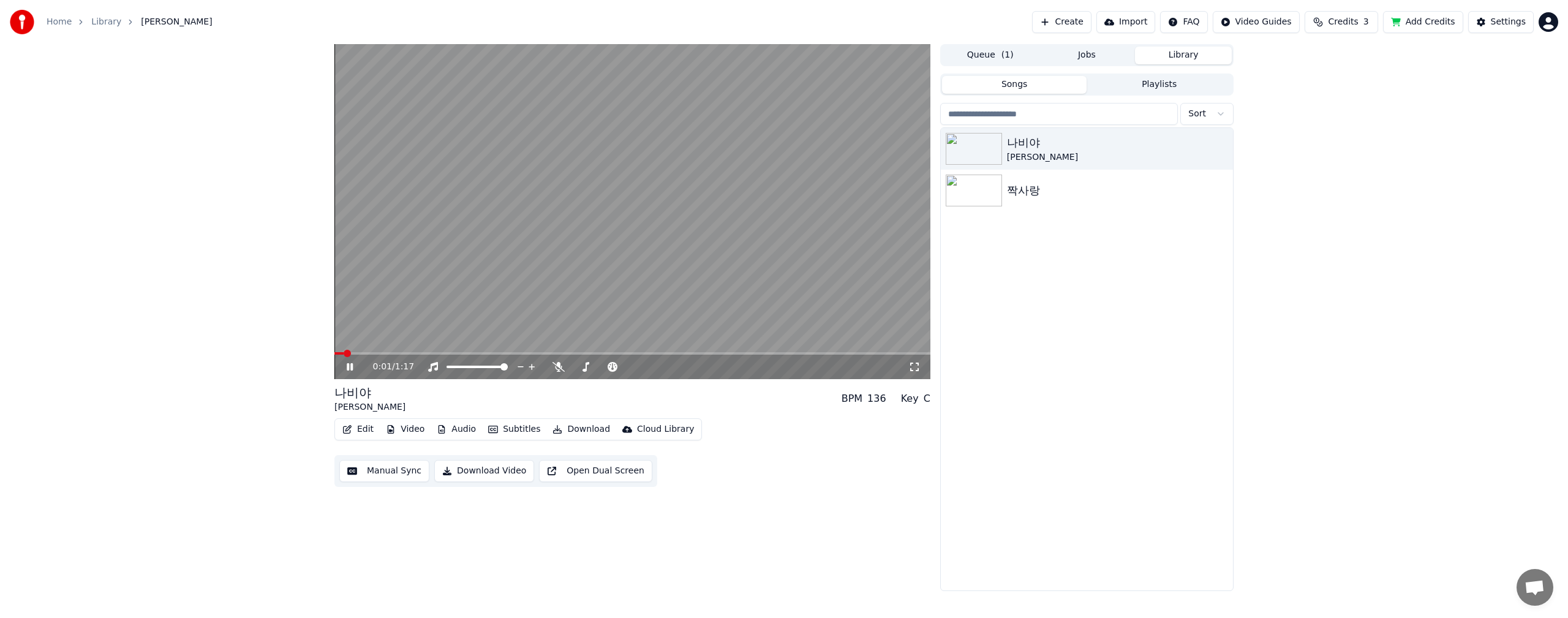
click at [615, 204] on video at bounding box center [632, 212] width 596 height 335
click at [367, 427] on button "Edit" at bounding box center [358, 429] width 41 height 17
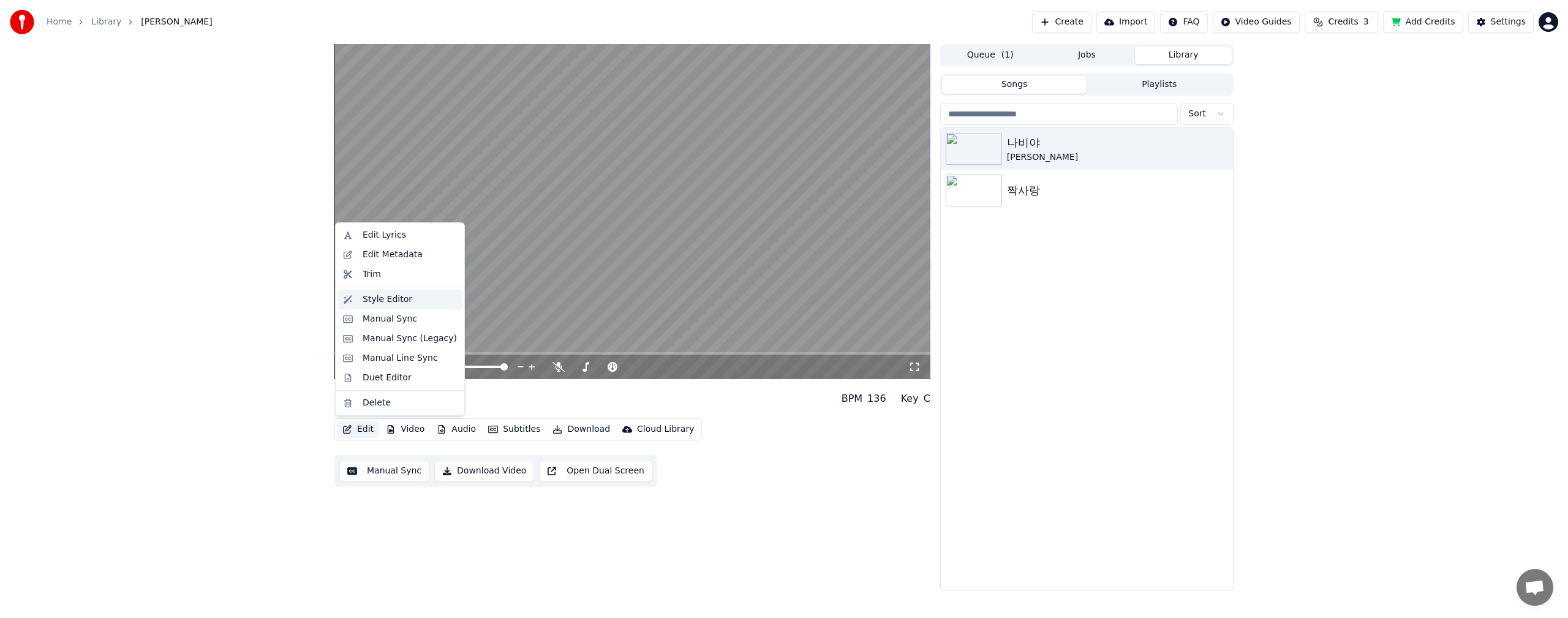
click at [380, 295] on div "Style Editor" at bounding box center [387, 300] width 50 height 12
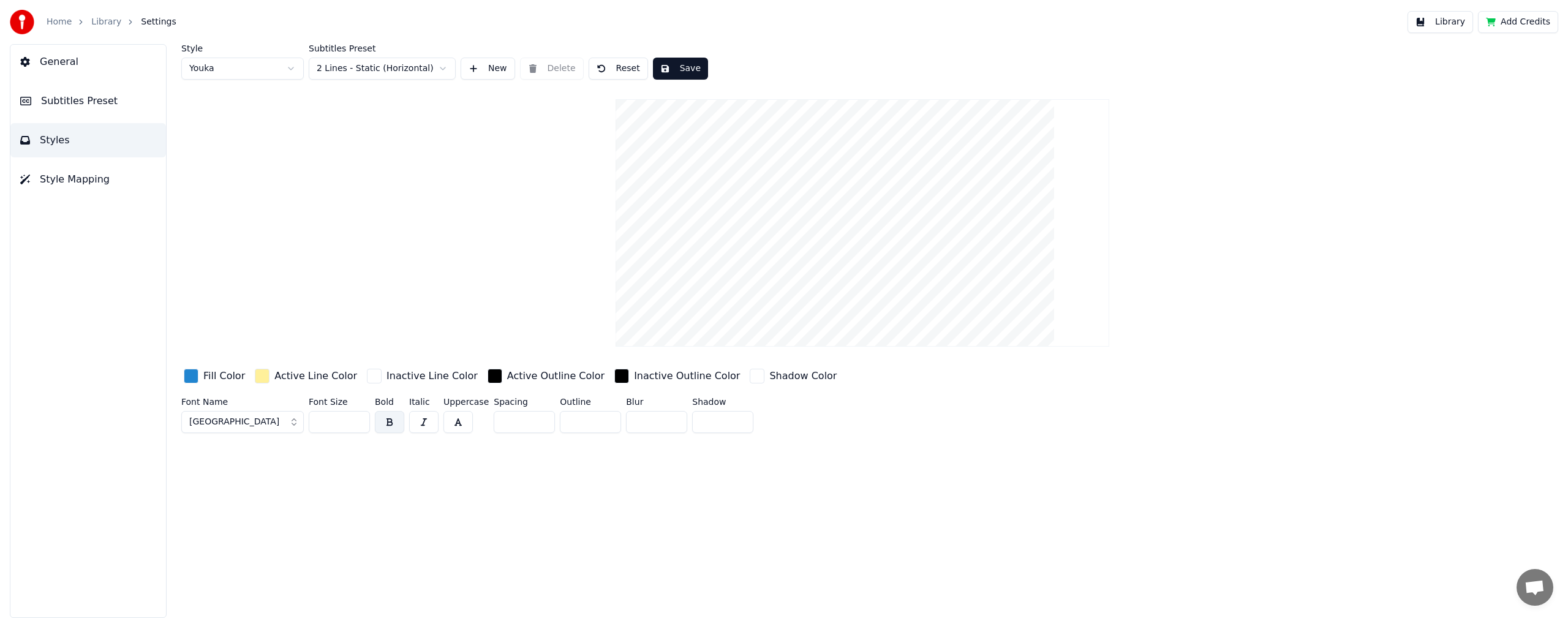
click at [219, 427] on button "[GEOGRAPHIC_DATA]" at bounding box center [242, 422] width 122 height 22
click at [238, 379] on div "Arial Bold" at bounding box center [253, 377] width 87 height 12
click at [678, 60] on button "Save" at bounding box center [680, 68] width 55 height 22
click at [100, 25] on link "Library" at bounding box center [106, 22] width 30 height 12
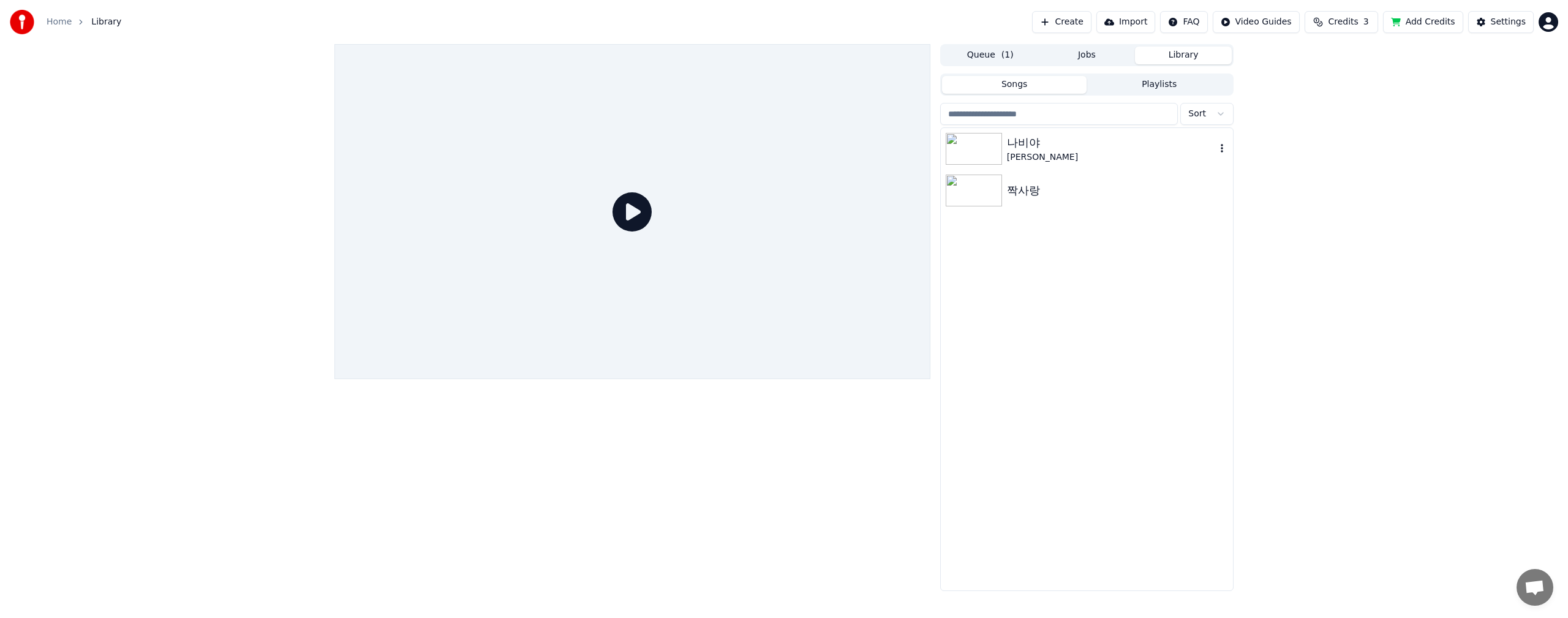
drag, startPoint x: 983, startPoint y: 144, endPoint x: 976, endPoint y: 144, distance: 7.0
click at [983, 144] on img at bounding box center [974, 149] width 57 height 32
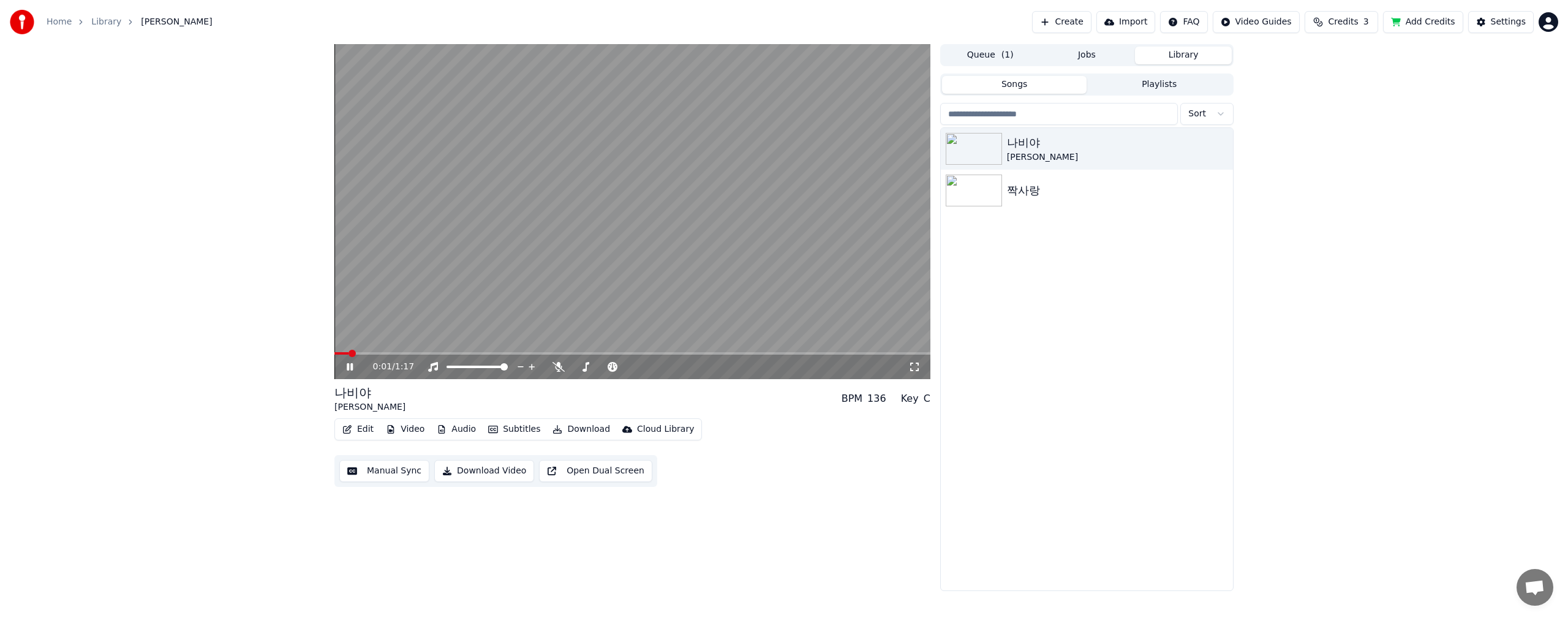
click at [683, 259] on video at bounding box center [632, 212] width 596 height 335
